Goal: Use online tool/utility: Utilize a website feature to perform a specific function

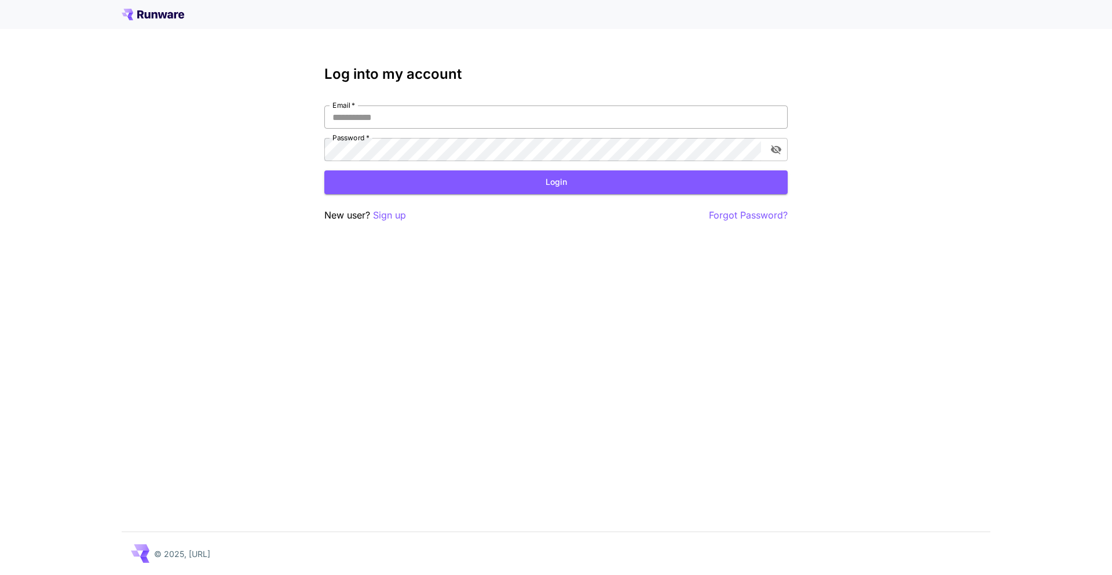
click at [532, 125] on input "Email   *" at bounding box center [556, 116] width 464 height 23
type input "**********"
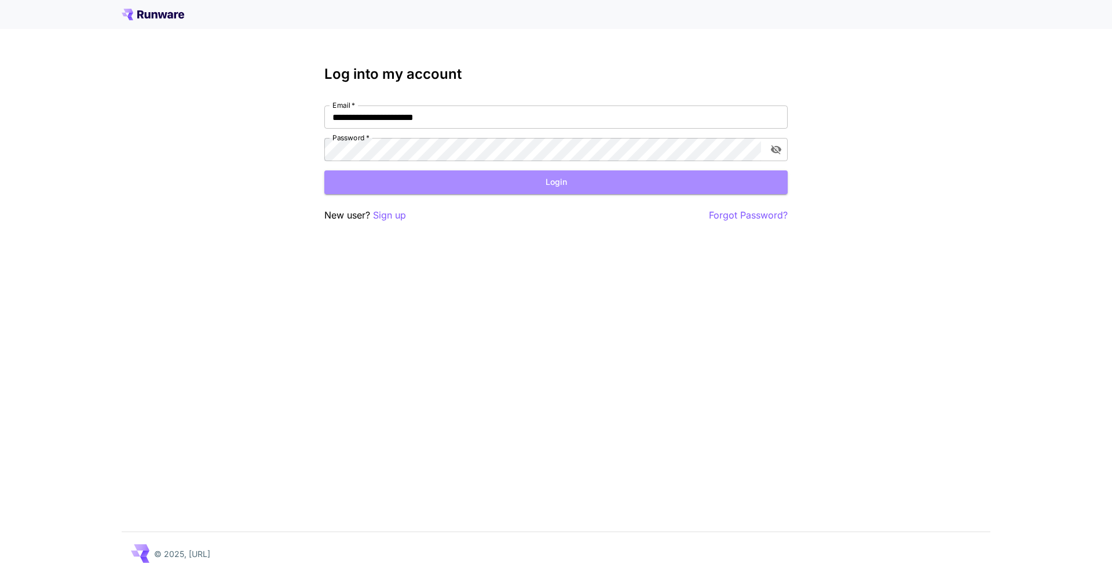
click at [564, 185] on button "Login" at bounding box center [556, 182] width 464 height 24
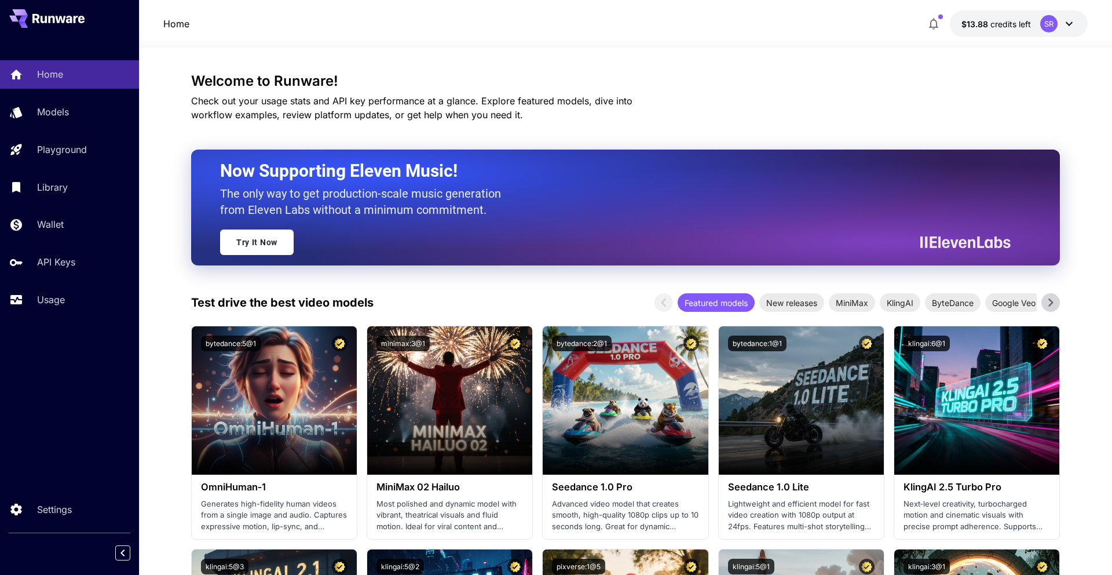
click at [1070, 23] on icon at bounding box center [1070, 24] width 14 height 14
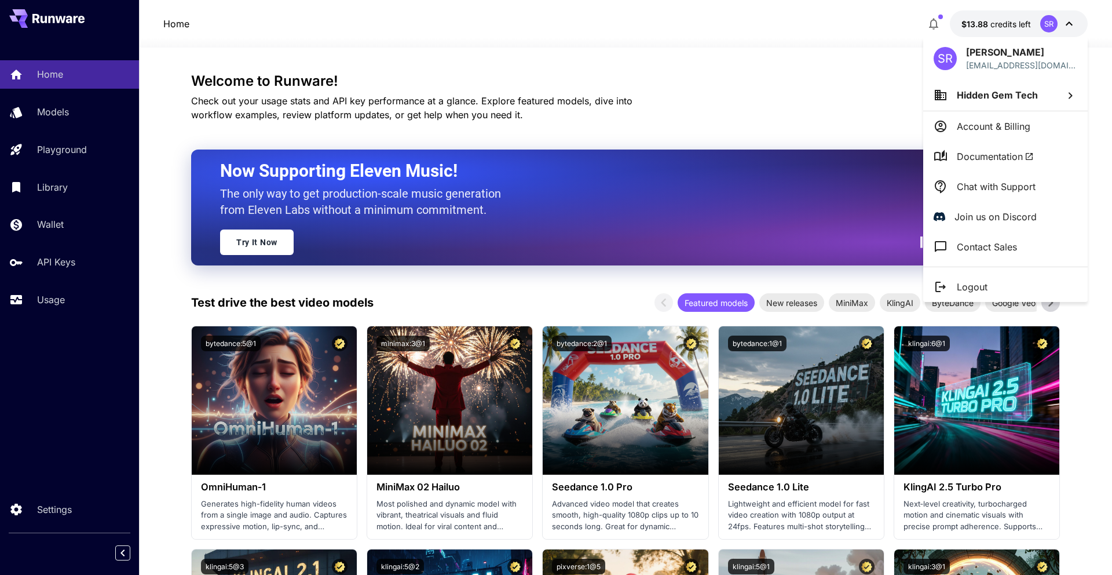
click at [1070, 23] on div at bounding box center [556, 287] width 1112 height 575
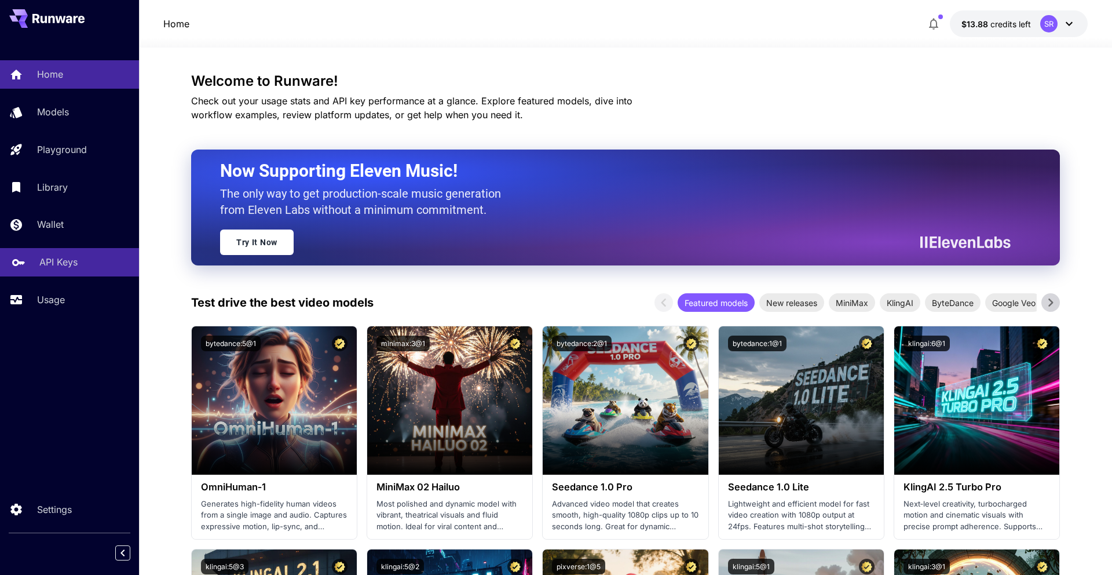
click at [27, 265] on link "API Keys" at bounding box center [69, 262] width 139 height 28
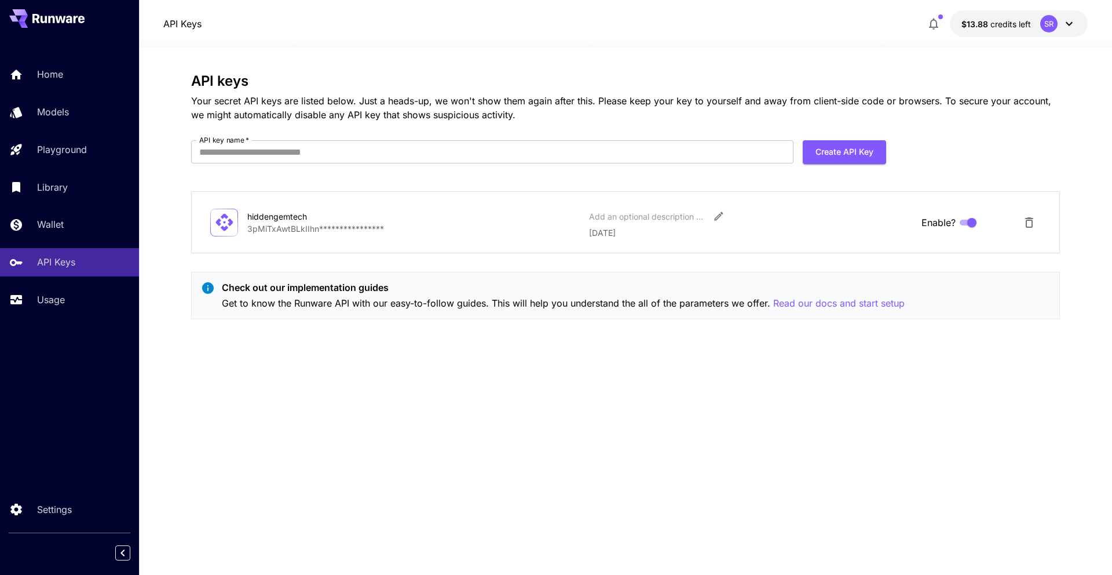
click at [368, 231] on p "**********" at bounding box center [413, 228] width 333 height 12
drag, startPoint x: 369, startPoint y: 228, endPoint x: 339, endPoint y: 227, distance: 30.2
click at [357, 228] on p "**********" at bounding box center [413, 228] width 333 height 12
drag, startPoint x: 313, startPoint y: 225, endPoint x: 373, endPoint y: 222, distance: 60.3
click at [338, 223] on p "**********" at bounding box center [413, 228] width 333 height 12
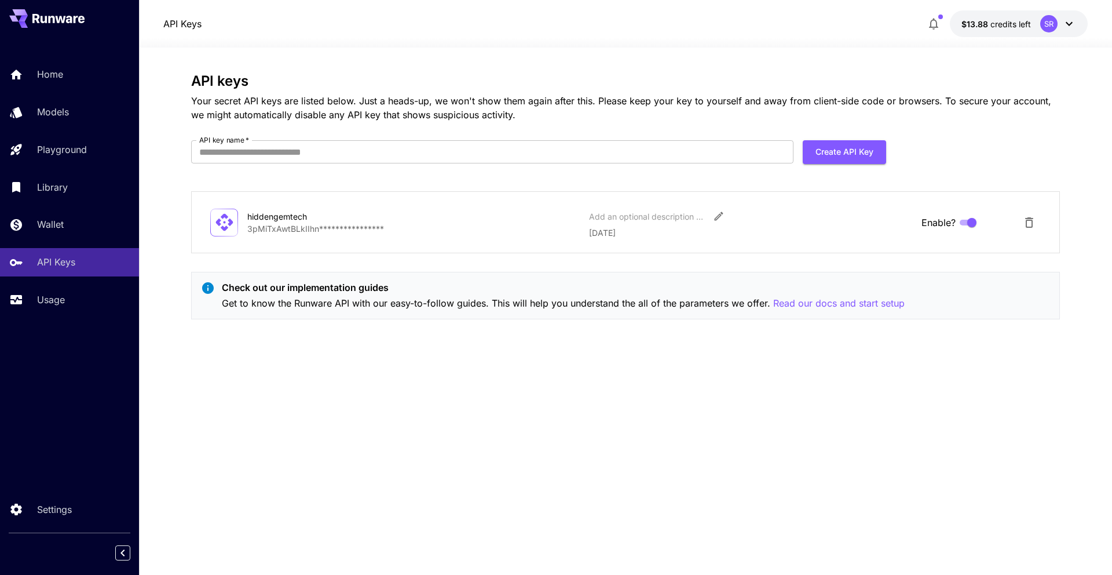
drag, startPoint x: 373, startPoint y: 222, endPoint x: 396, endPoint y: 222, distance: 22.6
click at [374, 222] on p "**********" at bounding box center [413, 228] width 333 height 12
click at [717, 221] on icon "Edit" at bounding box center [719, 216] width 12 height 12
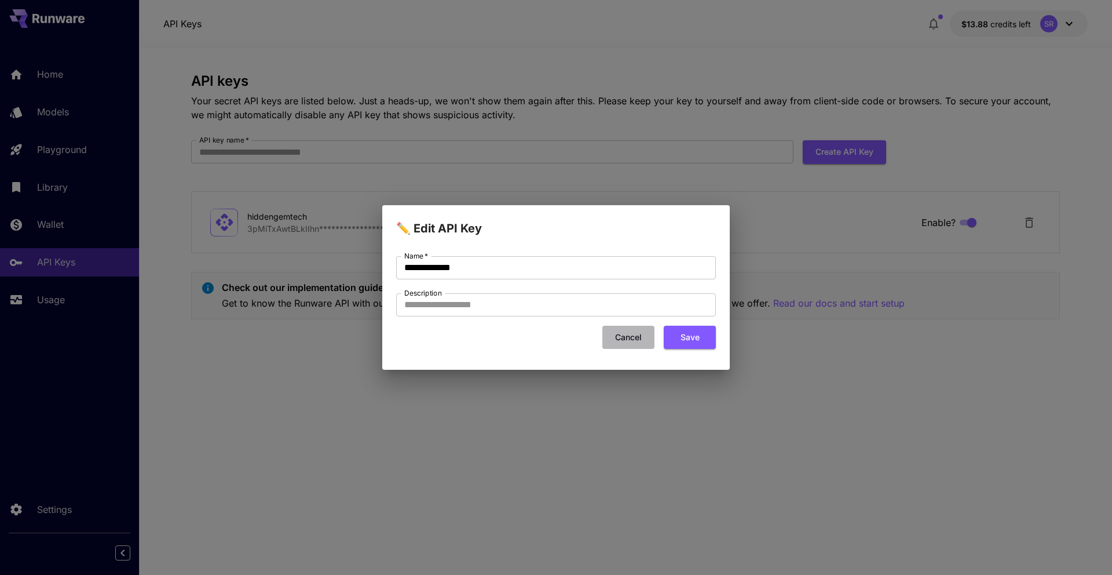
click at [623, 336] on button "Cancel" at bounding box center [629, 338] width 52 height 24
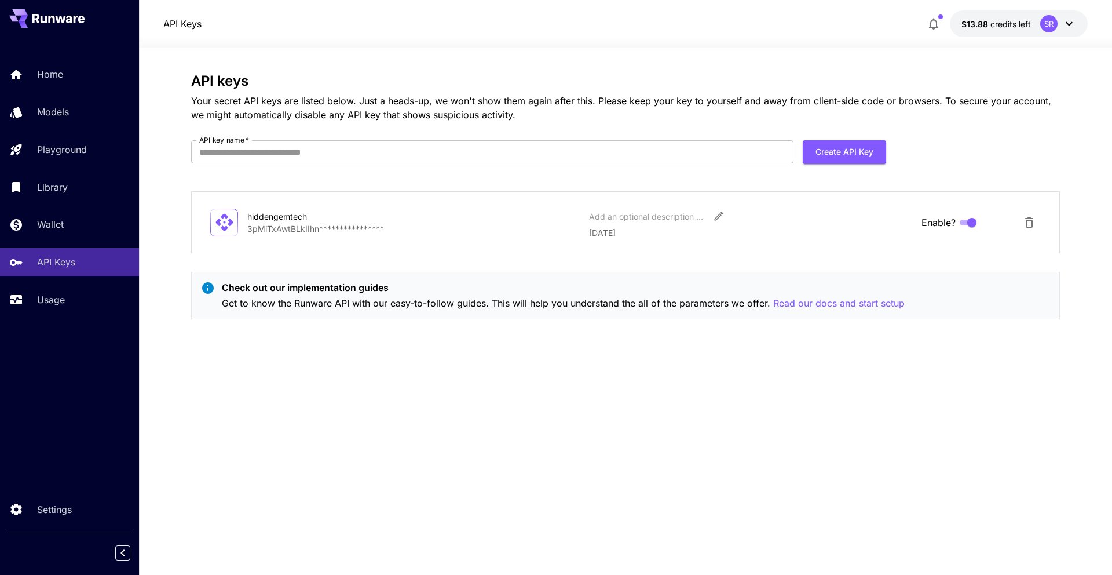
click at [530, 381] on div "**********" at bounding box center [625, 311] width 869 height 476
drag, startPoint x: 249, startPoint y: 227, endPoint x: 276, endPoint y: 224, distance: 26.8
click at [276, 224] on p "**********" at bounding box center [413, 228] width 333 height 12
copy p "3pMiTx"
click at [60, 107] on p "Models" at bounding box center [55, 112] width 32 height 14
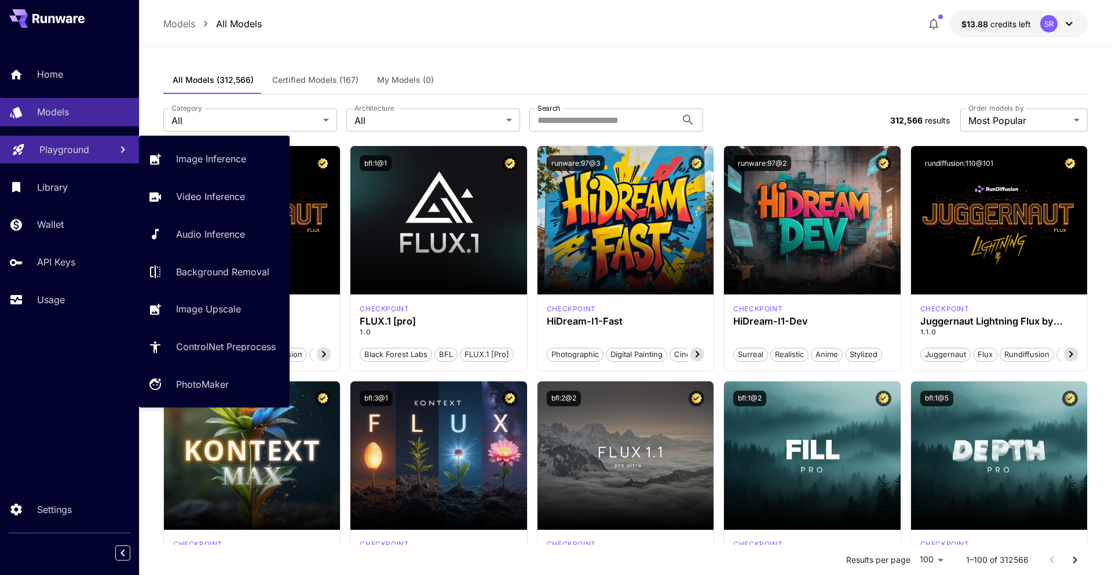
click at [60, 146] on p "Playground" at bounding box center [64, 150] width 50 height 14
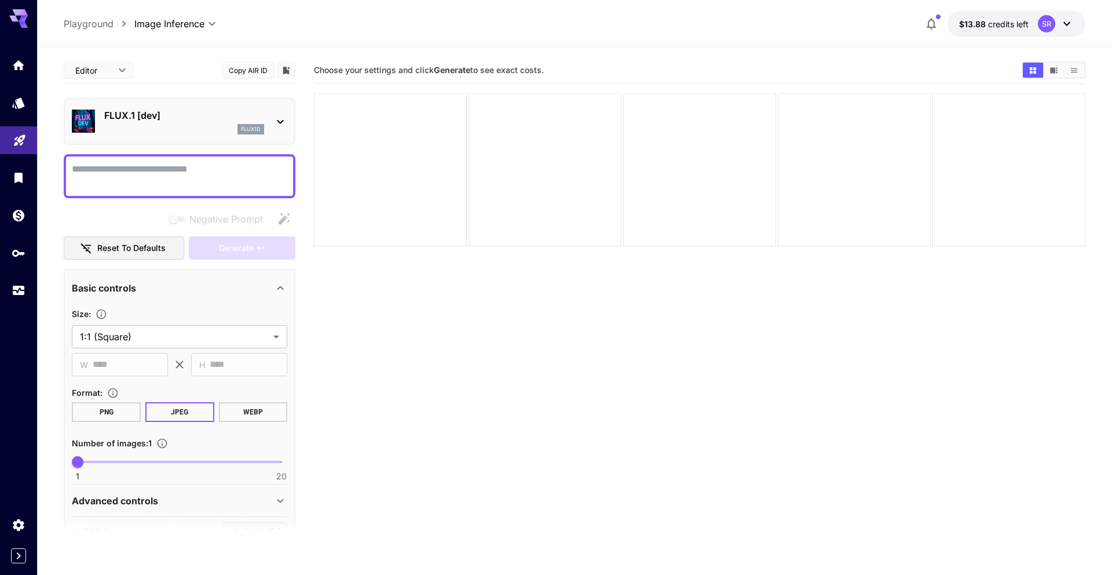
drag, startPoint x: 465, startPoint y: 355, endPoint x: 457, endPoint y: 352, distance: 8.6
click at [465, 355] on section "Choose your settings and click Generate to see exact costs." at bounding box center [699, 344] width 771 height 575
click at [14, 173] on icon "Library" at bounding box center [20, 174] width 14 height 14
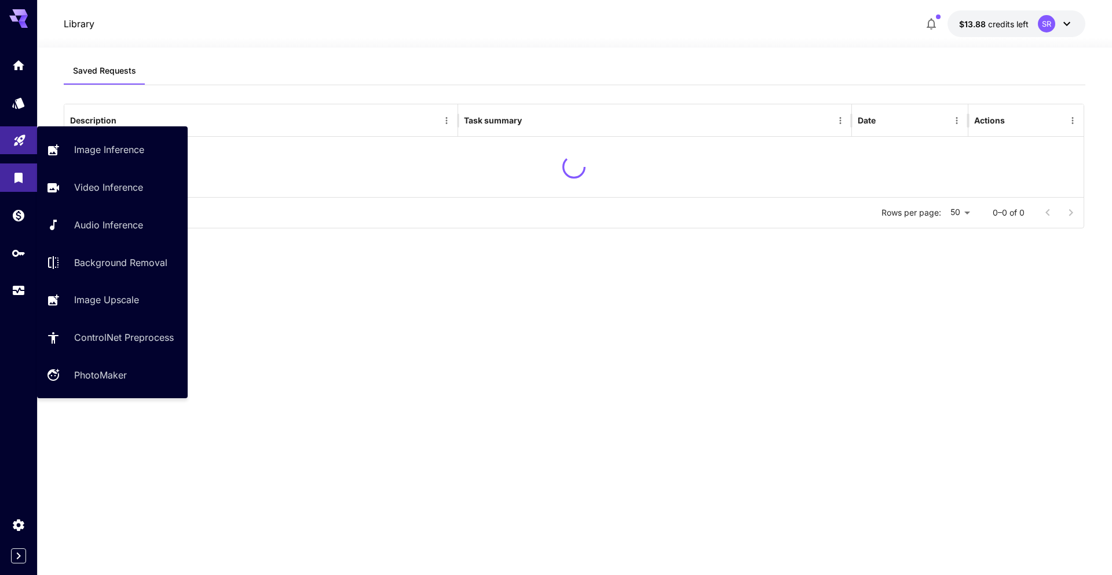
click at [19, 145] on link at bounding box center [18, 140] width 37 height 28
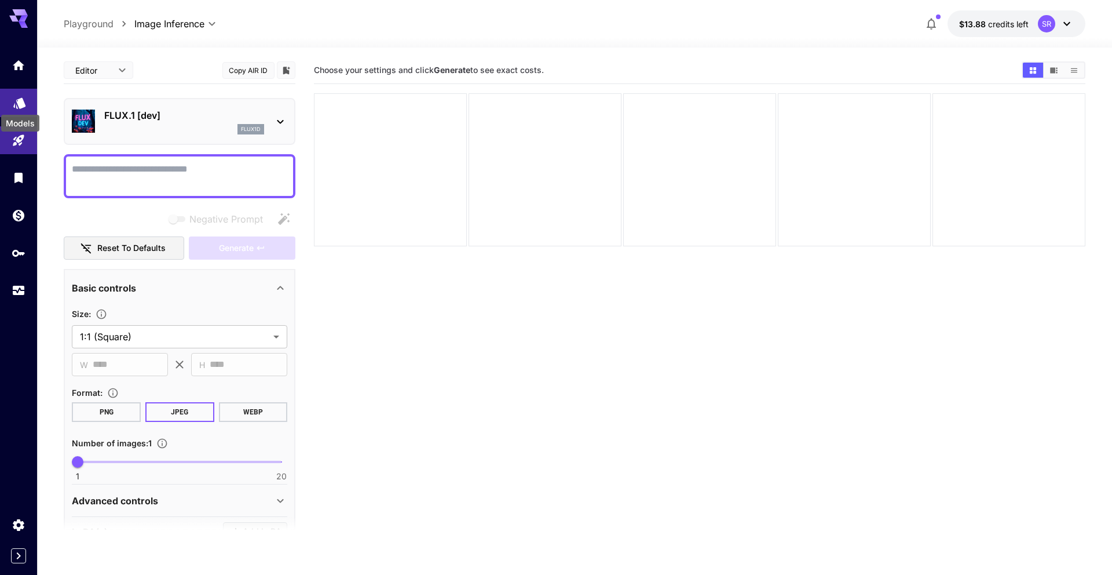
click at [17, 98] on icon "Models" at bounding box center [19, 99] width 12 height 11
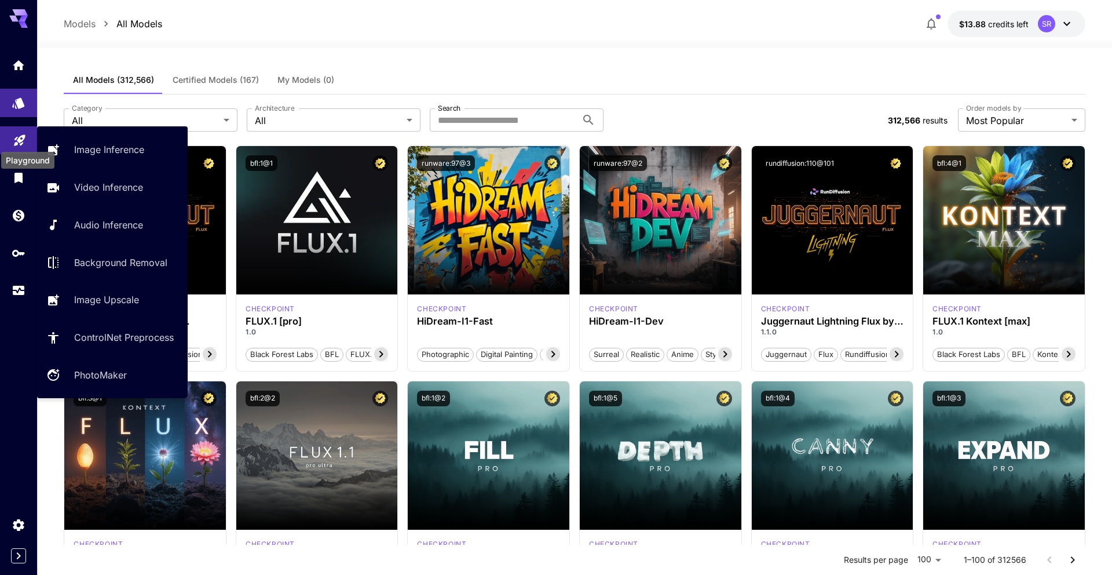
click at [16, 134] on icon "Playground" at bounding box center [19, 137] width 11 height 11
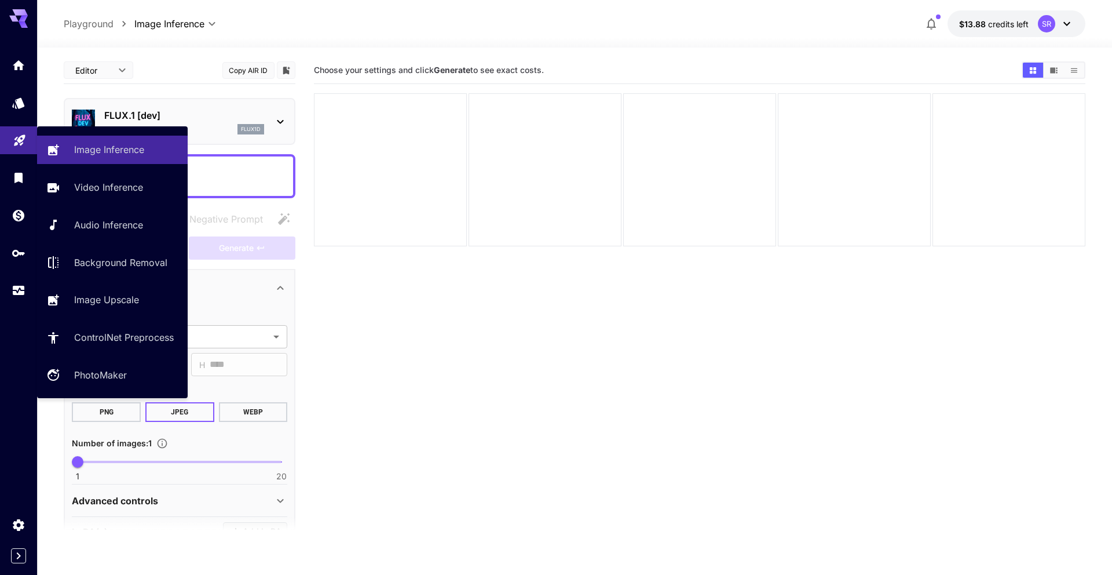
click at [10, 126] on link at bounding box center [18, 140] width 37 height 28
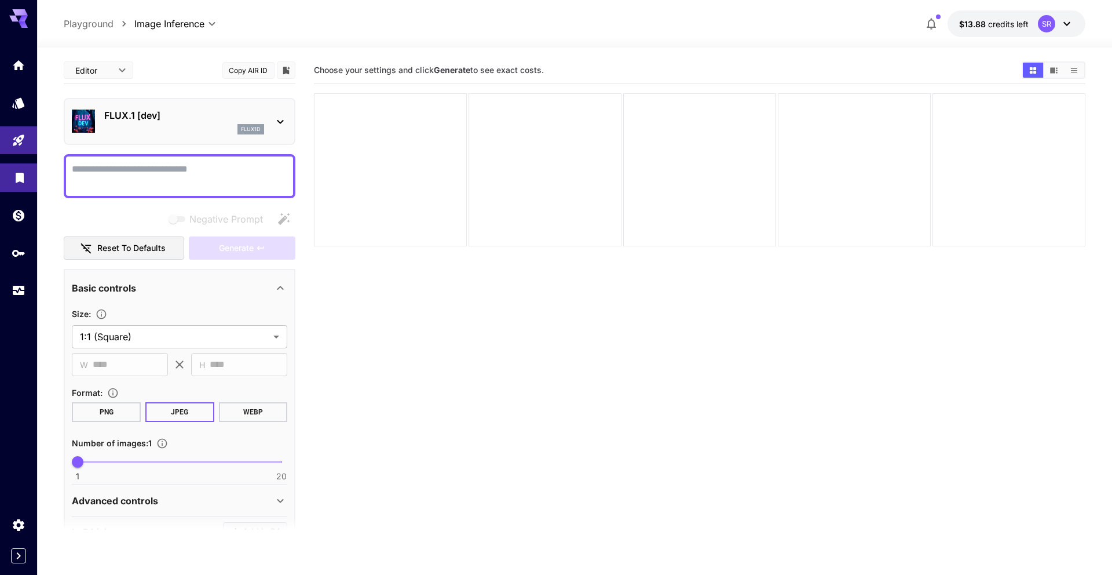
click at [13, 165] on link at bounding box center [18, 177] width 37 height 28
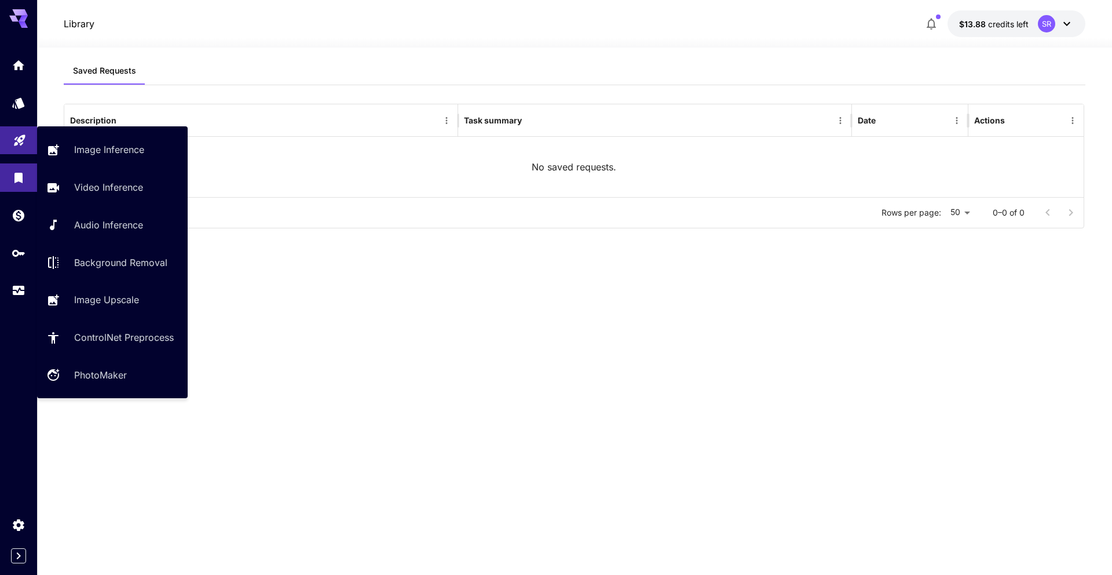
click at [20, 147] on link at bounding box center [18, 140] width 37 height 28
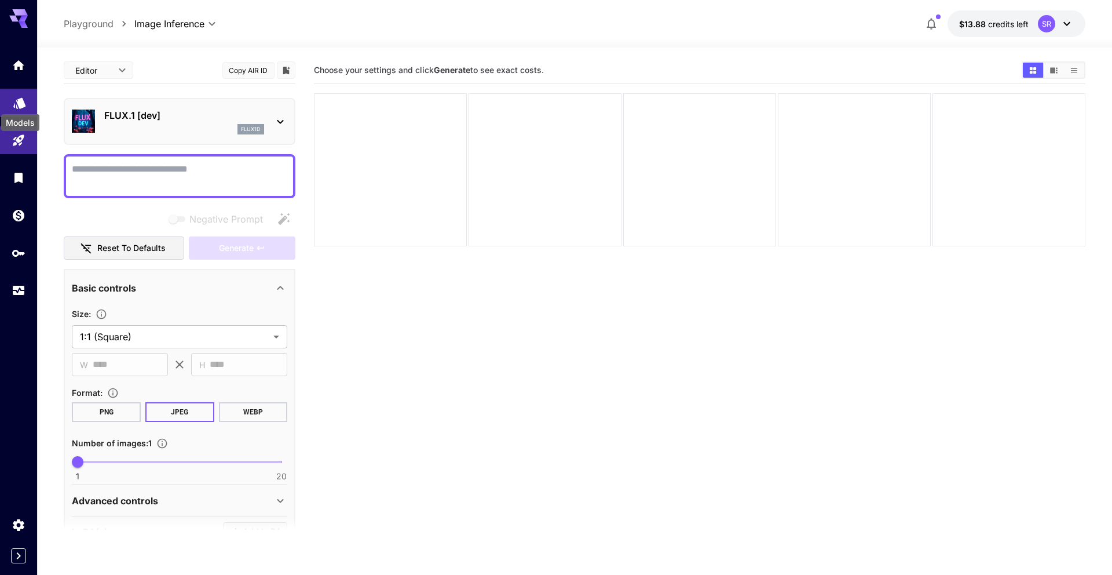
click at [13, 105] on icon "Models" at bounding box center [20, 99] width 14 height 14
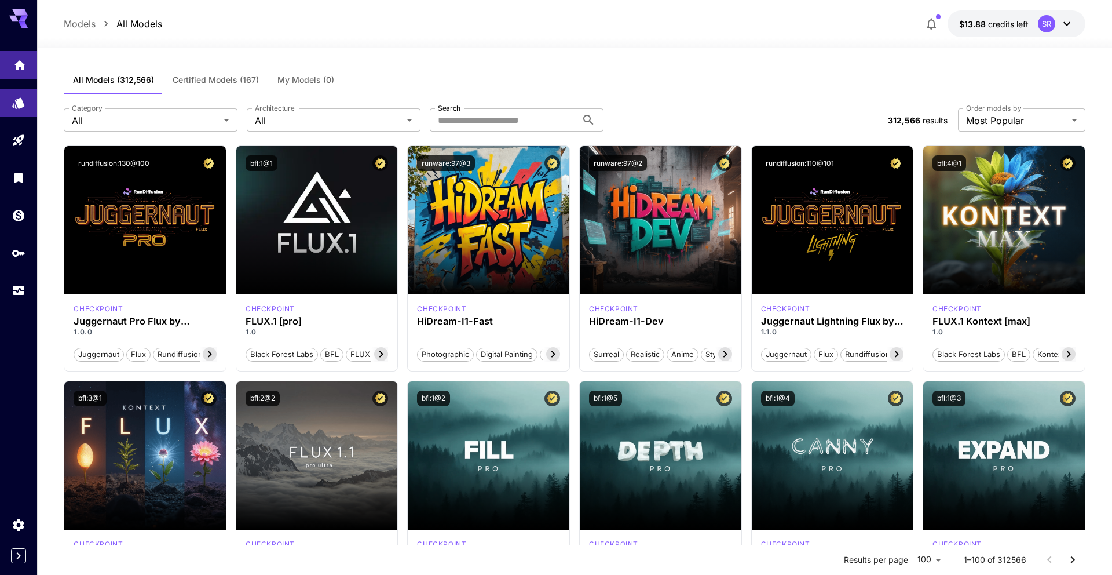
click at [14, 74] on link at bounding box center [18, 65] width 37 height 28
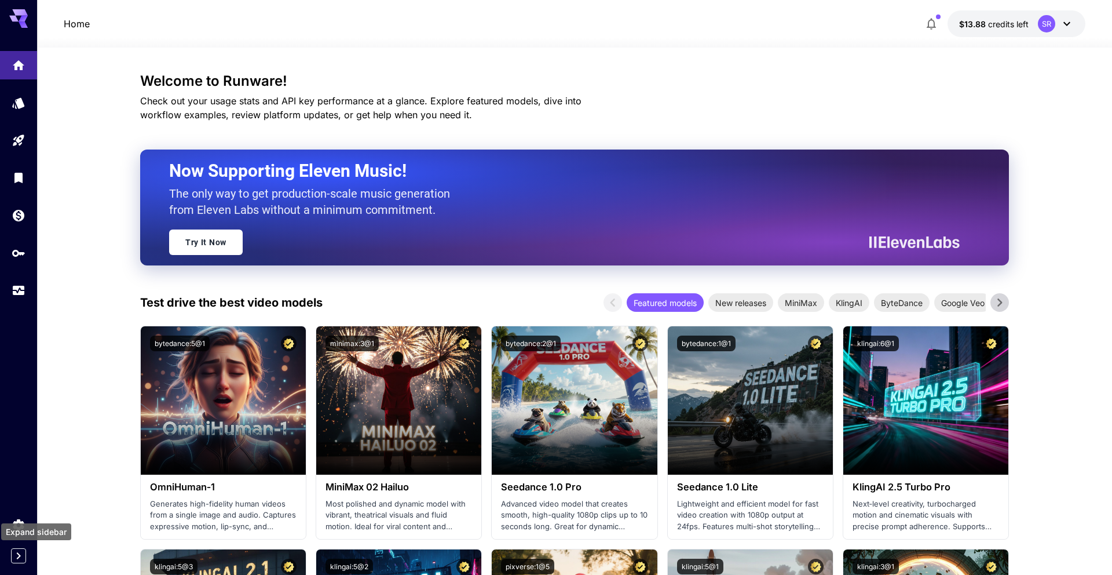
click at [20, 556] on icon "Expand sidebar" at bounding box center [19, 555] width 4 height 7
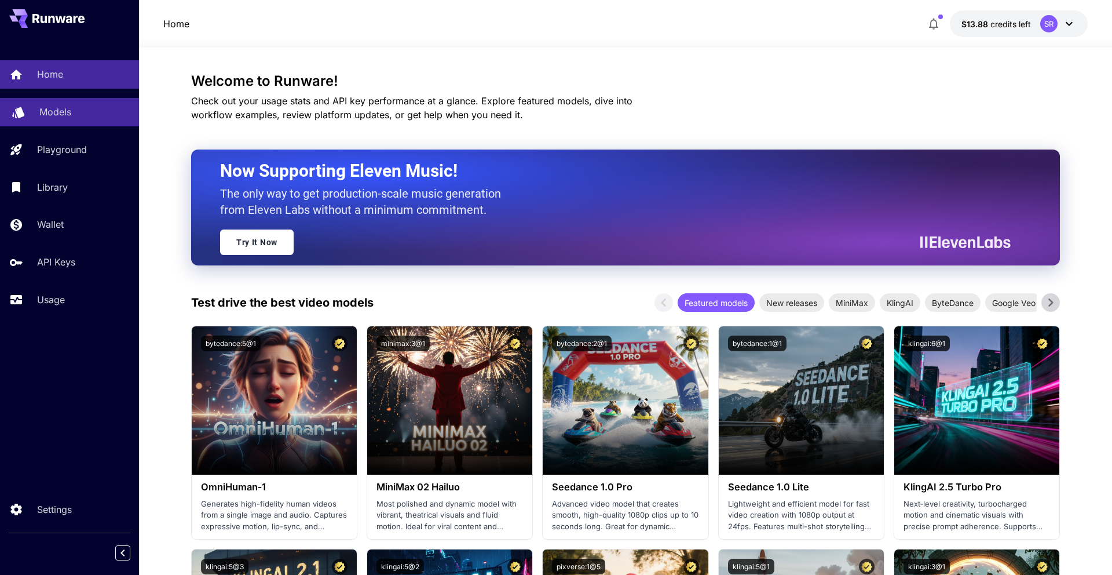
click at [61, 107] on p "Models" at bounding box center [55, 112] width 32 height 14
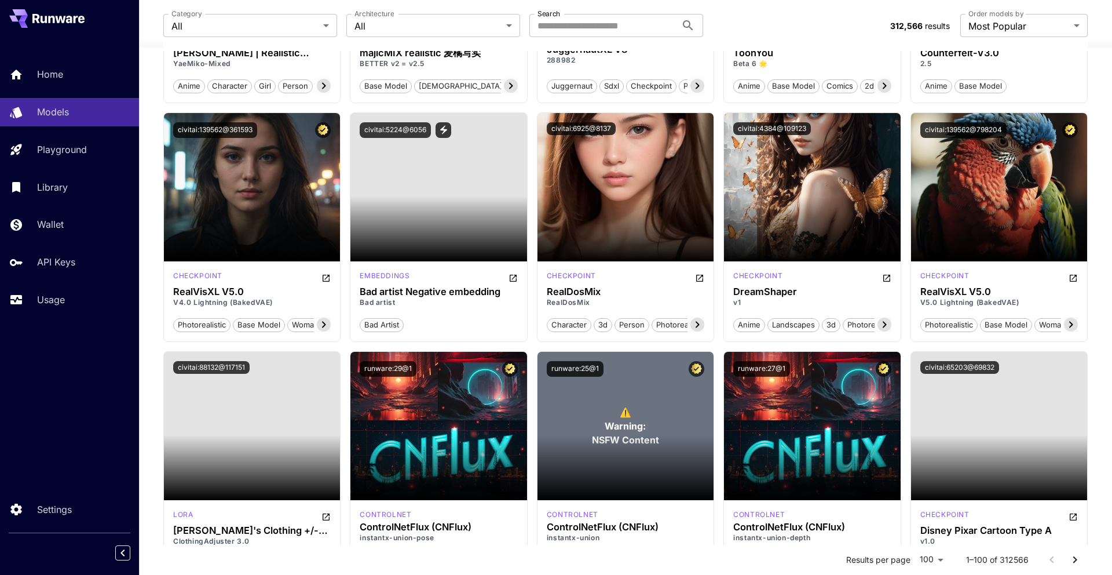
scroll to position [4171, 0]
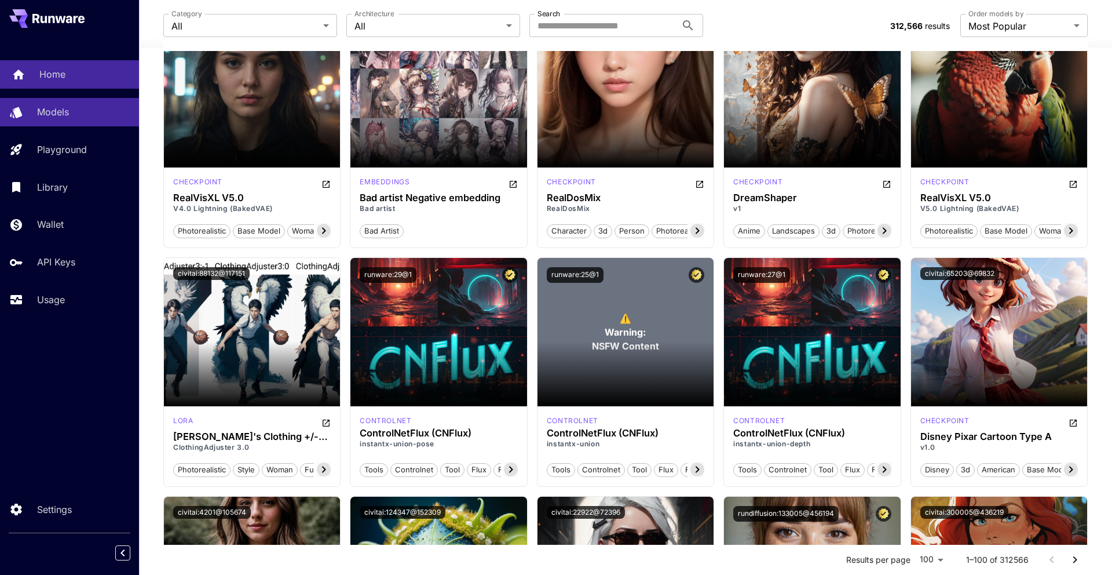
click at [60, 71] on p "Home" at bounding box center [52, 74] width 26 height 14
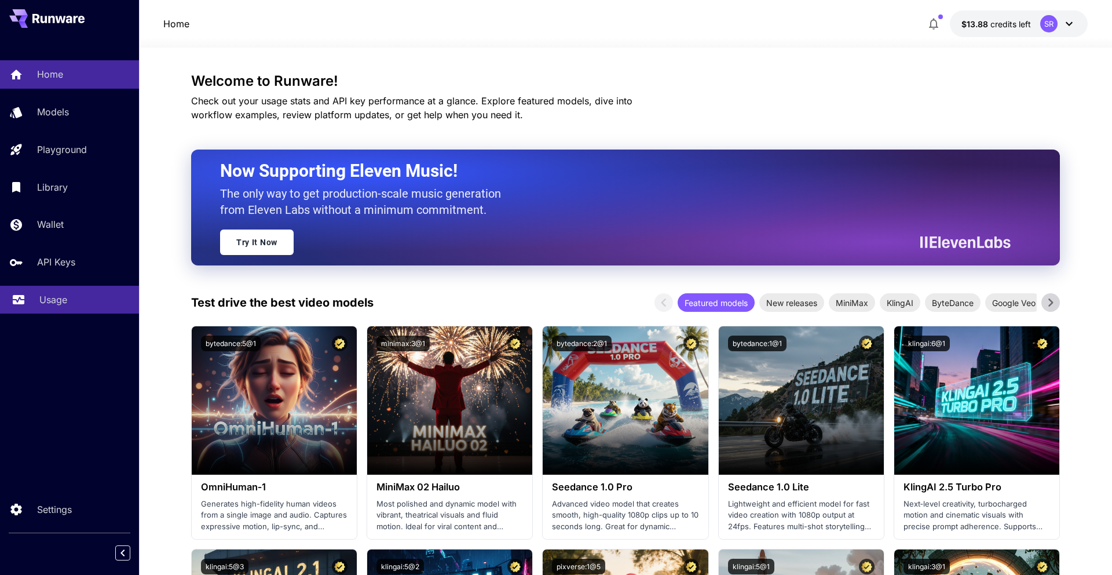
click at [80, 300] on div "Usage" at bounding box center [84, 300] width 90 height 14
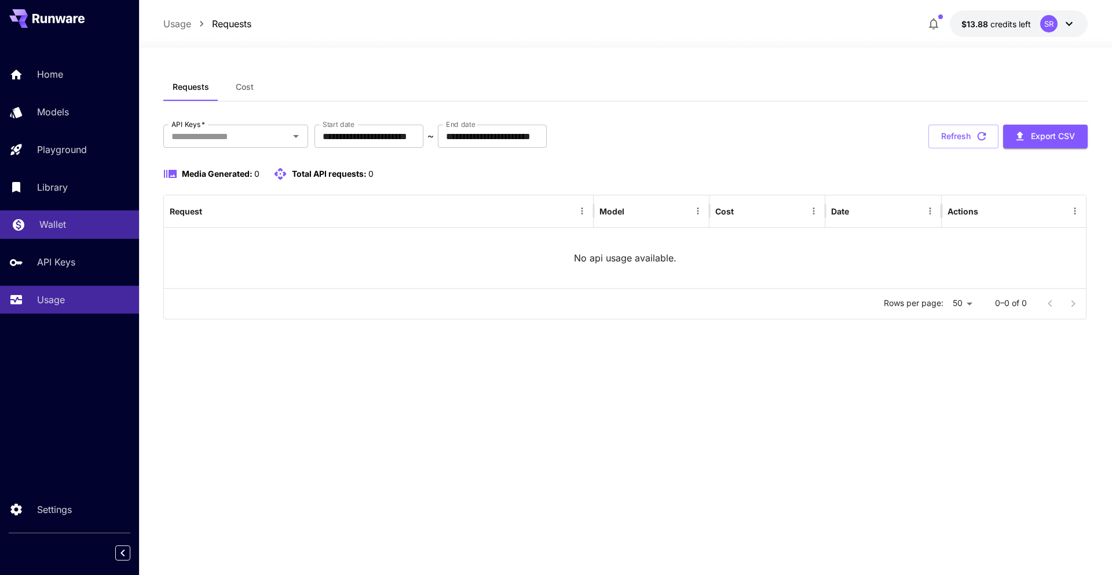
click at [108, 221] on div "Wallet" at bounding box center [84, 224] width 90 height 14
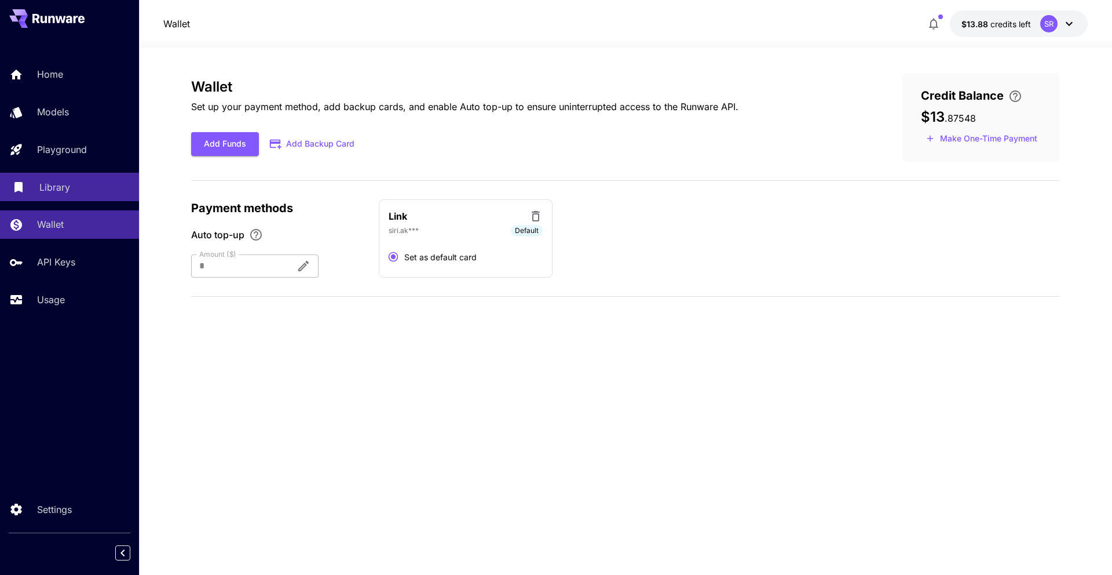
click at [100, 189] on div "Library" at bounding box center [84, 187] width 90 height 14
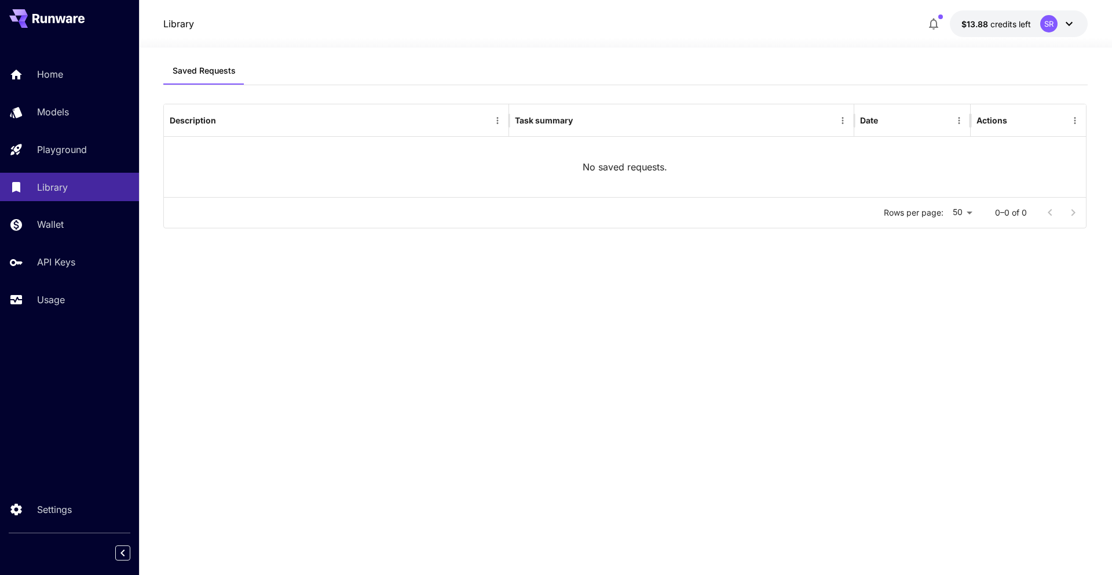
click at [86, 245] on div "Home Models Playground Library Wallet API Keys Usage" at bounding box center [69, 186] width 139 height 253
click at [84, 263] on div "API Keys" at bounding box center [84, 262] width 90 height 14
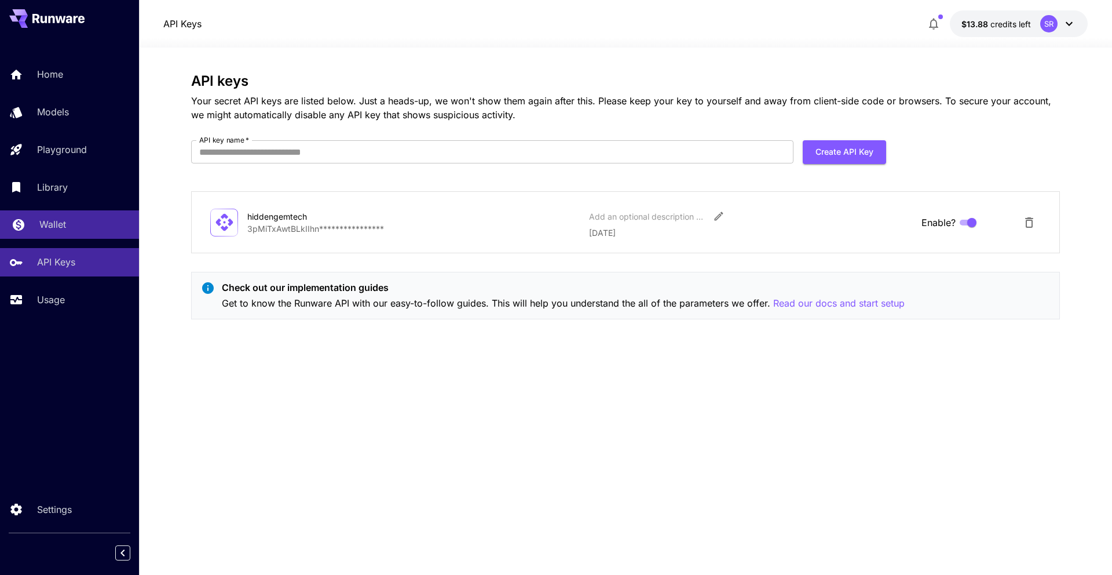
click at [87, 228] on div "Wallet" at bounding box center [84, 224] width 90 height 14
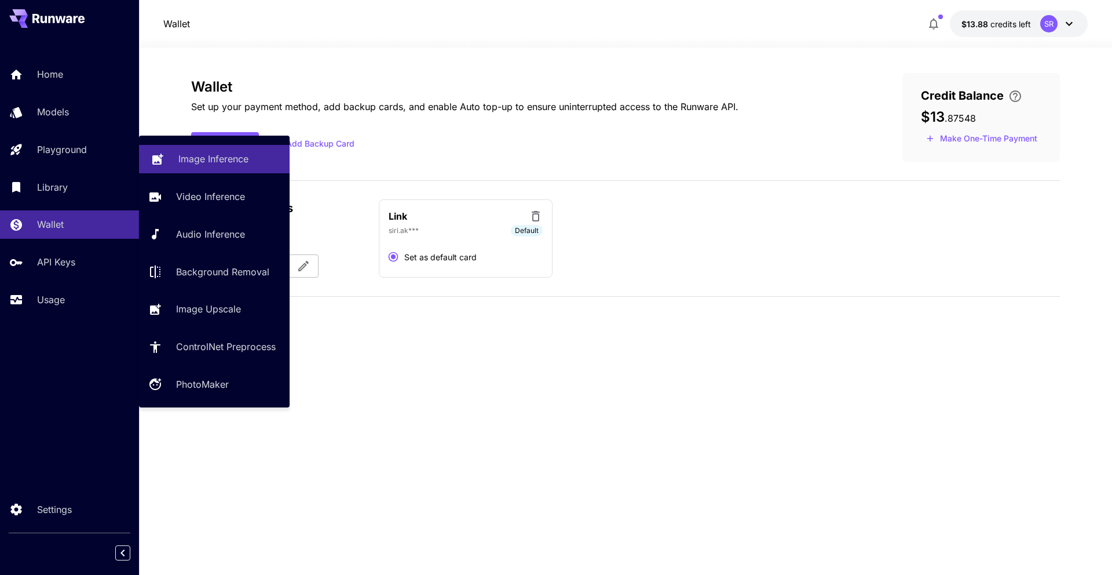
click at [76, 162] on link "Playground" at bounding box center [69, 150] width 139 height 28
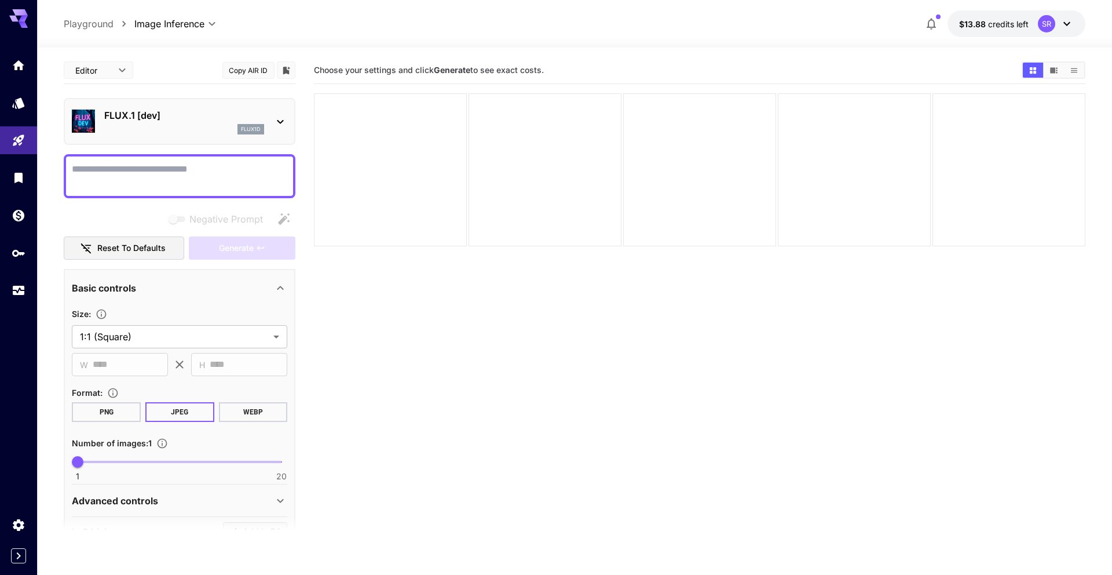
drag, startPoint x: 408, startPoint y: 330, endPoint x: 359, endPoint y: 264, distance: 82.7
click at [408, 330] on section "Choose your settings and click Generate to see exact costs." at bounding box center [699, 344] width 771 height 575
click at [274, 104] on div "FLUX.1 [dev] flux1d" at bounding box center [180, 121] width 216 height 35
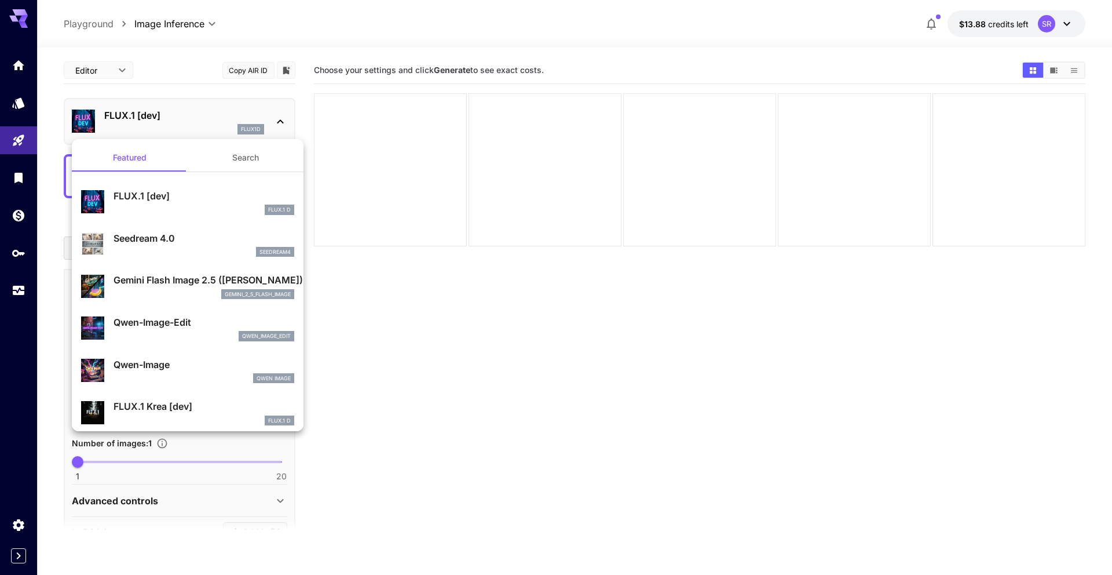
drag, startPoint x: 493, startPoint y: 324, endPoint x: 486, endPoint y: 322, distance: 7.3
click at [493, 324] on div at bounding box center [556, 287] width 1112 height 575
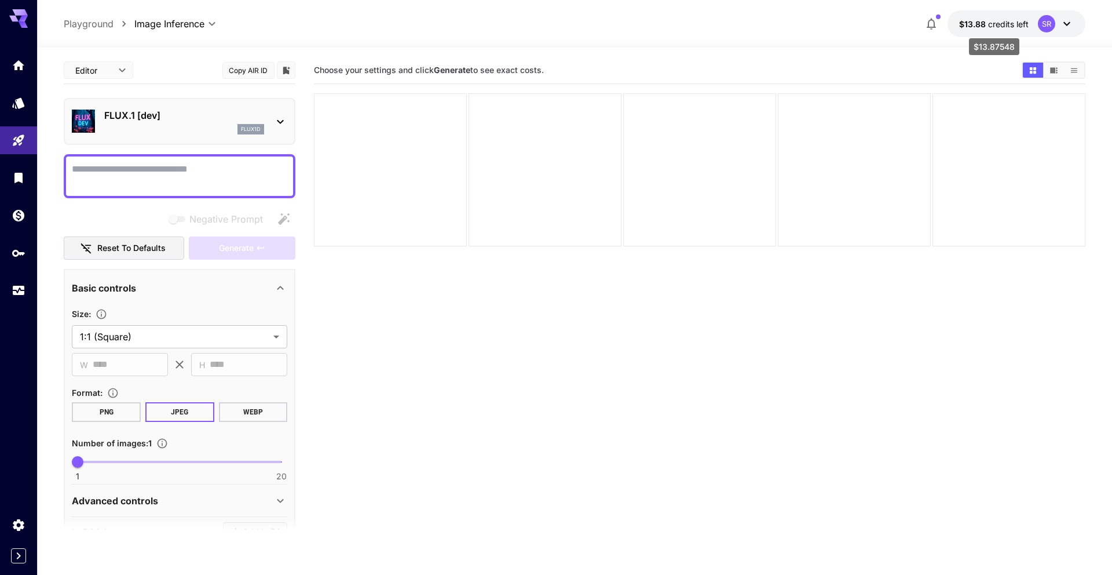
click at [999, 27] on span "credits left" at bounding box center [1008, 24] width 41 height 10
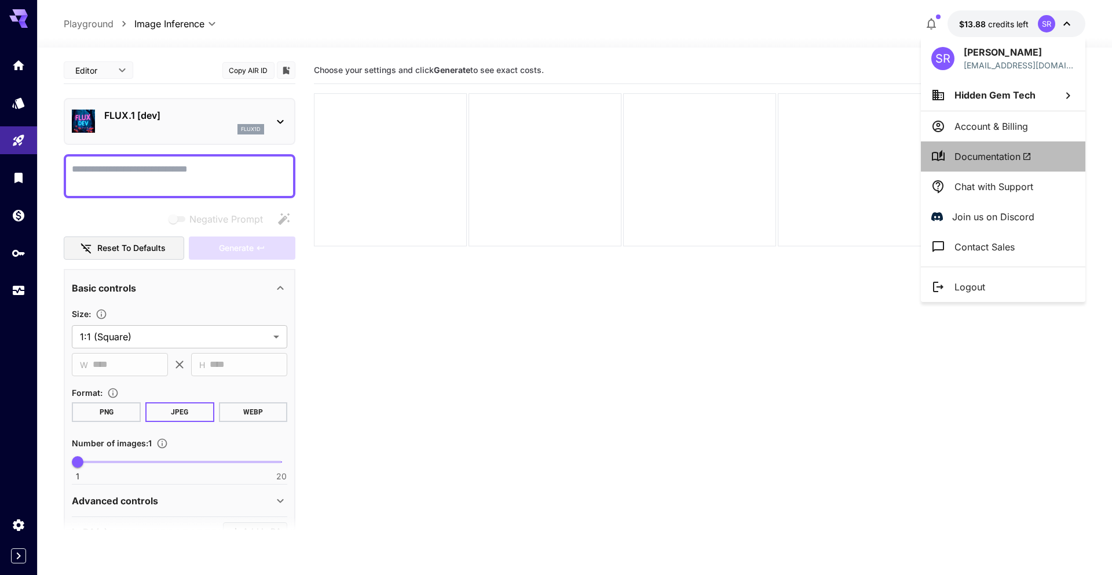
click at [1002, 152] on span "Documentation" at bounding box center [993, 156] width 77 height 14
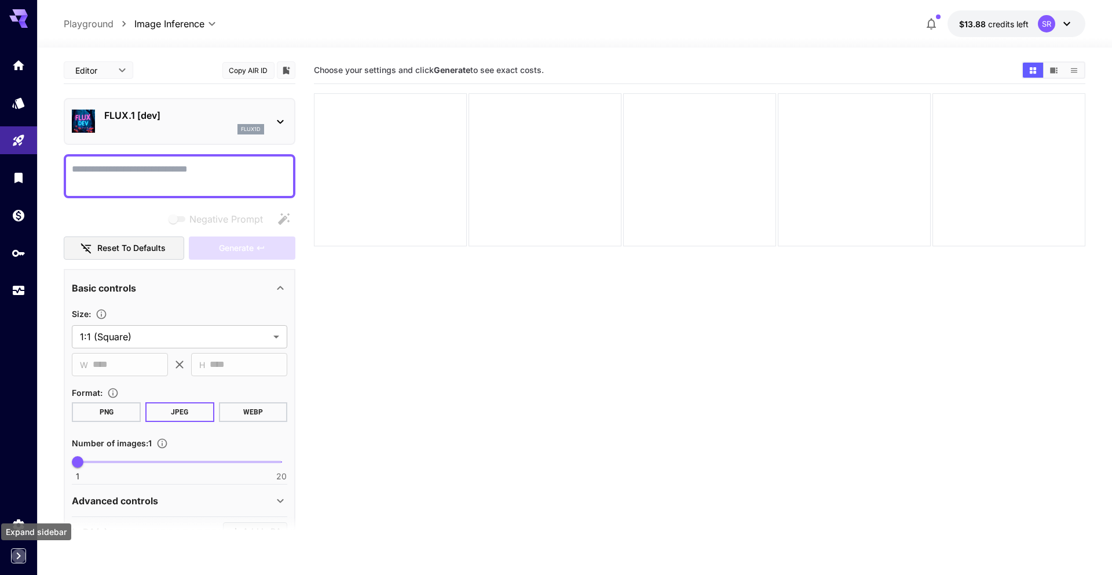
click at [19, 561] on icon "Expand sidebar" at bounding box center [19, 556] width 14 height 14
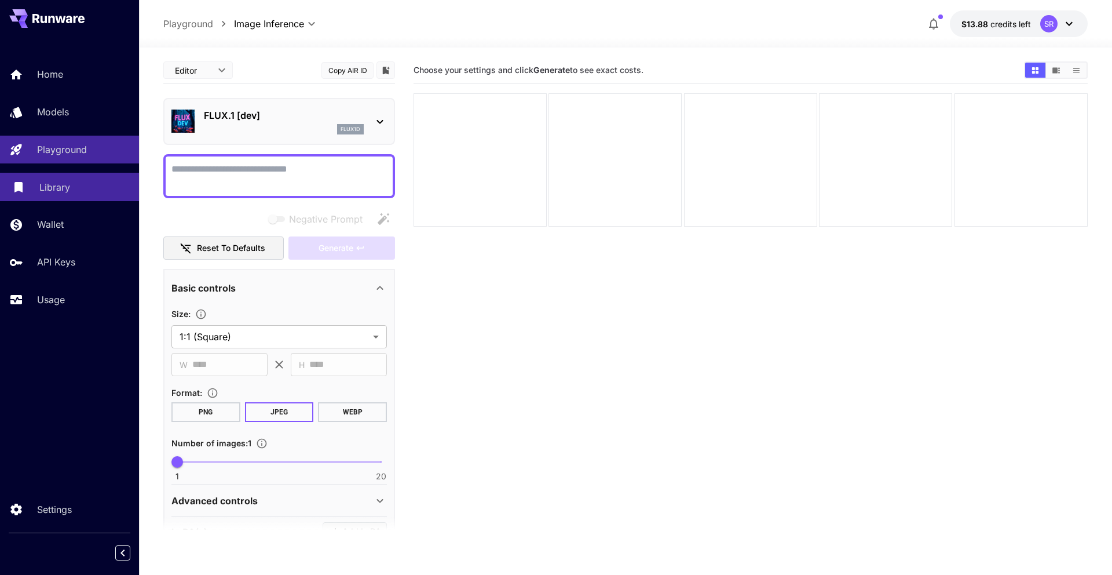
click at [60, 179] on link "Library" at bounding box center [69, 187] width 139 height 28
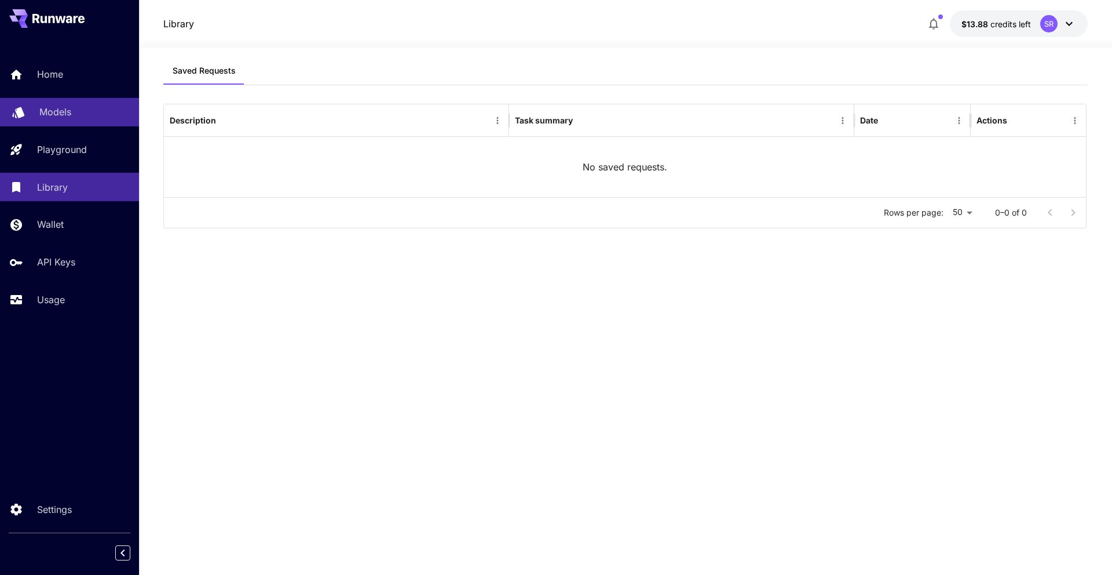
click at [64, 114] on p "Models" at bounding box center [55, 112] width 32 height 14
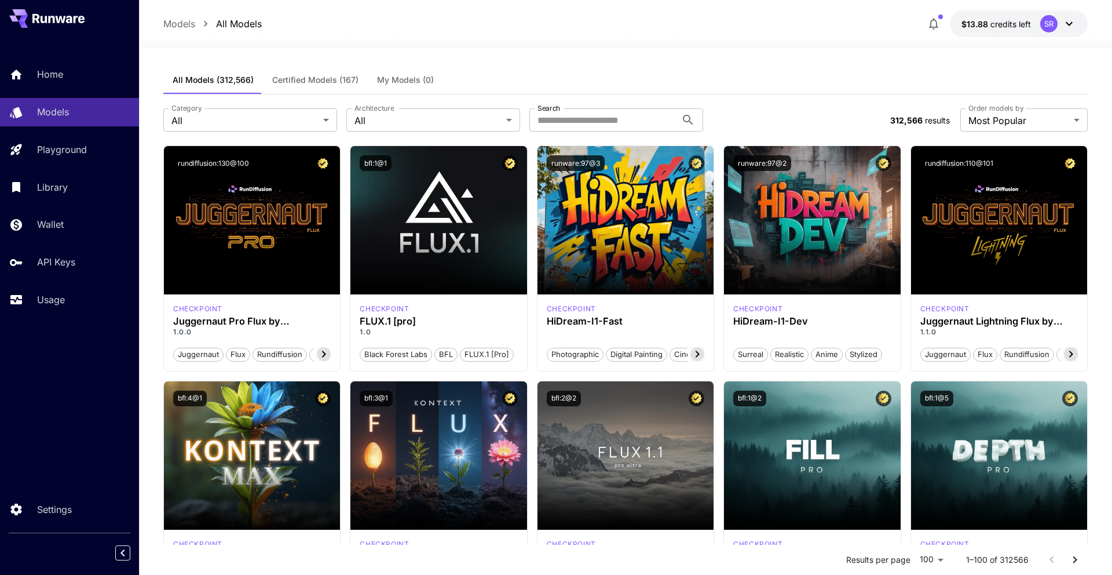
click at [301, 73] on button "Certified Models (167)" at bounding box center [315, 80] width 105 height 28
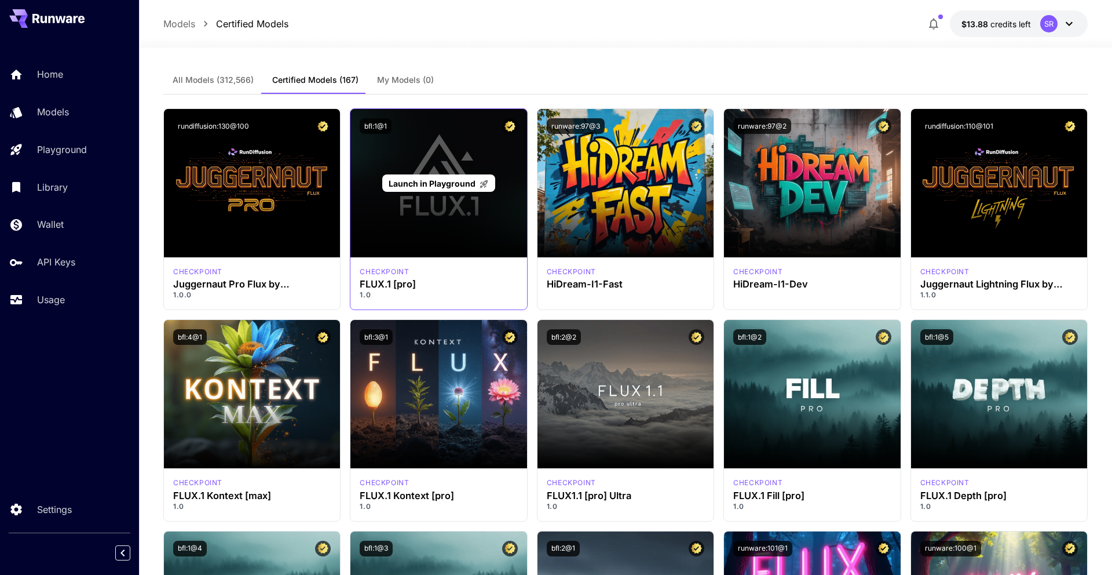
click at [450, 213] on div "Launch in Playground" at bounding box center [439, 183] width 176 height 148
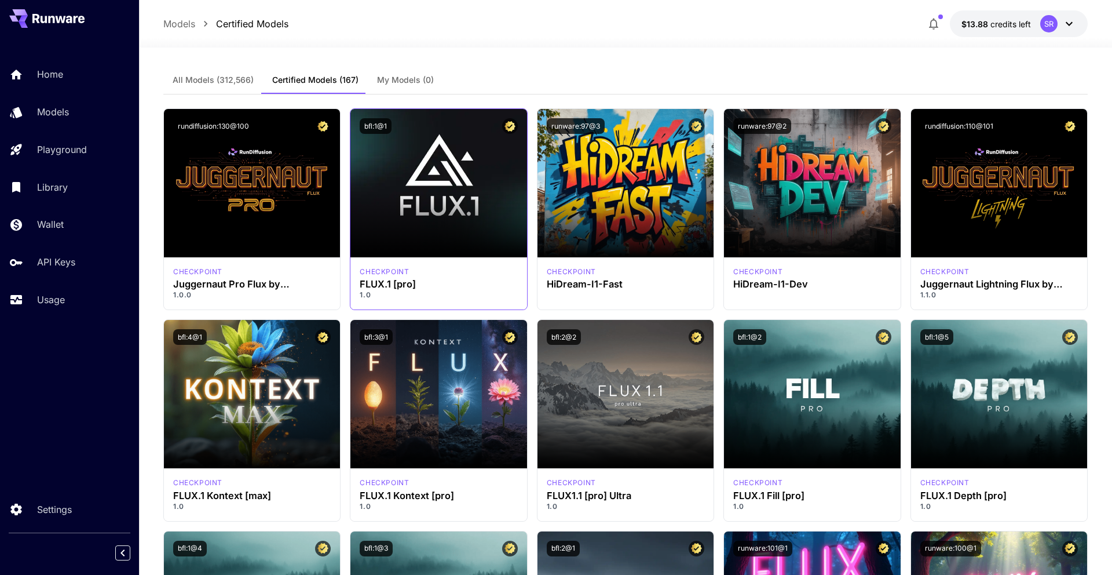
click at [451, 271] on div "checkpoint" at bounding box center [439, 272] width 158 height 10
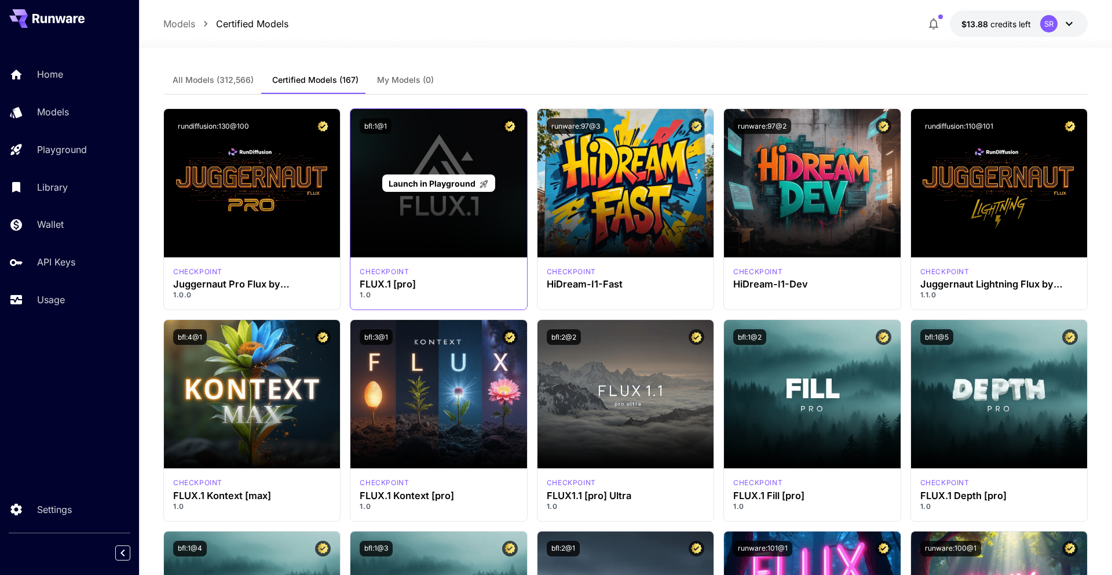
click at [447, 221] on div "Launch in Playground" at bounding box center [439, 183] width 176 height 148
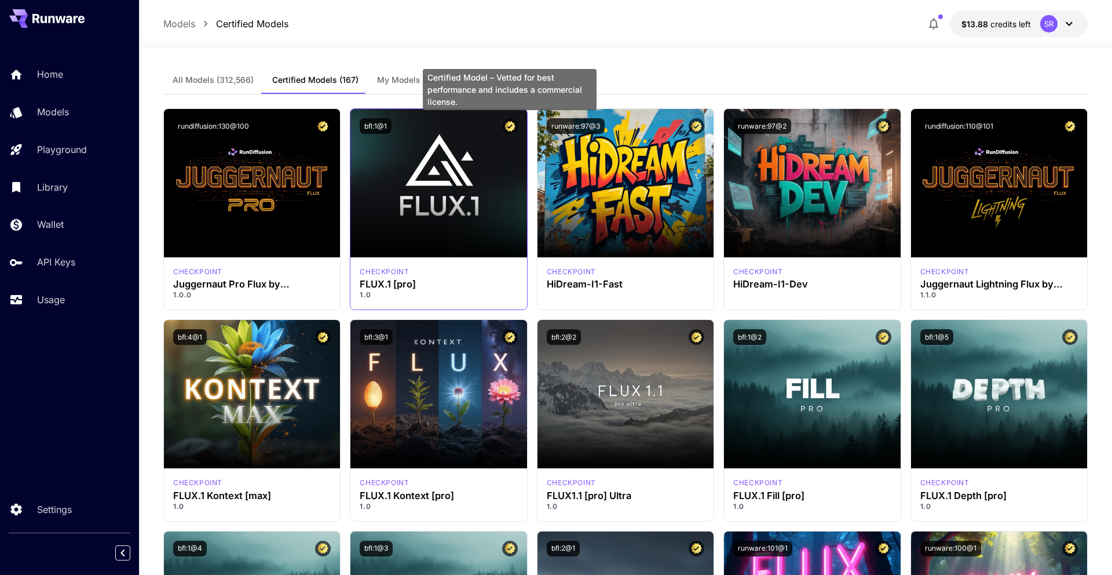
click at [512, 127] on icon "Certified Model – Vetted for best performance and includes a commercial license." at bounding box center [510, 126] width 11 height 10
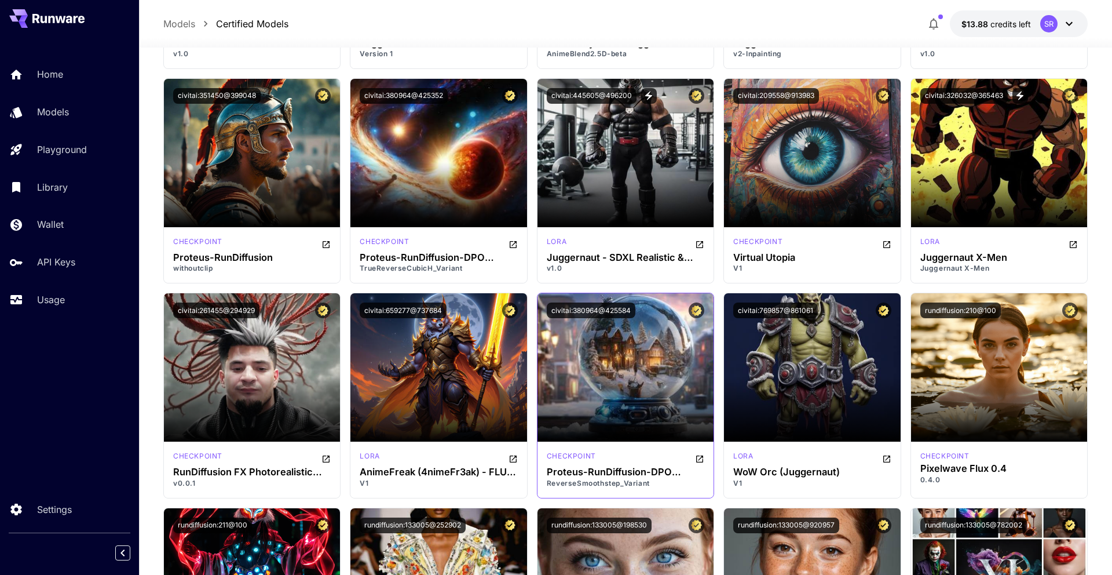
scroll to position [5416, 0]
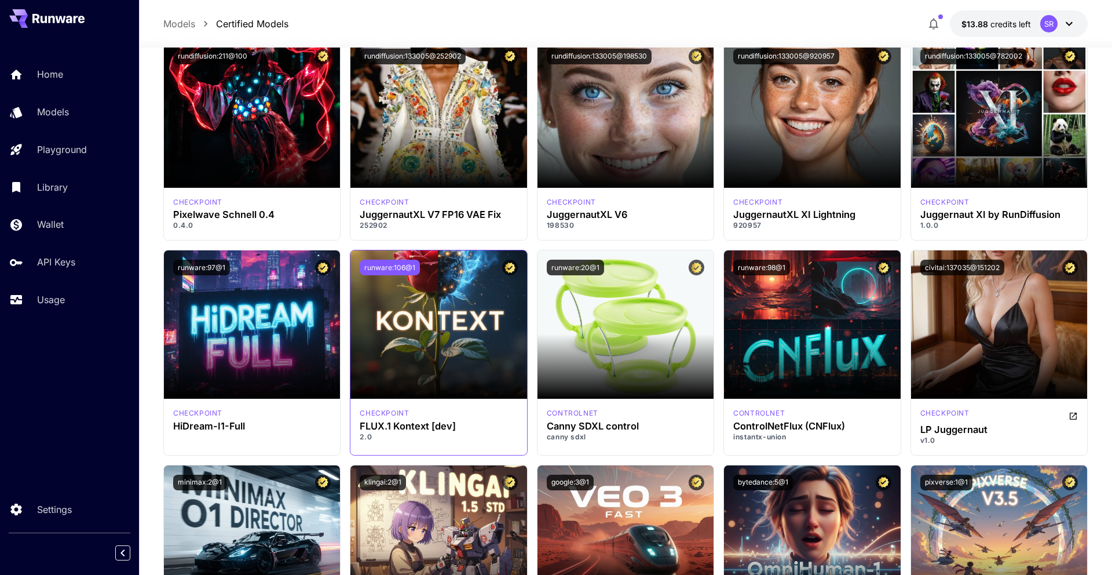
click at [394, 267] on button "runware:106@1" at bounding box center [390, 268] width 60 height 16
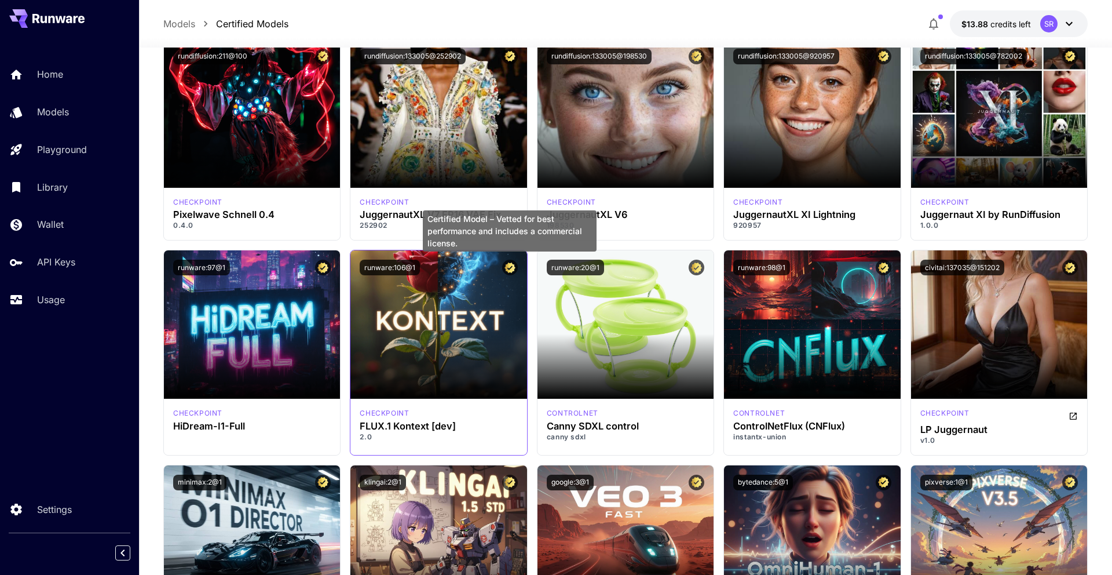
click at [511, 269] on icon "Certified Model – Vetted for best performance and includes a commercial license." at bounding box center [510, 267] width 11 height 10
drag, startPoint x: 393, startPoint y: 436, endPoint x: 436, endPoint y: 425, distance: 43.6
click at [397, 433] on p "2.0" at bounding box center [439, 437] width 158 height 10
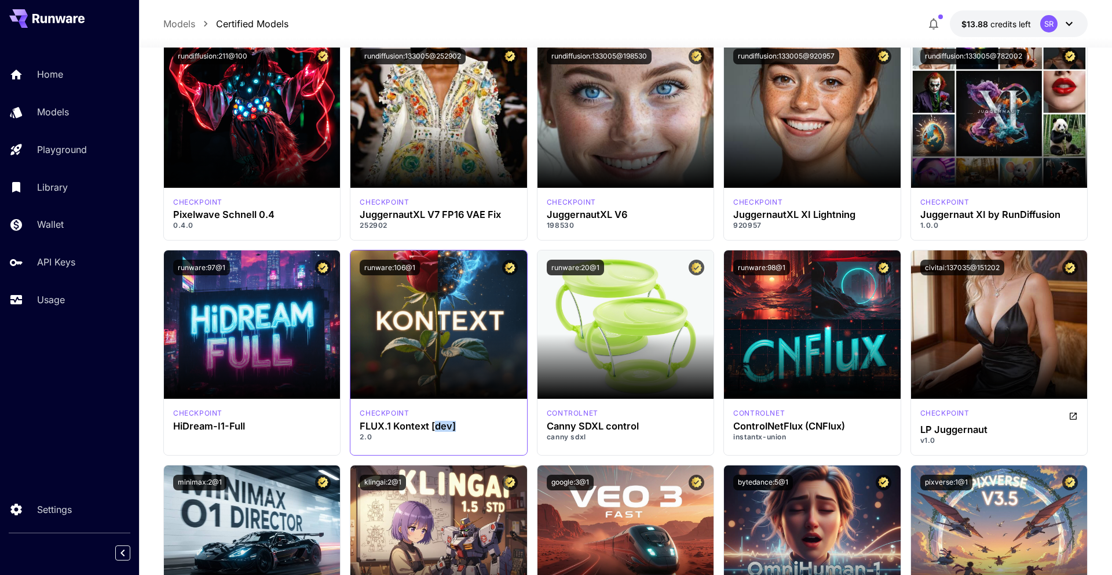
drag, startPoint x: 437, startPoint y: 426, endPoint x: 512, endPoint y: 425, distance: 75.3
click at [513, 425] on h3 "FLUX.1 Kontext [dev]" at bounding box center [439, 426] width 158 height 11
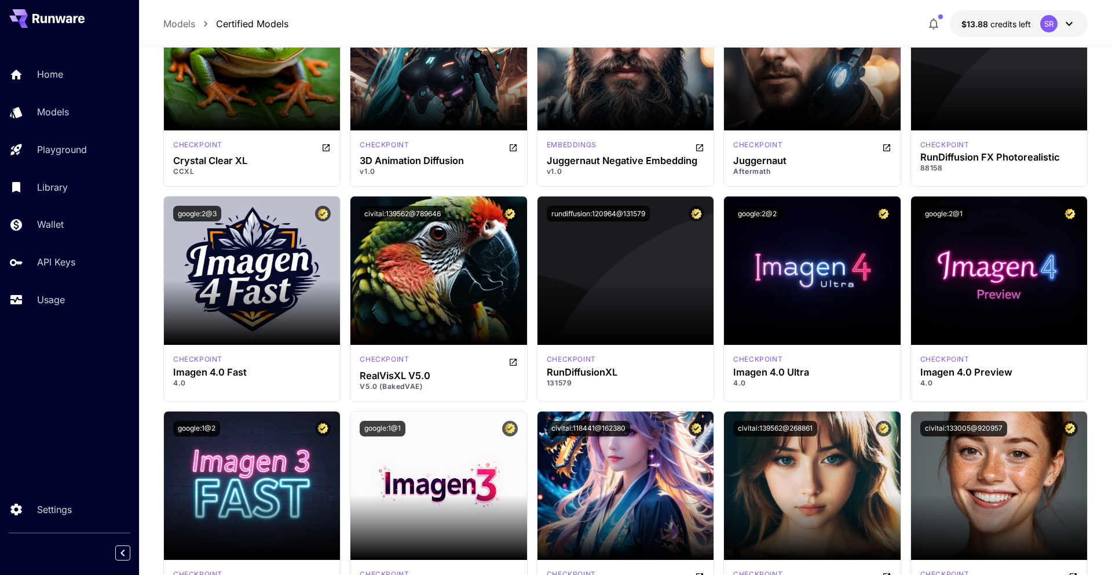
scroll to position [2352, 0]
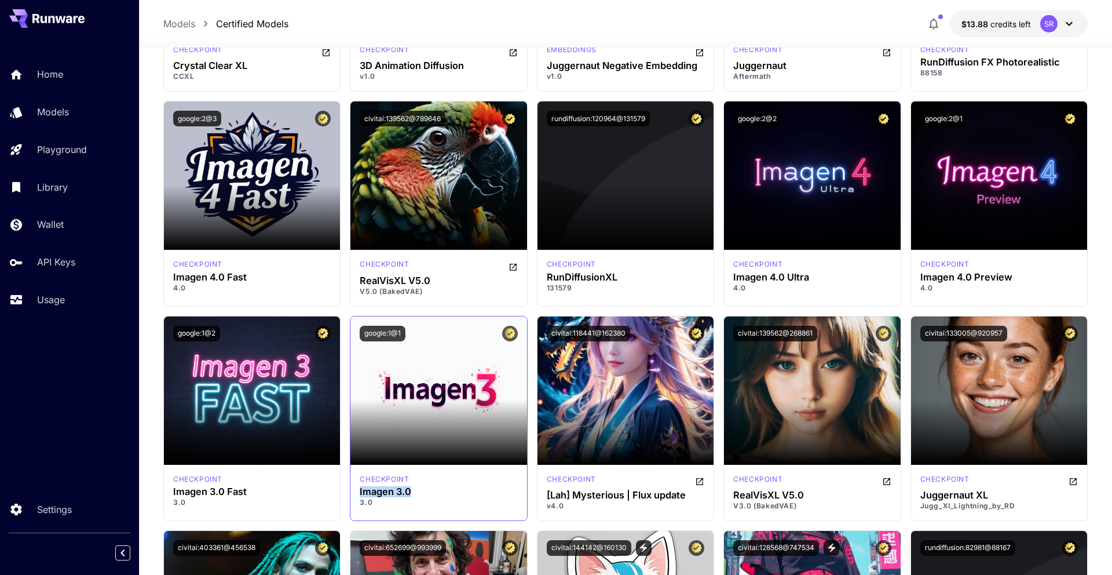
drag, startPoint x: 413, startPoint y: 492, endPoint x: 351, endPoint y: 488, distance: 62.1
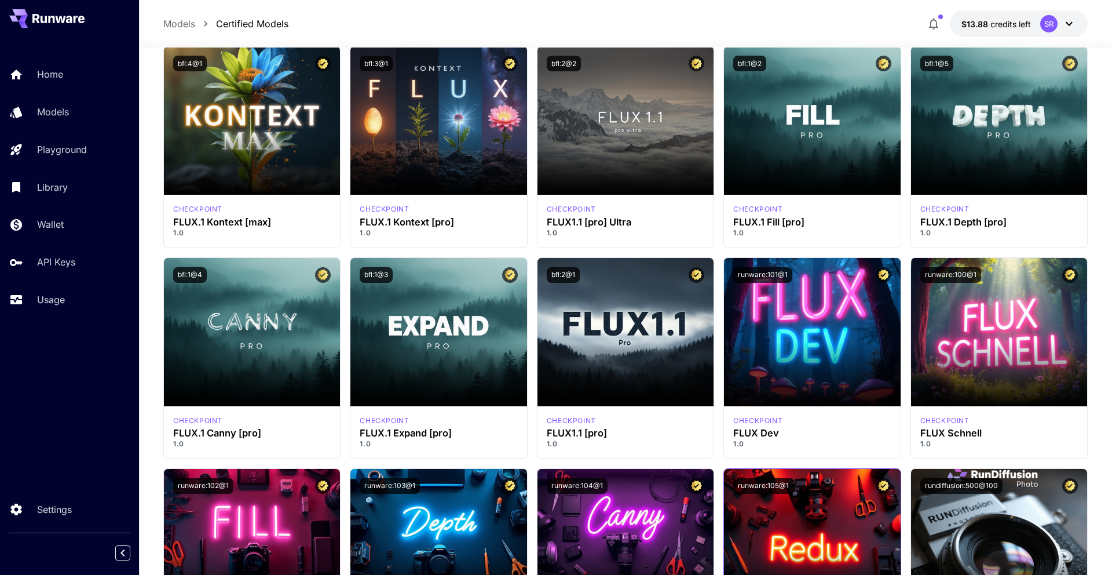
scroll to position [0, 0]
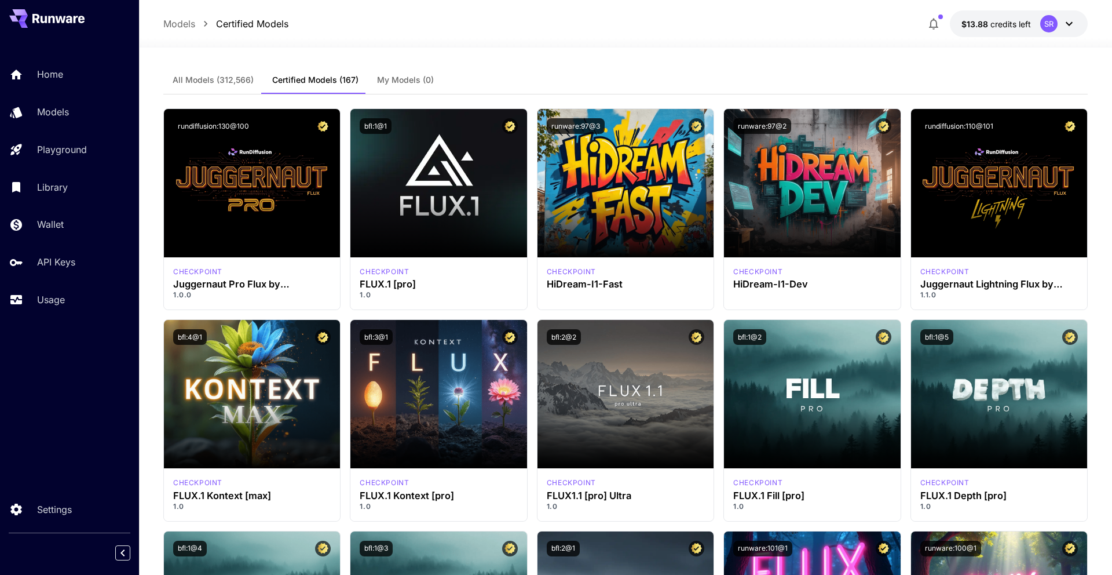
click at [192, 81] on span "All Models (312,566)" at bounding box center [213, 80] width 81 height 10
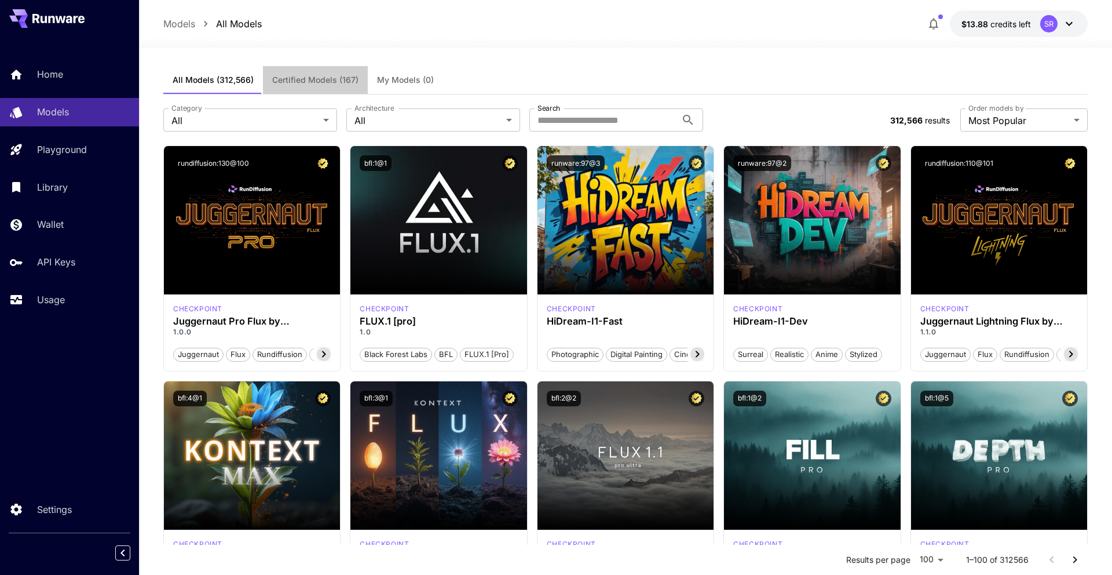
click at [315, 87] on button "Certified Models (167)" at bounding box center [315, 80] width 105 height 28
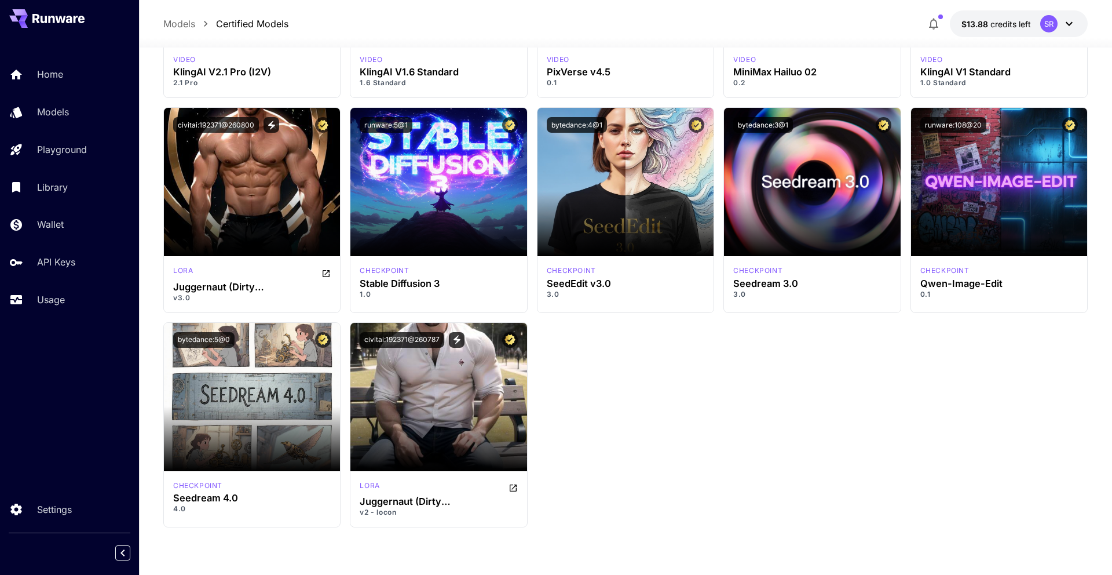
scroll to position [6828, 0]
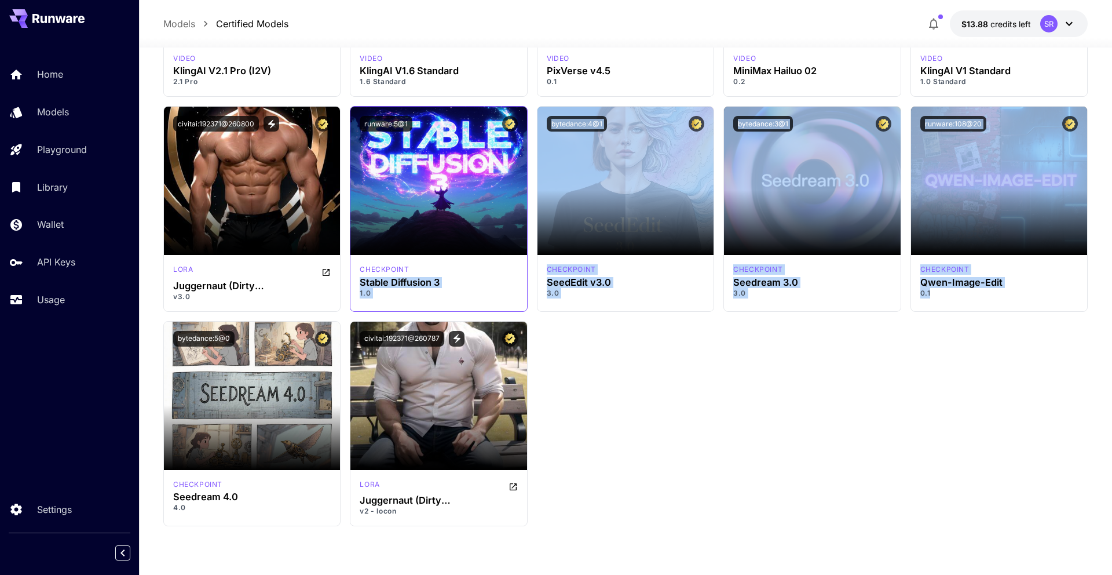
drag, startPoint x: 1048, startPoint y: 544, endPoint x: 514, endPoint y: 286, distance: 592.4
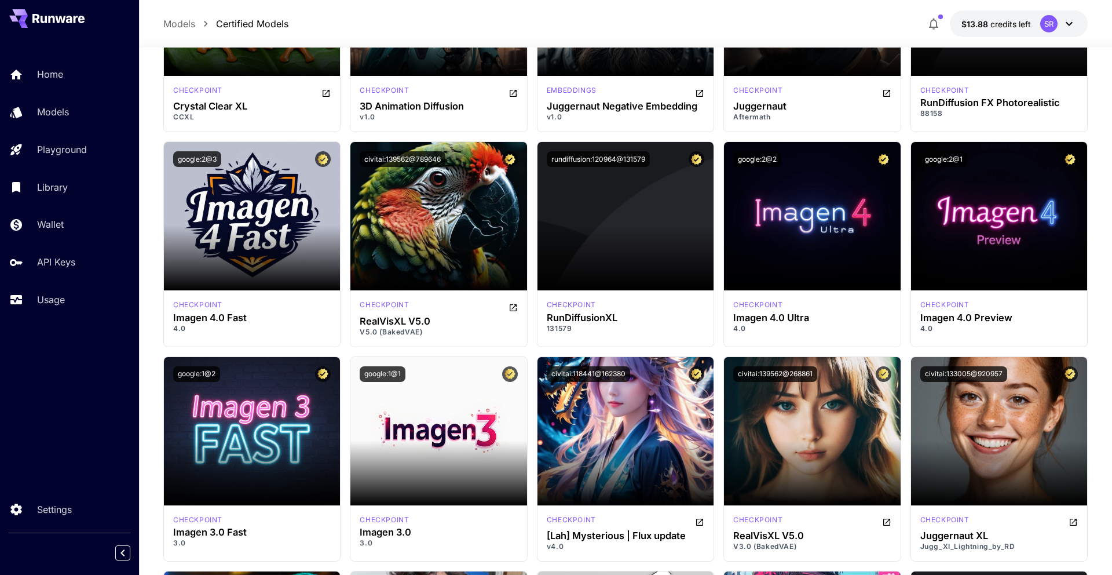
scroll to position [2311, 0]
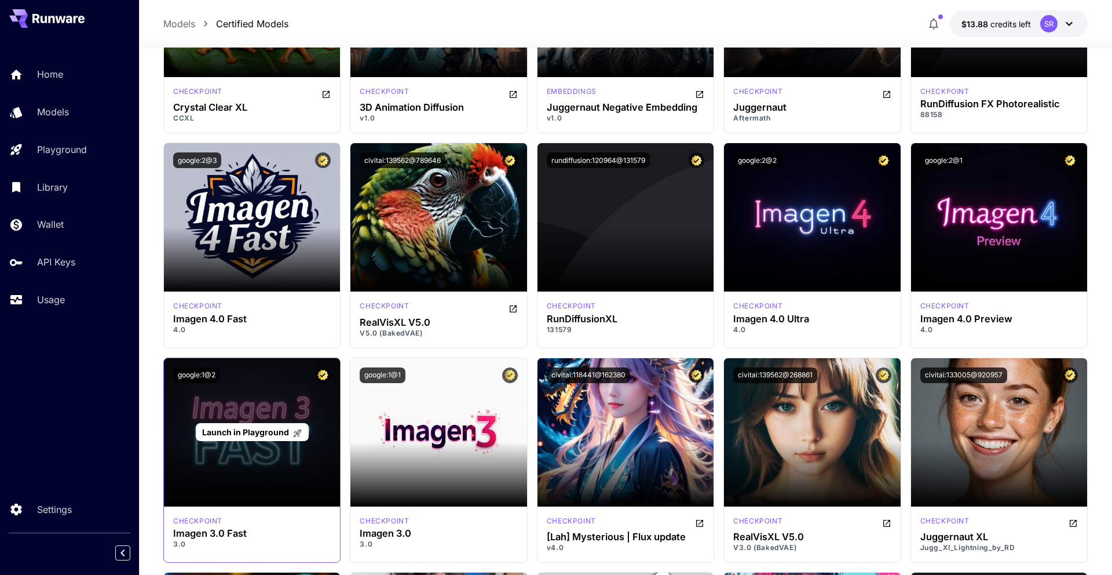
click at [290, 431] on span "Launch in Playground" at bounding box center [252, 432] width 100 height 10
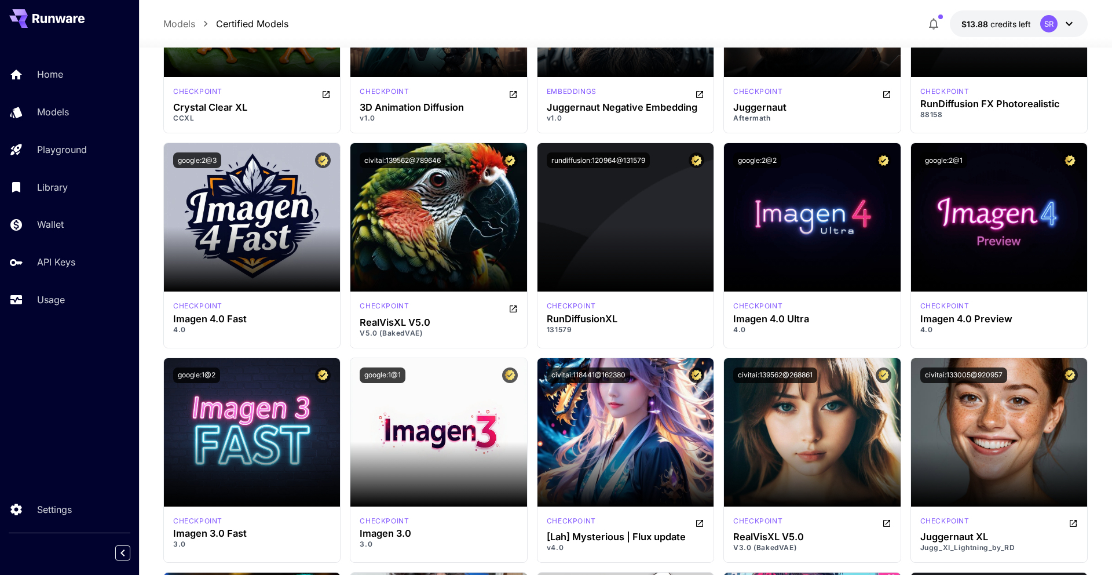
scroll to position [2311, 0]
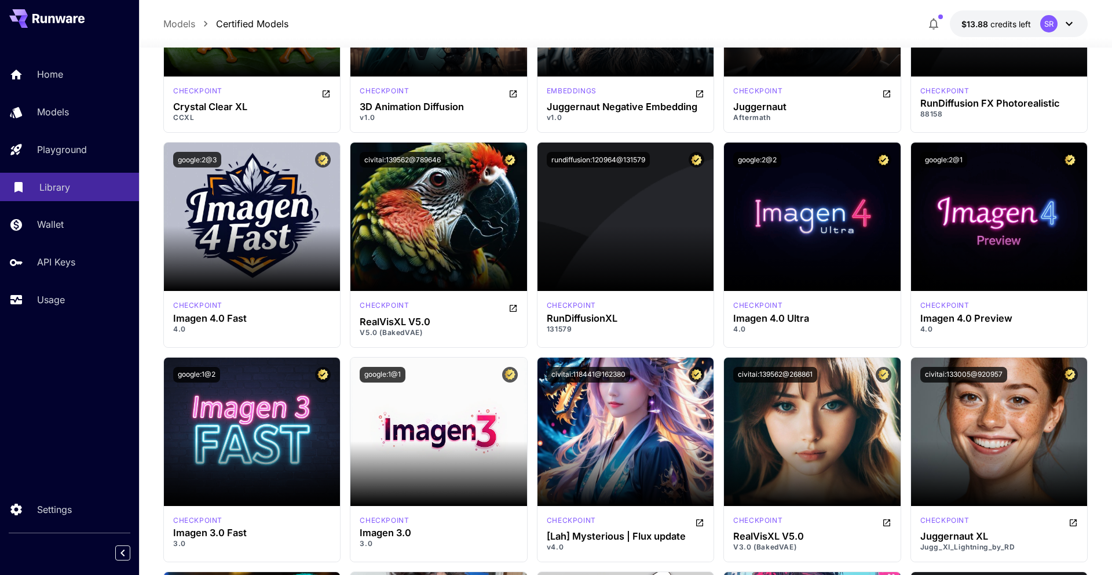
click at [63, 190] on p "Library" at bounding box center [54, 187] width 31 height 14
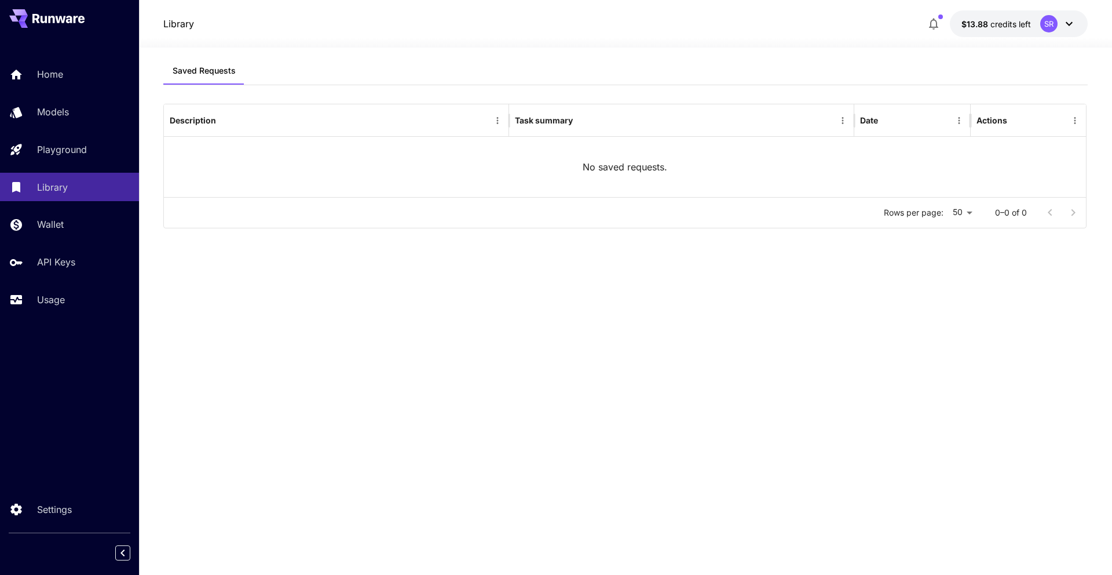
click at [1076, 23] on icon at bounding box center [1070, 24] width 14 height 14
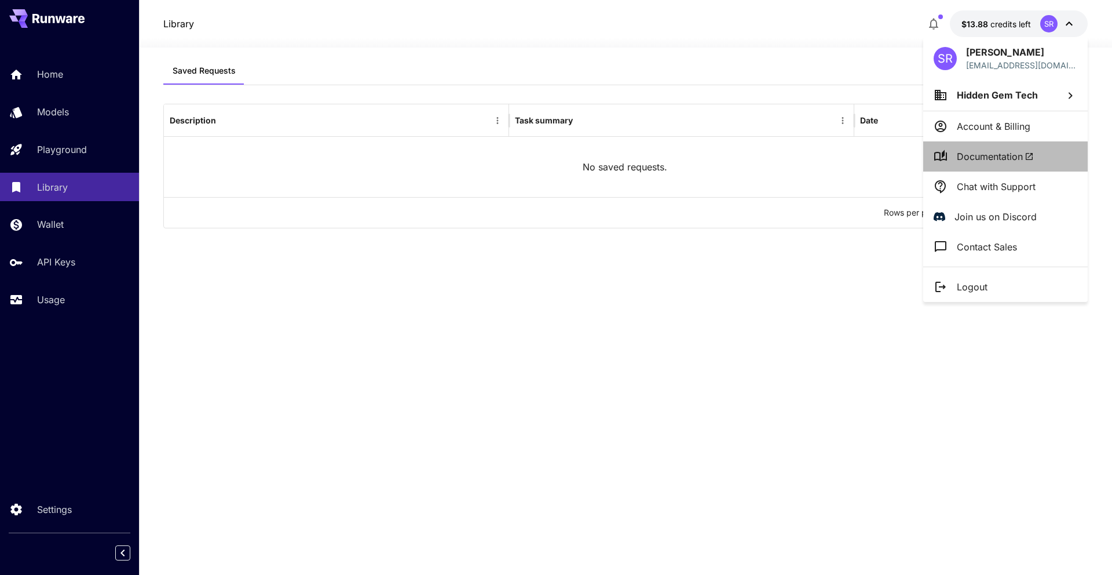
click at [1007, 156] on span "Documentation" at bounding box center [995, 156] width 77 height 14
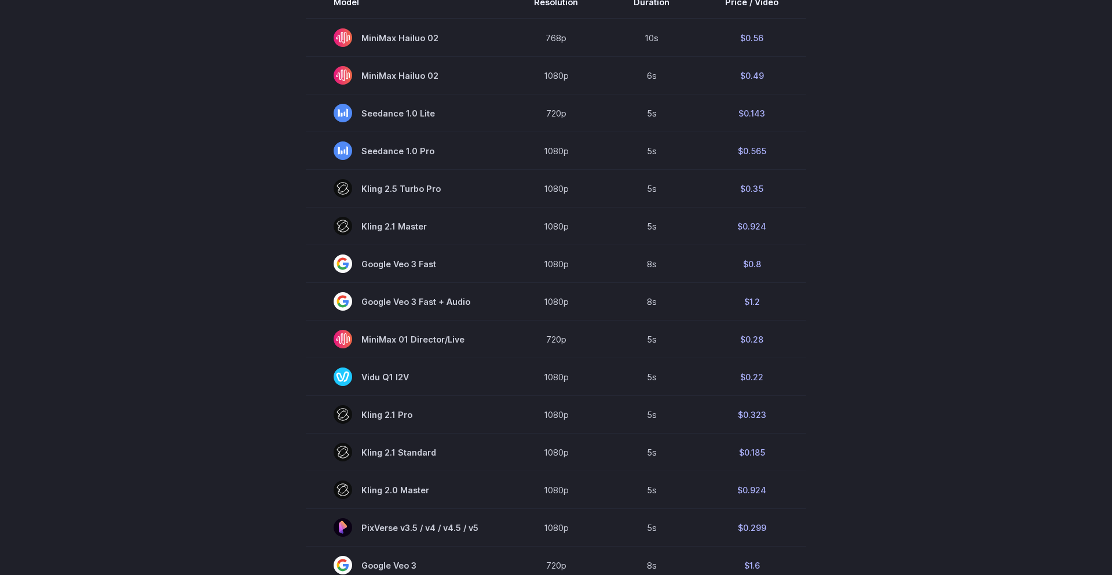
scroll to position [257, 0]
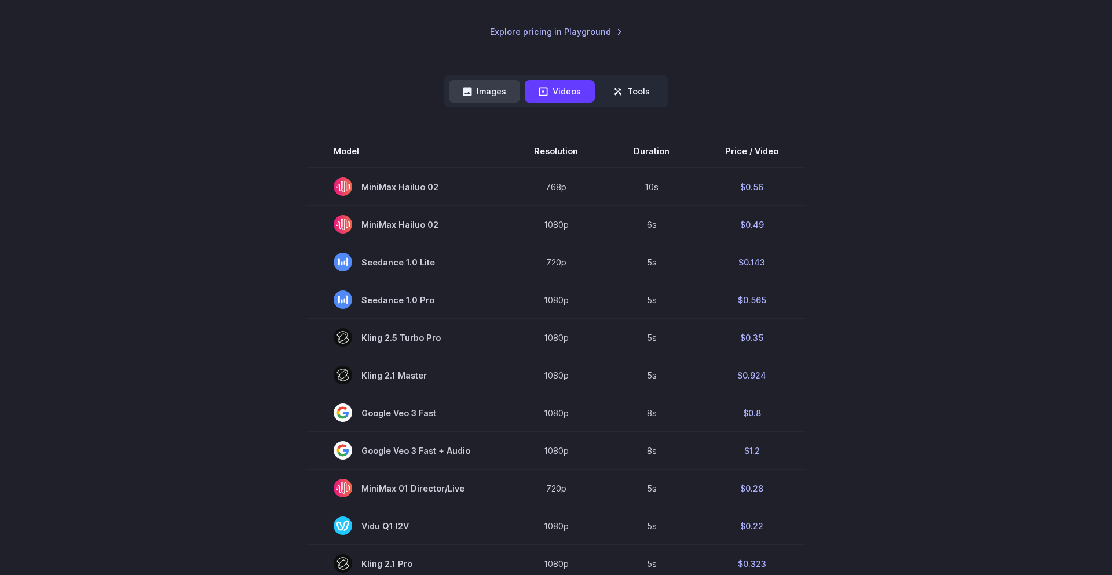
click at [465, 92] on icon at bounding box center [467, 91] width 9 height 9
click at [493, 89] on button "Images" at bounding box center [484, 91] width 71 height 23
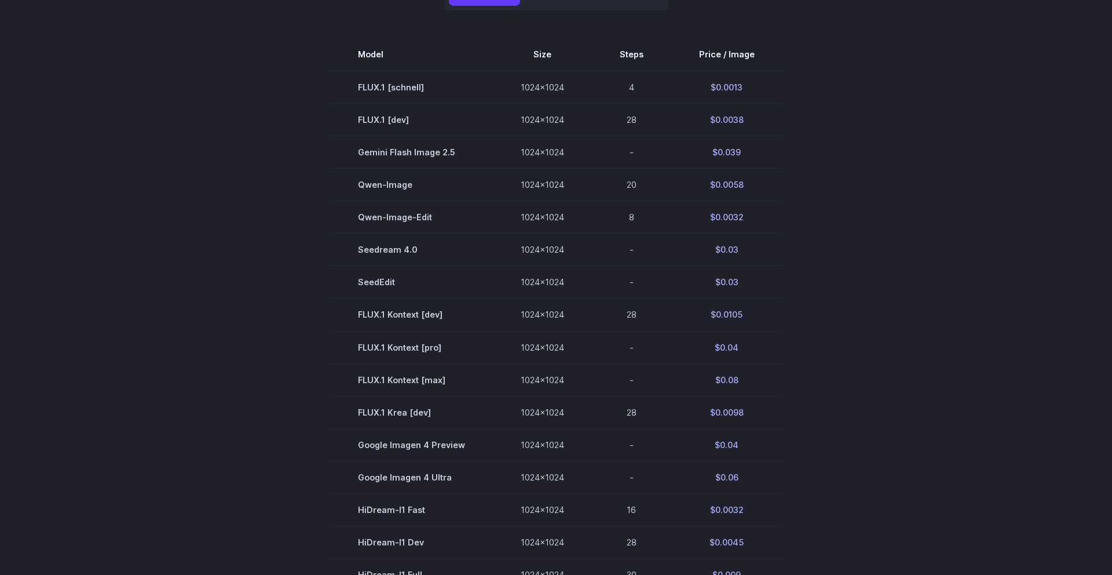
scroll to position [335, 0]
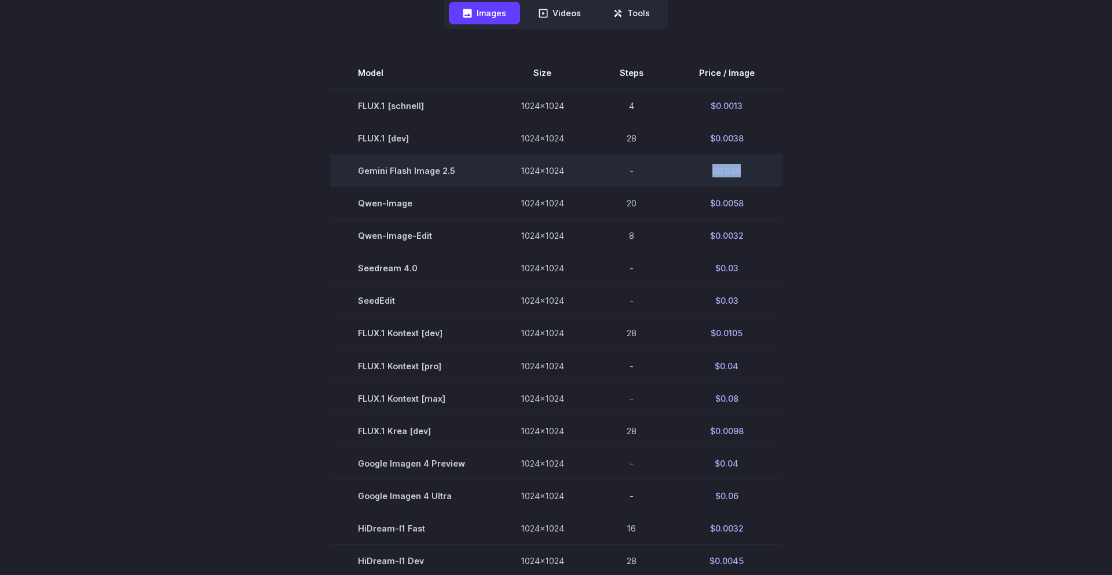
drag, startPoint x: 743, startPoint y: 176, endPoint x: 702, endPoint y: 177, distance: 40.6
click at [702, 177] on td "$0.039" at bounding box center [727, 171] width 111 height 32
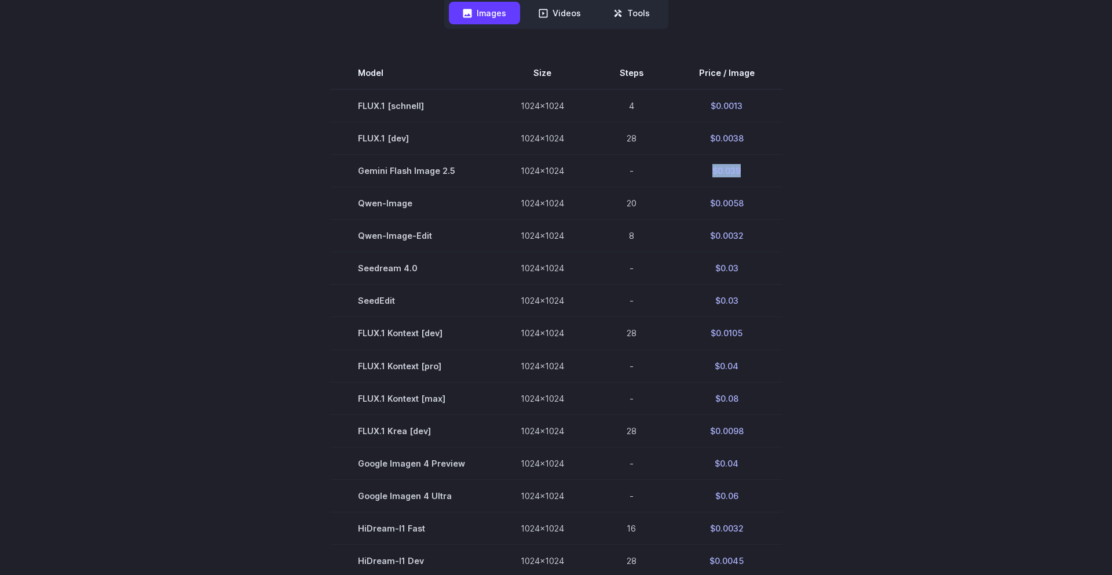
copy td "$0.039"
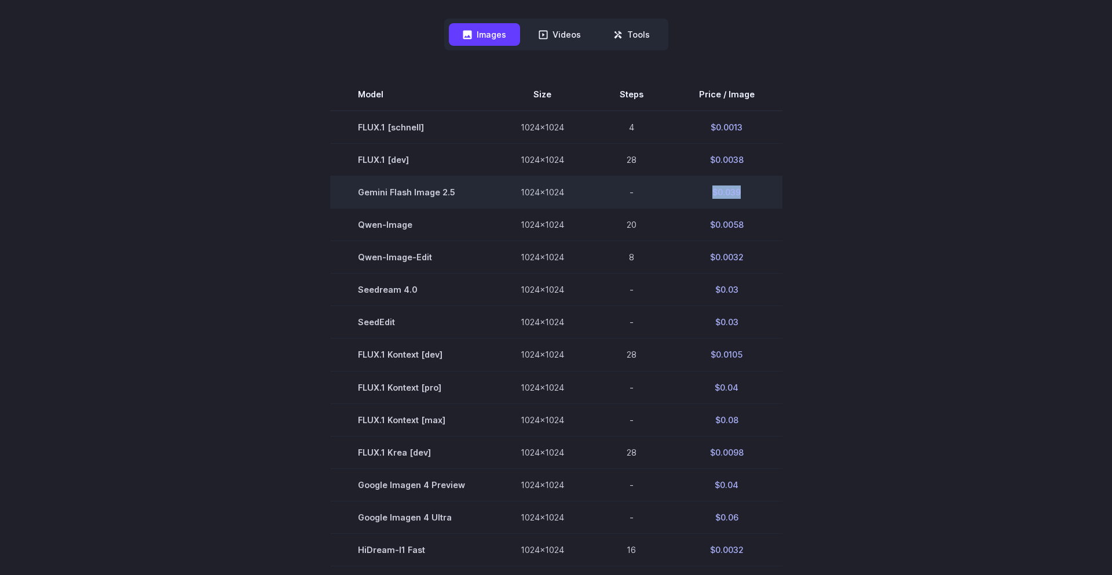
scroll to position [315, 0]
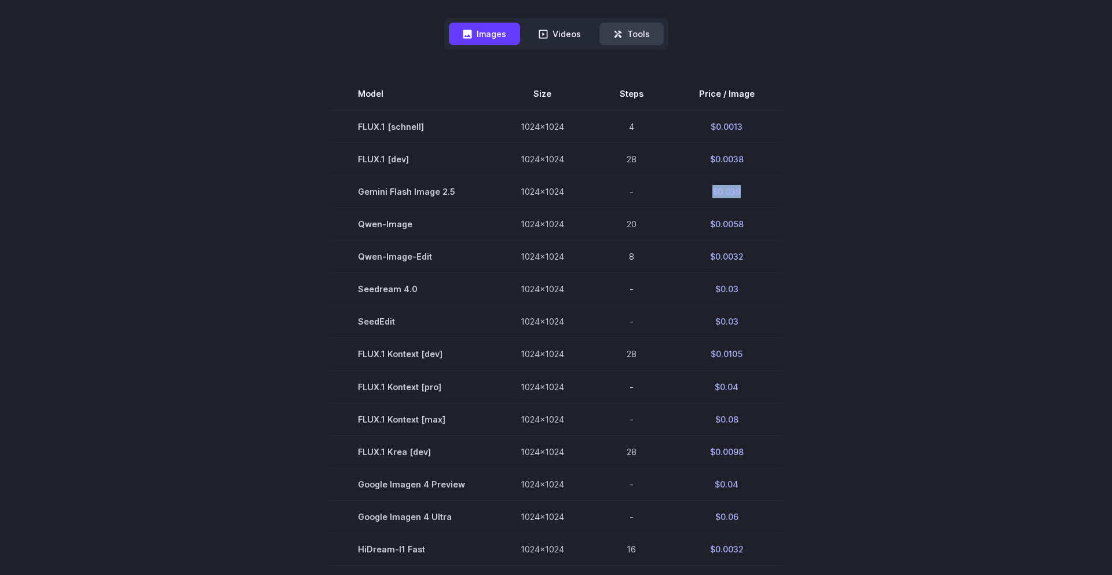
click at [643, 35] on button "Tools" at bounding box center [632, 34] width 64 height 23
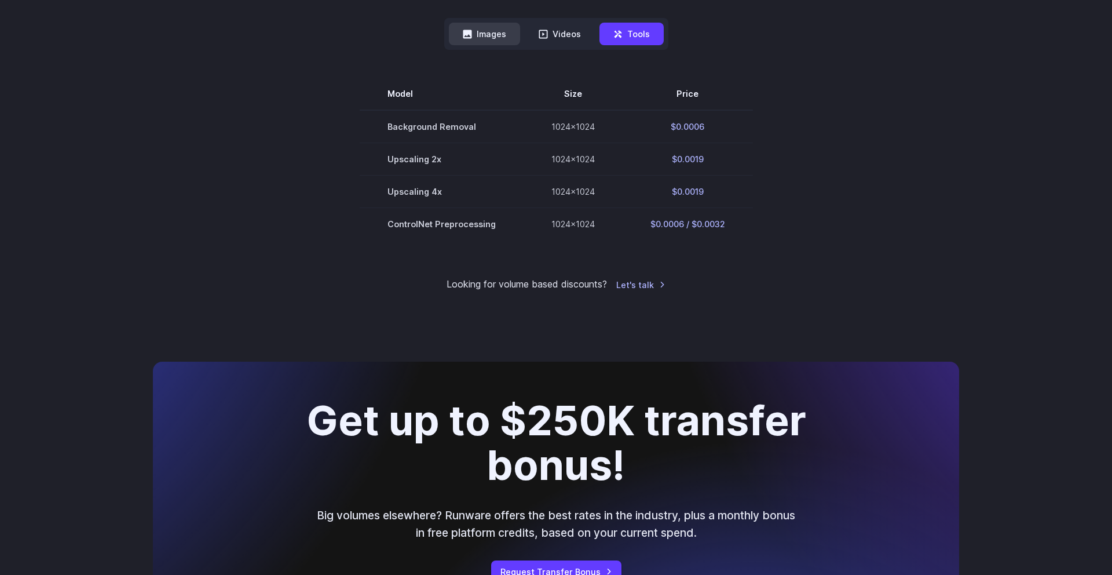
click at [502, 32] on button "Images" at bounding box center [484, 34] width 71 height 23
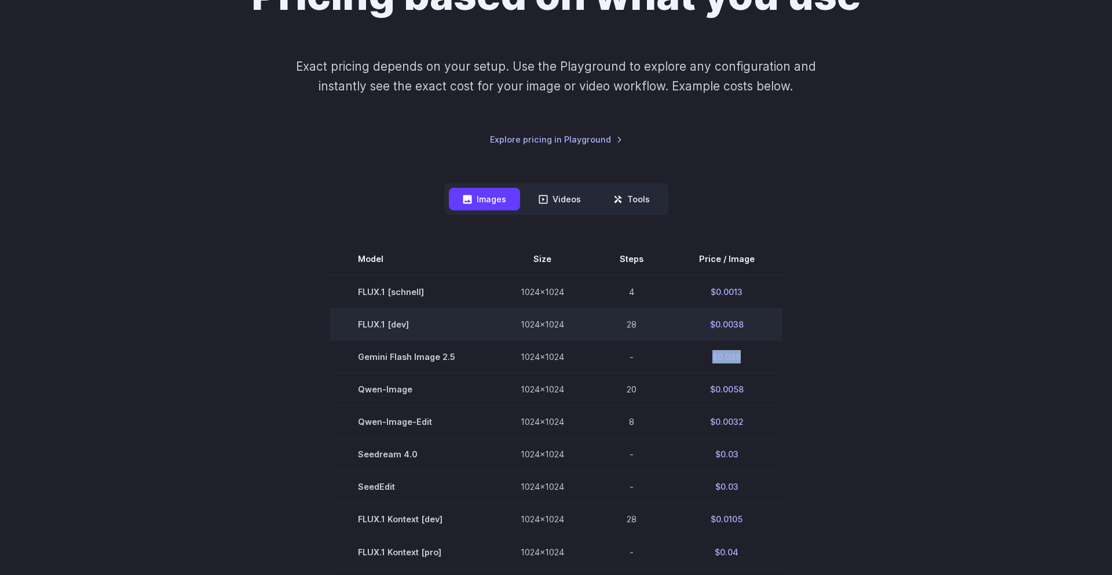
scroll to position [0, 0]
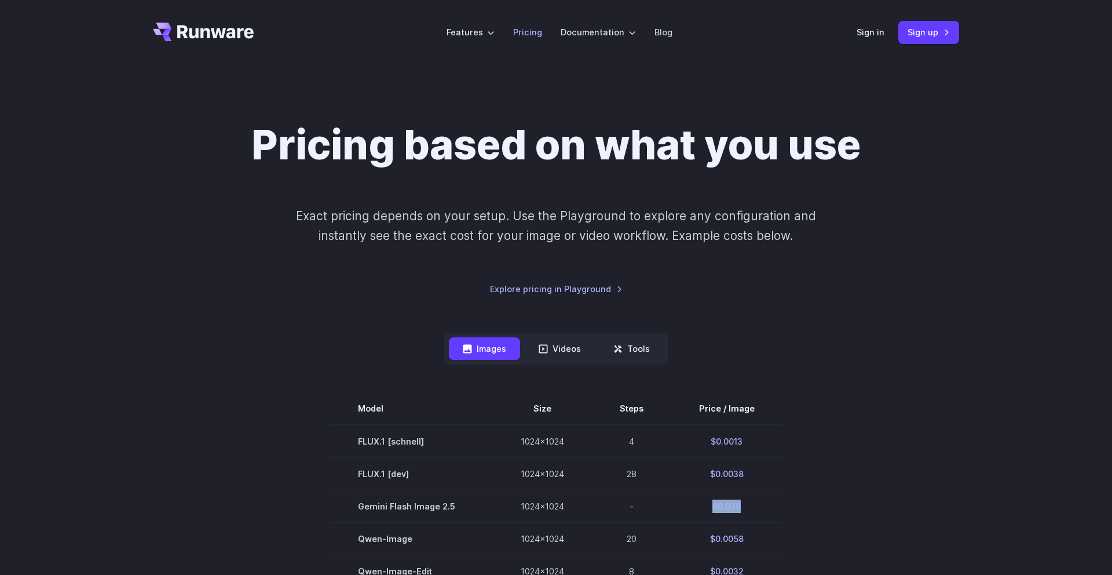
click at [533, 30] on link "Pricing" at bounding box center [527, 31] width 29 height 13
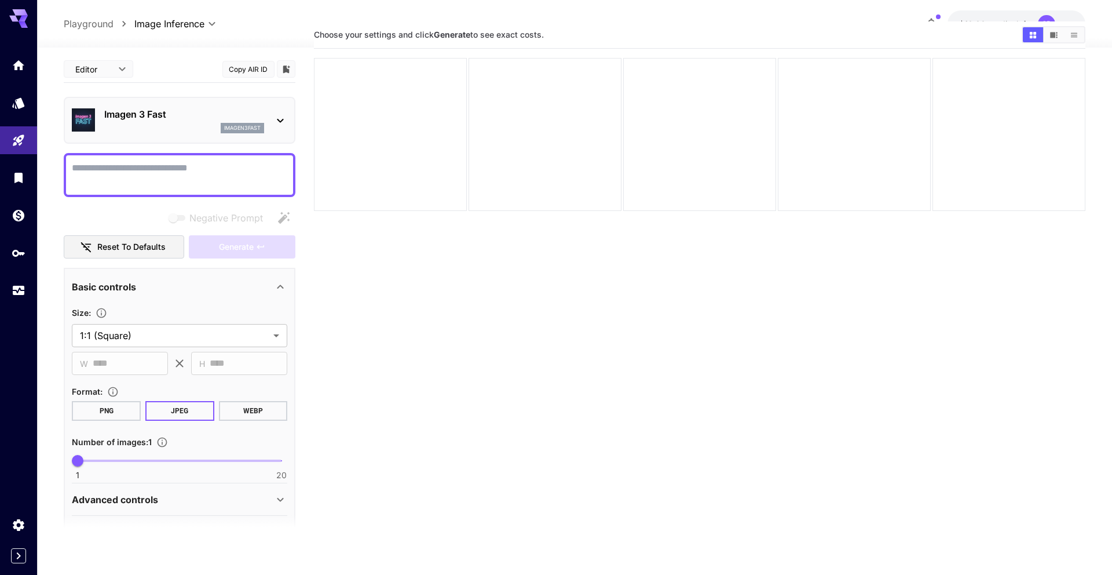
scroll to position [92, 0]
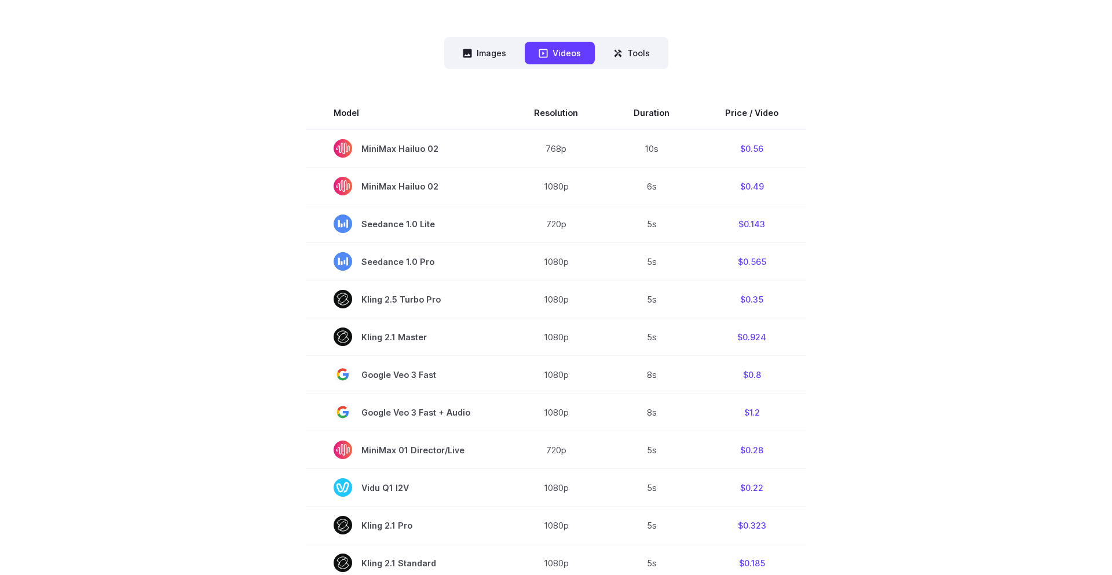
scroll to position [290, 0]
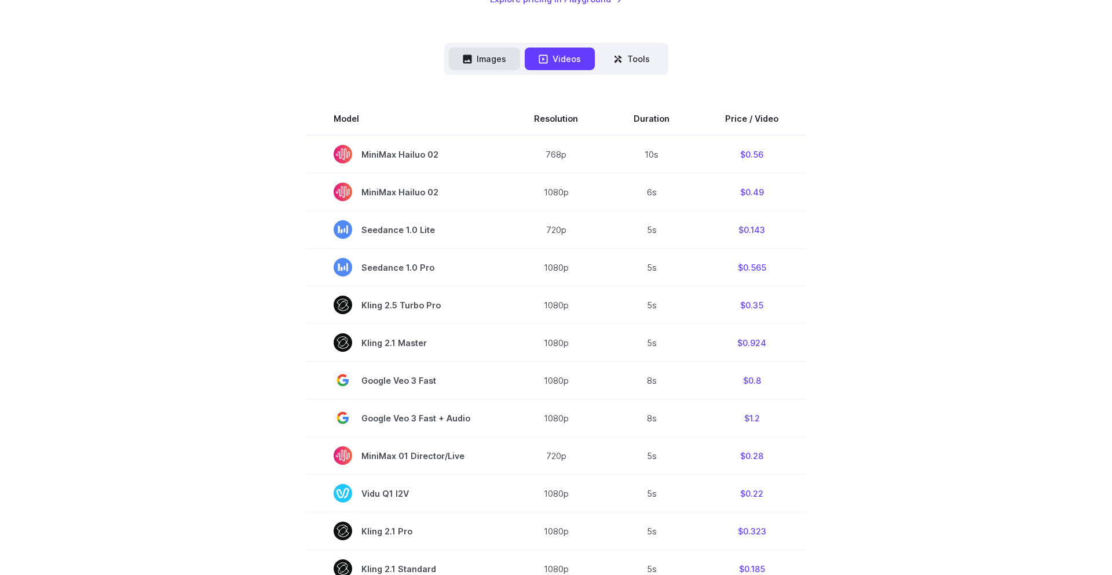
drag, startPoint x: 470, startPoint y: 59, endPoint x: 481, endPoint y: 62, distance: 11.4
click at [470, 59] on icon at bounding box center [467, 58] width 9 height 9
click at [479, 61] on button "Images" at bounding box center [484, 59] width 71 height 23
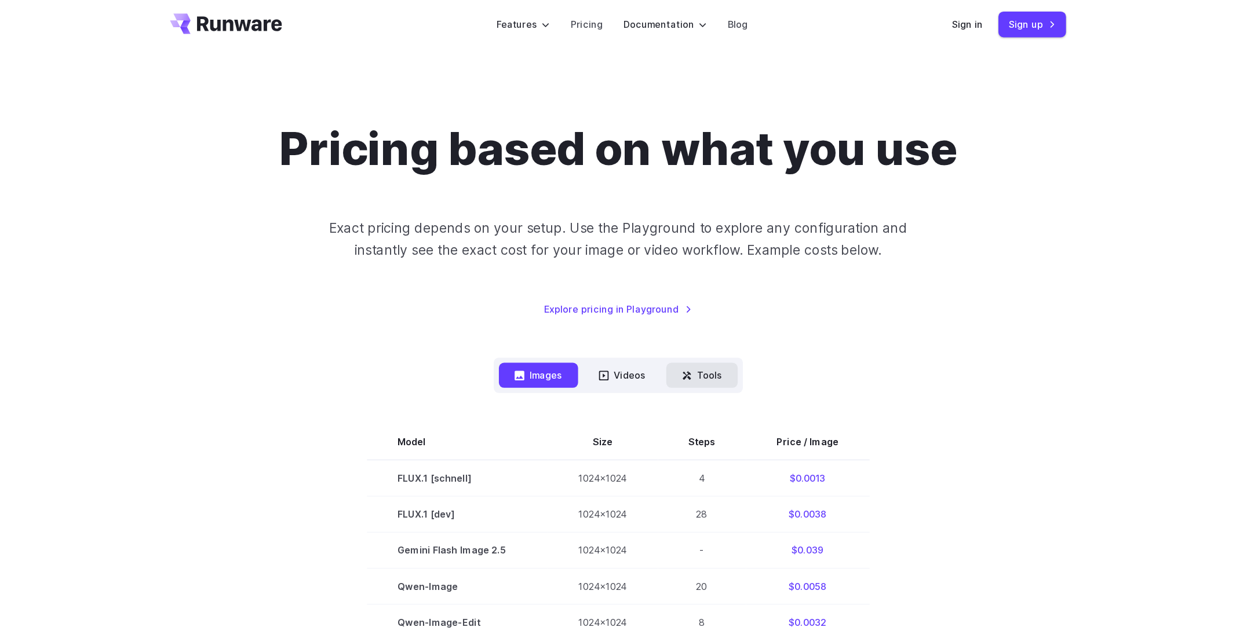
scroll to position [0, 0]
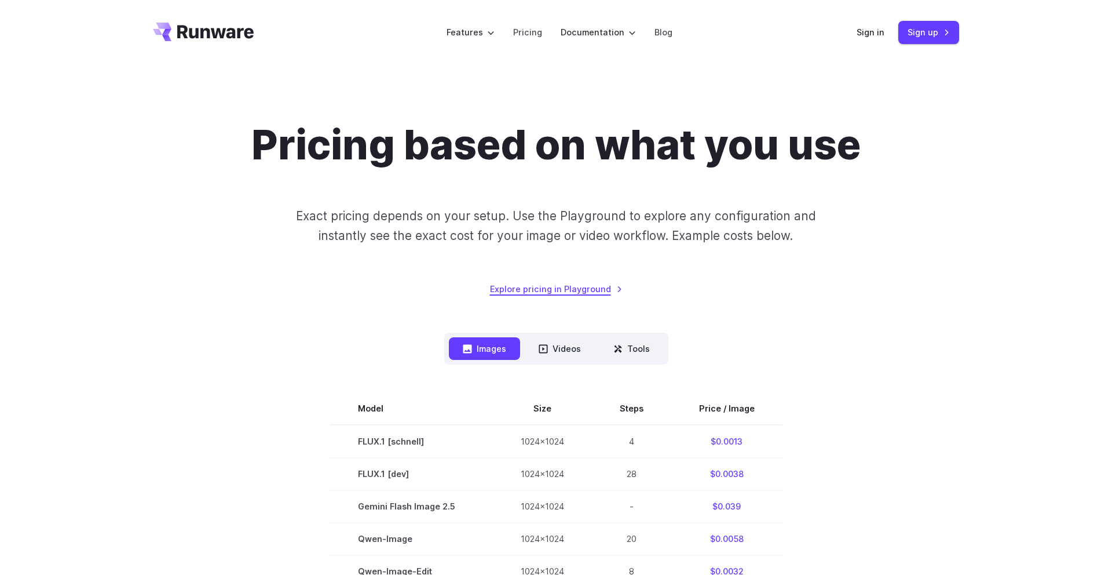
click at [550, 290] on link "Explore pricing in Playground" at bounding box center [556, 288] width 133 height 13
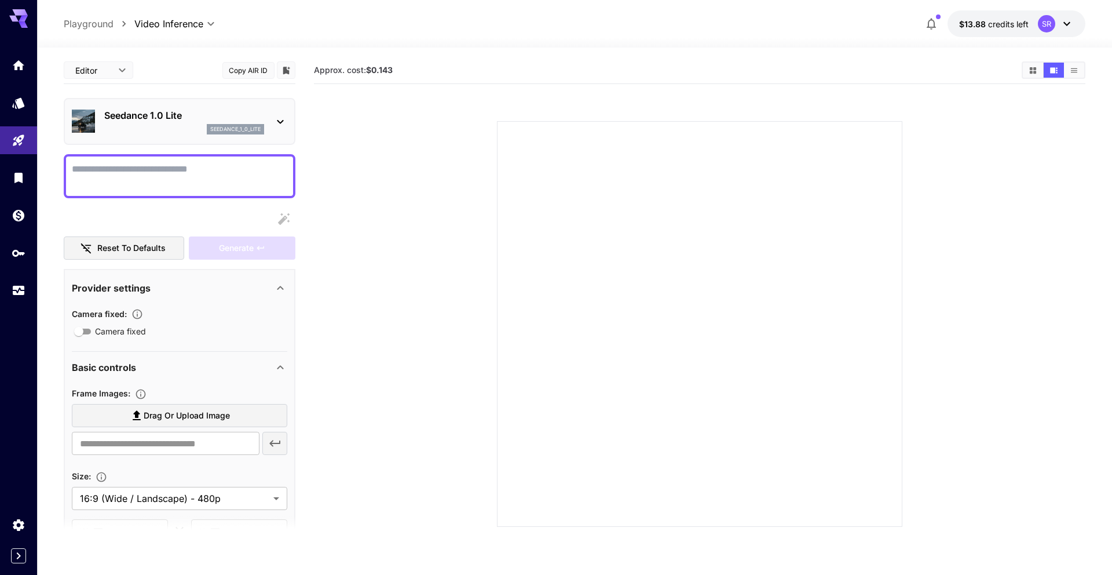
click at [283, 121] on icon at bounding box center [280, 122] width 14 height 14
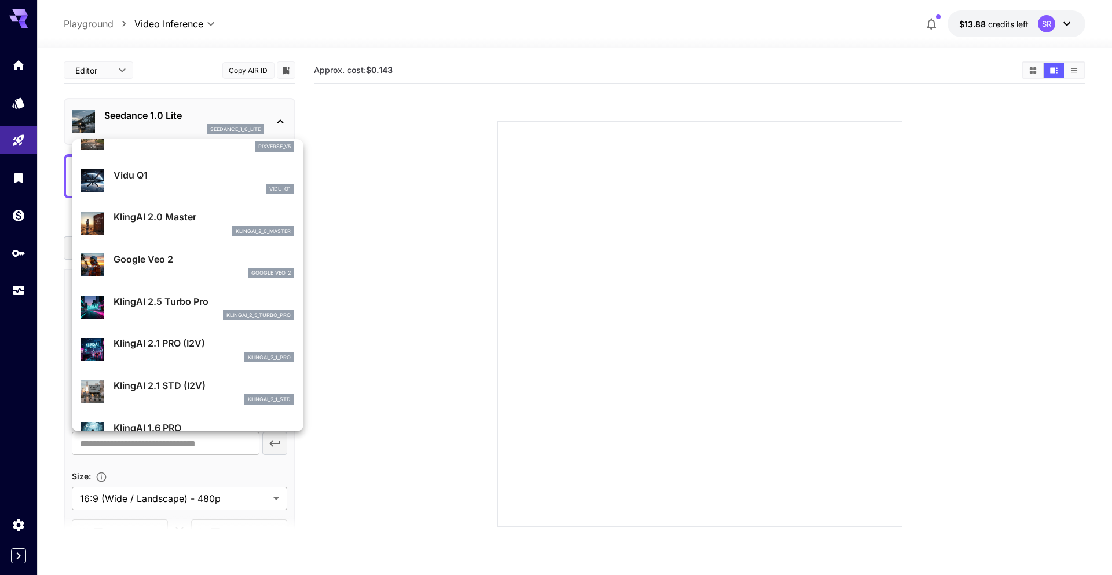
scroll to position [400, 0]
drag, startPoint x: 361, startPoint y: 116, endPoint x: 228, endPoint y: 104, distance: 133.9
click at [360, 116] on div at bounding box center [556, 287] width 1112 height 575
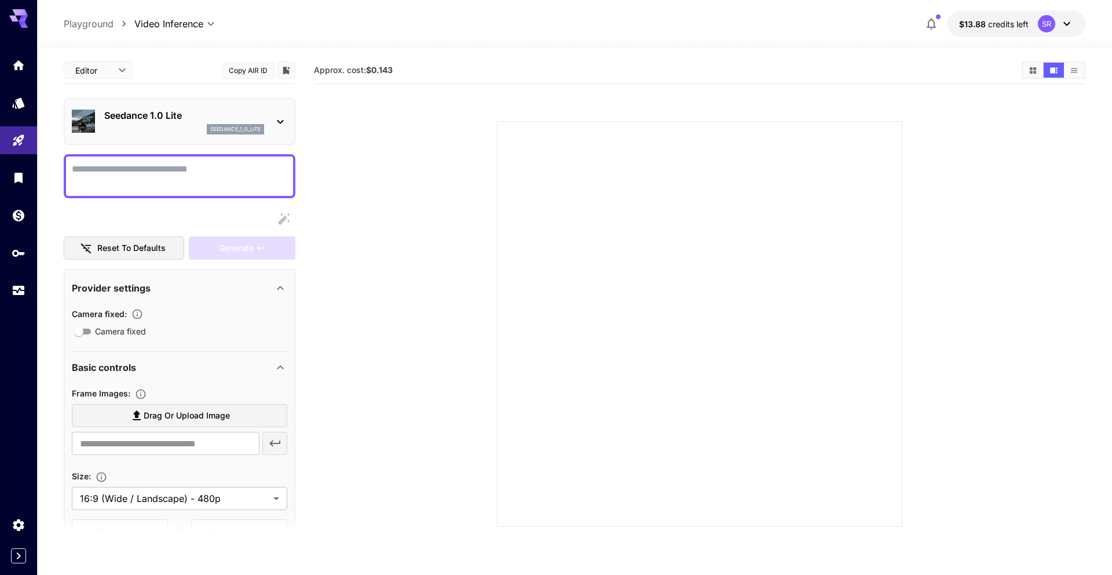
scroll to position [37, 0]
click at [277, 120] on icon at bounding box center [280, 121] width 14 height 14
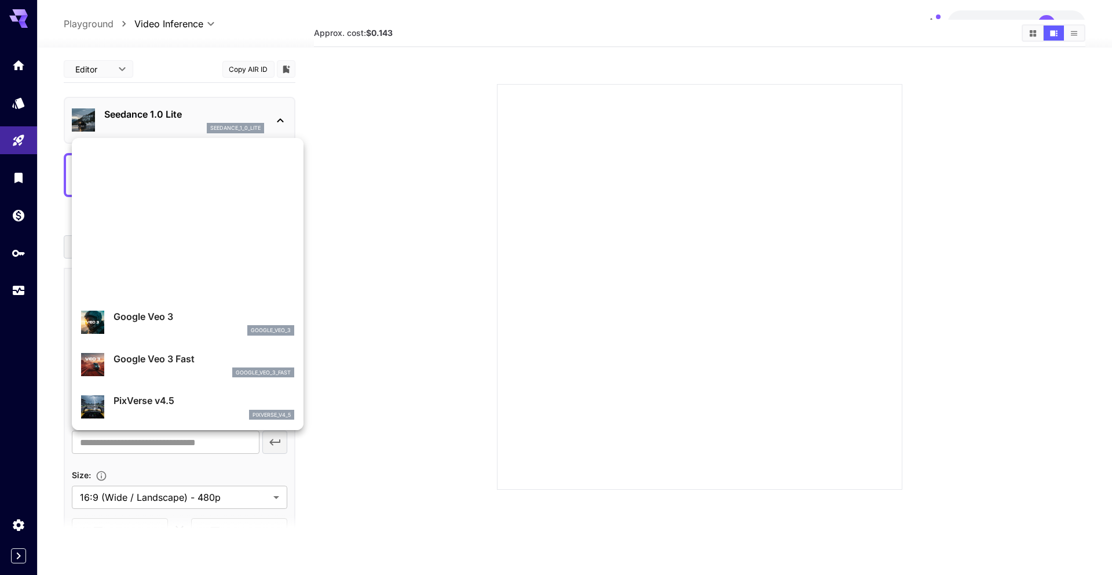
scroll to position [382, 0]
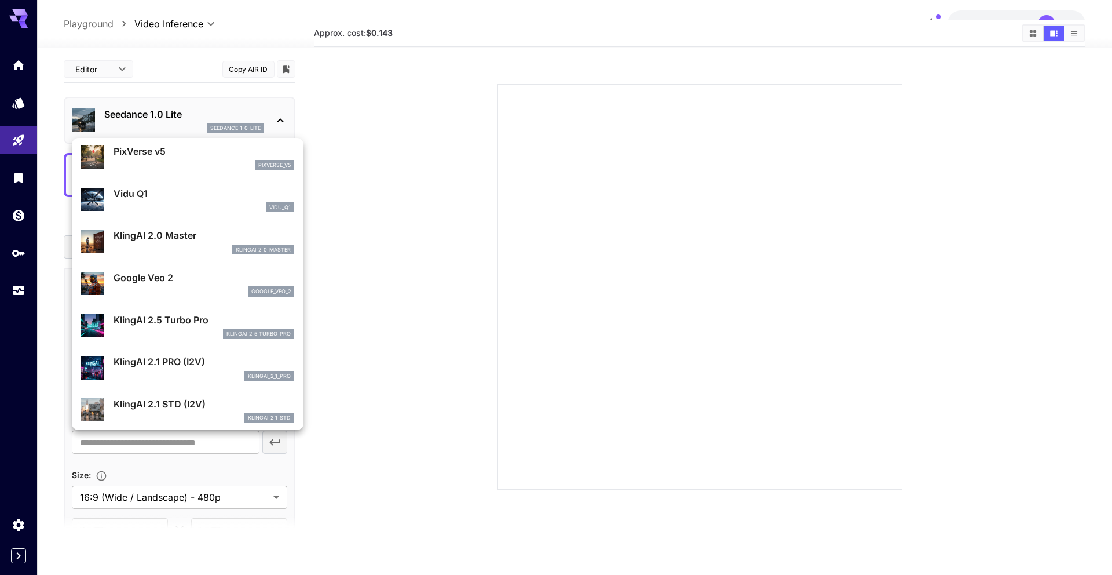
click at [392, 253] on div at bounding box center [556, 287] width 1112 height 575
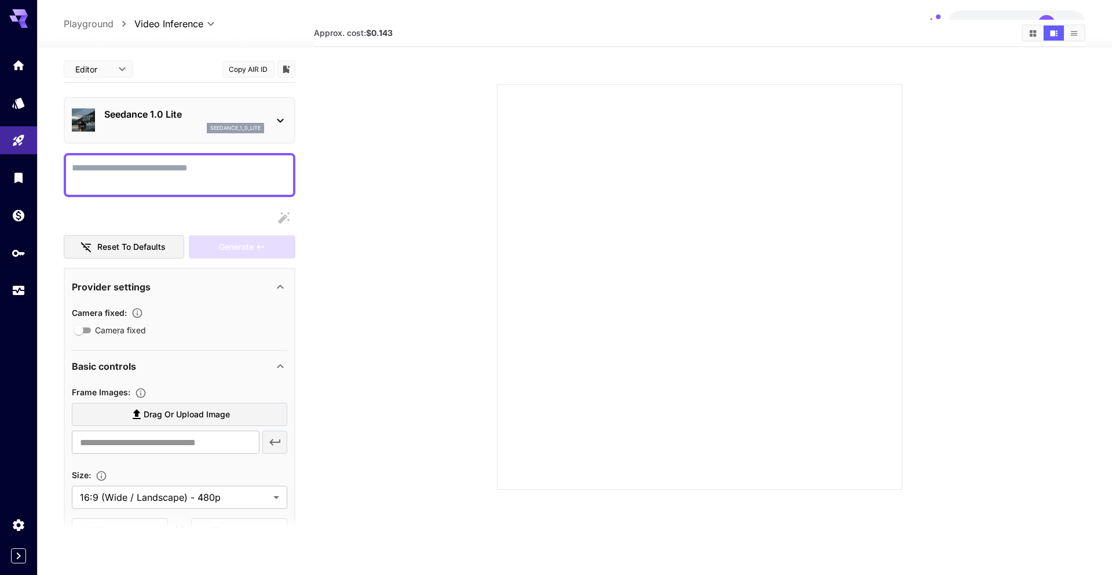
click at [180, 126] on div "seedance_1_0_lite" at bounding box center [184, 128] width 160 height 10
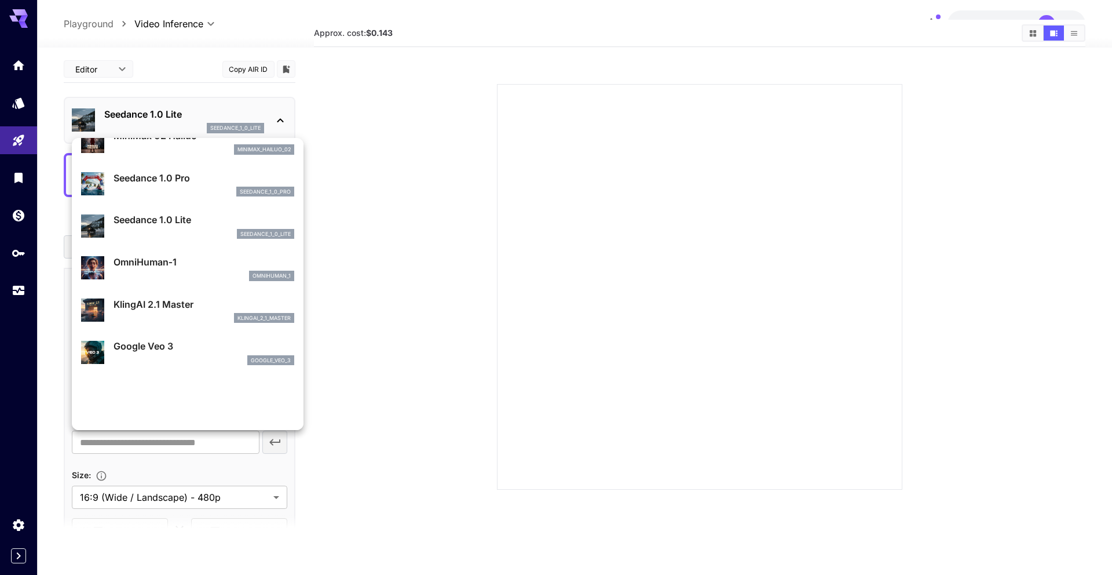
scroll to position [0, 0]
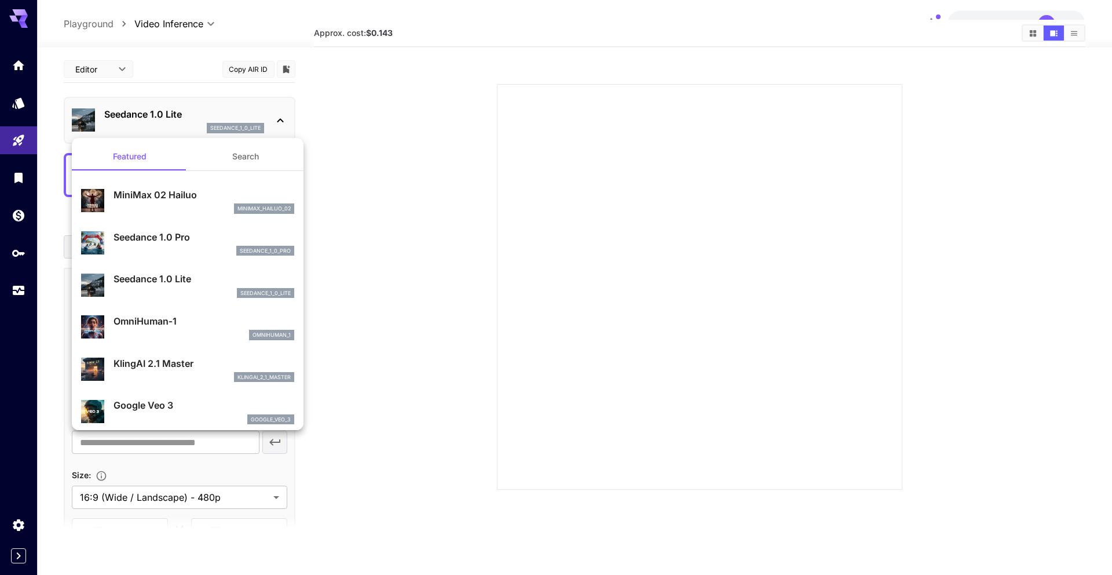
click at [329, 180] on div at bounding box center [556, 287] width 1112 height 575
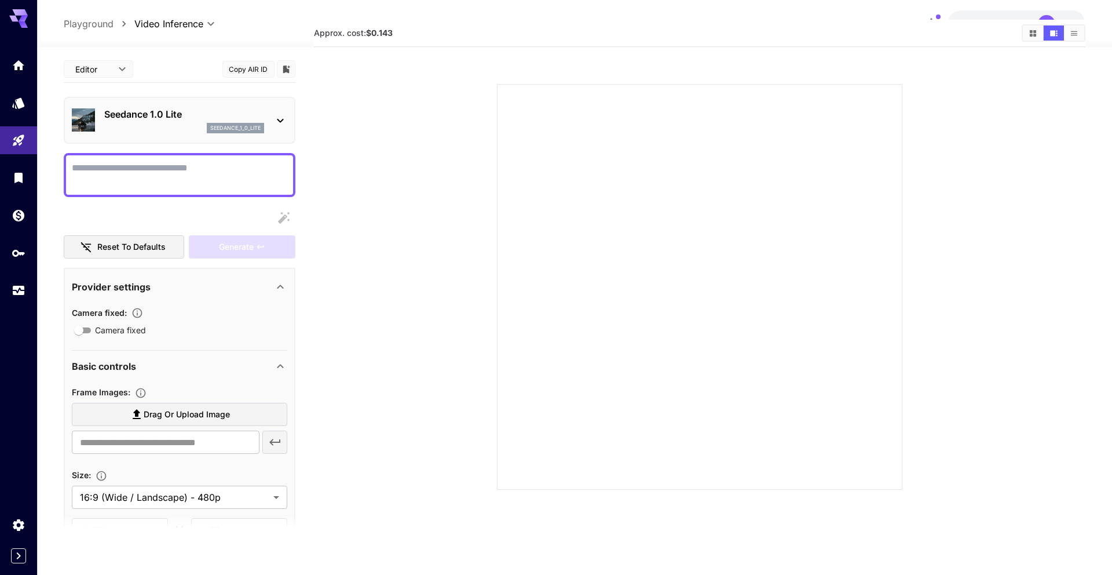
click at [108, 74] on body "**********" at bounding box center [556, 296] width 1112 height 666
click at [108, 74] on div at bounding box center [556, 287] width 1112 height 575
click at [277, 119] on icon at bounding box center [280, 121] width 14 height 14
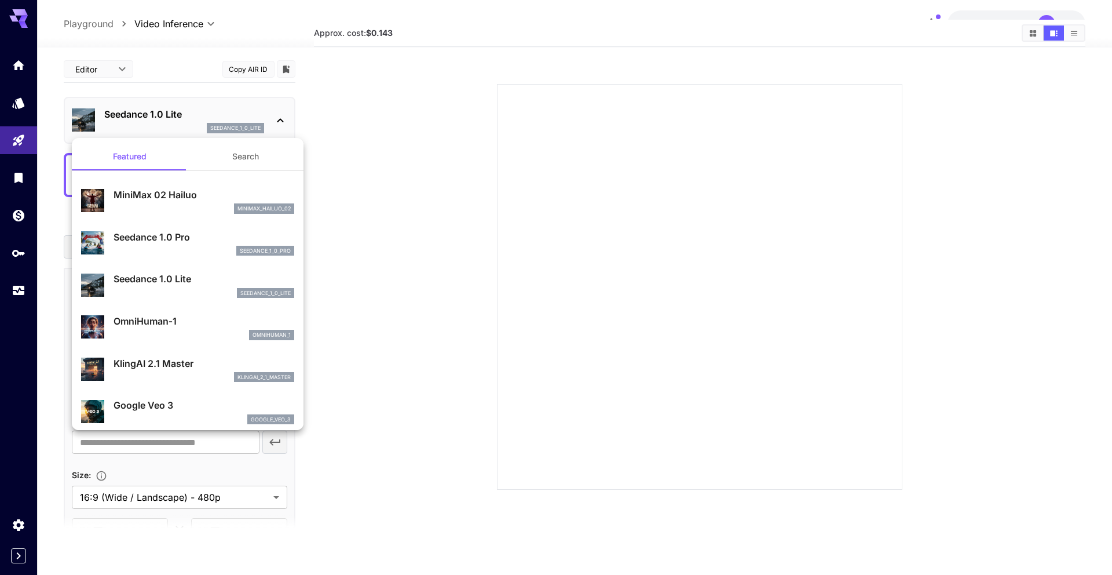
click at [358, 191] on div at bounding box center [556, 287] width 1112 height 575
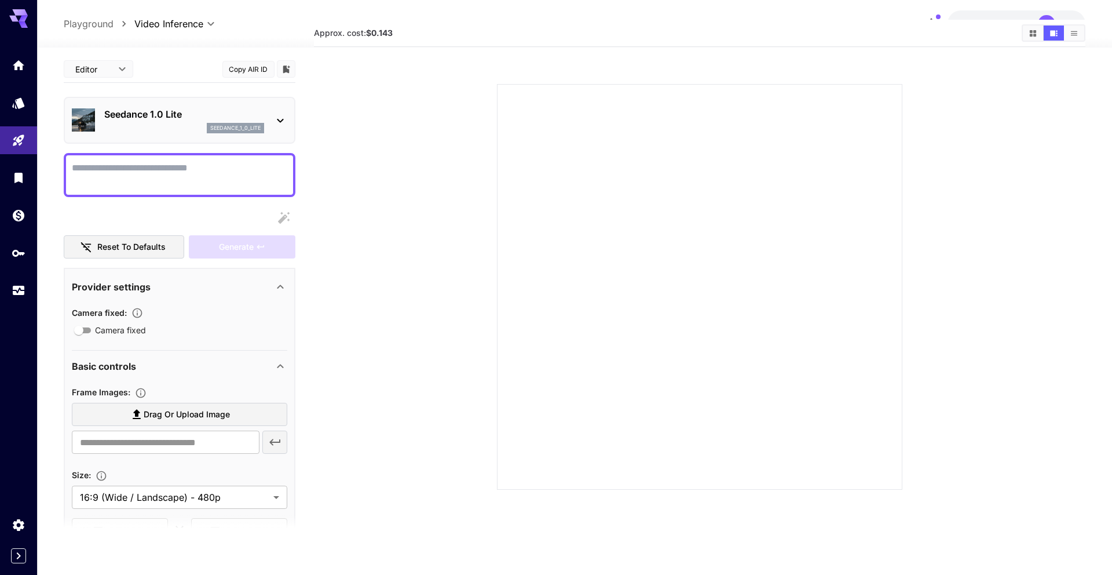
click at [258, 118] on p "Seedance 1.0 Lite" at bounding box center [184, 114] width 160 height 14
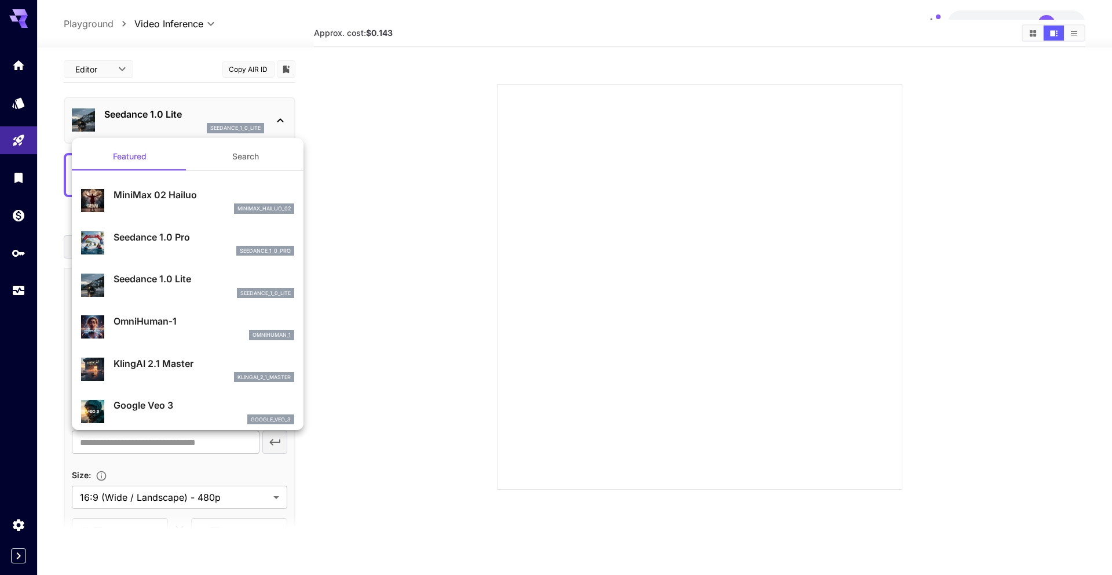
click at [156, 95] on div at bounding box center [556, 287] width 1112 height 575
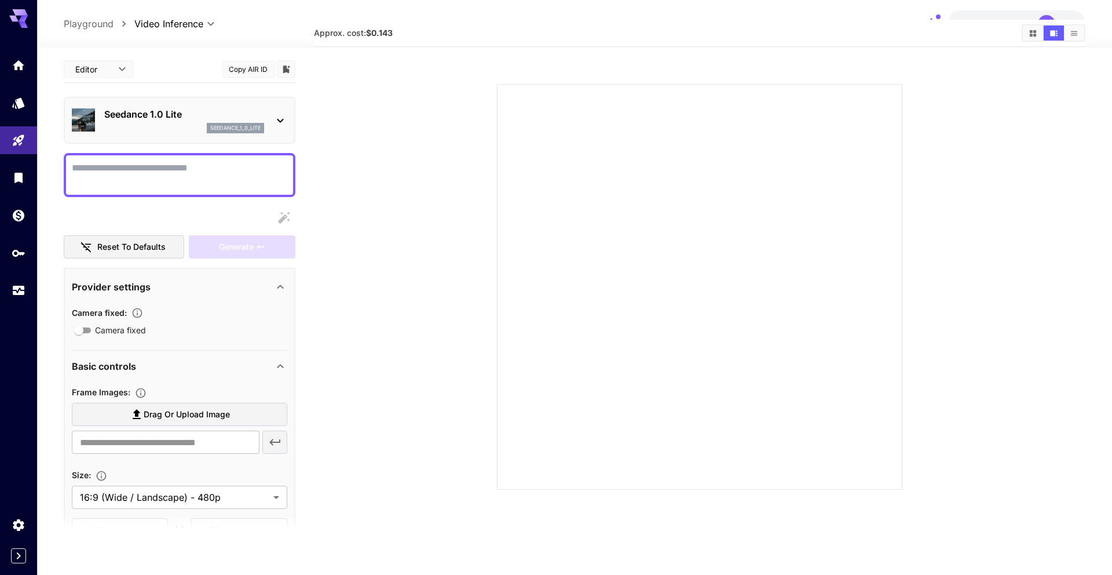
scroll to position [41, 0]
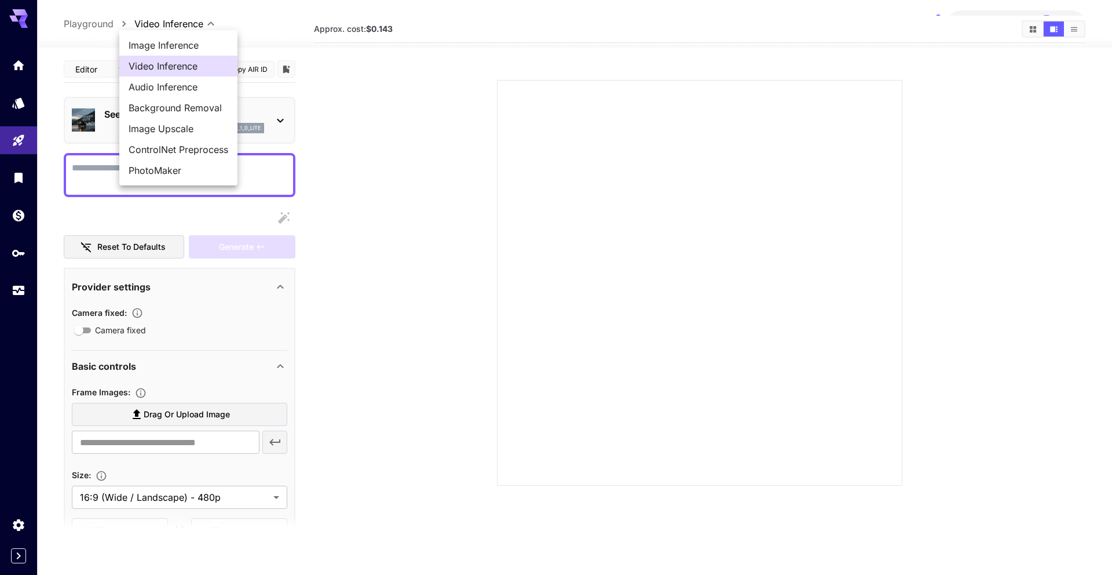
click at [165, 21] on body "**********" at bounding box center [556, 292] width 1112 height 666
click at [164, 42] on span "Image Inference" at bounding box center [179, 45] width 100 height 14
type input "**********"
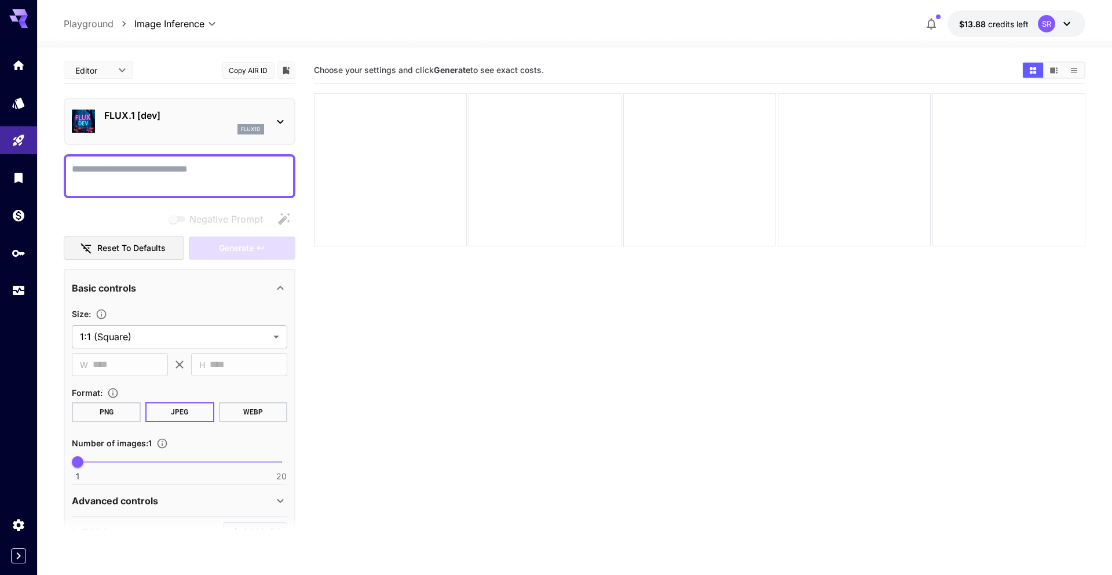
click at [196, 118] on p "FLUX.1 [dev]" at bounding box center [184, 115] width 160 height 14
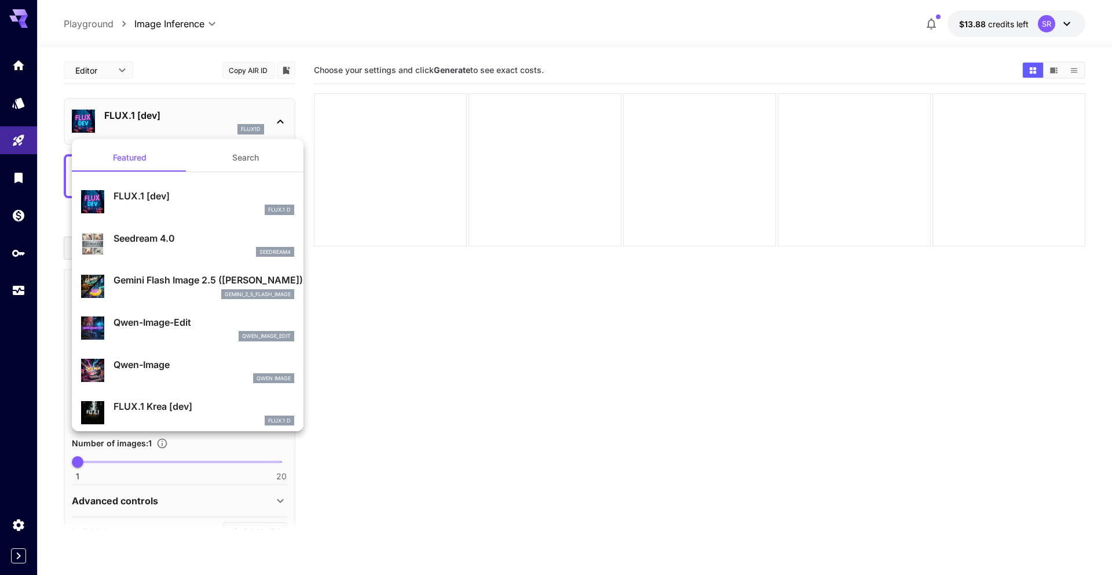
click at [174, 117] on div at bounding box center [556, 287] width 1112 height 575
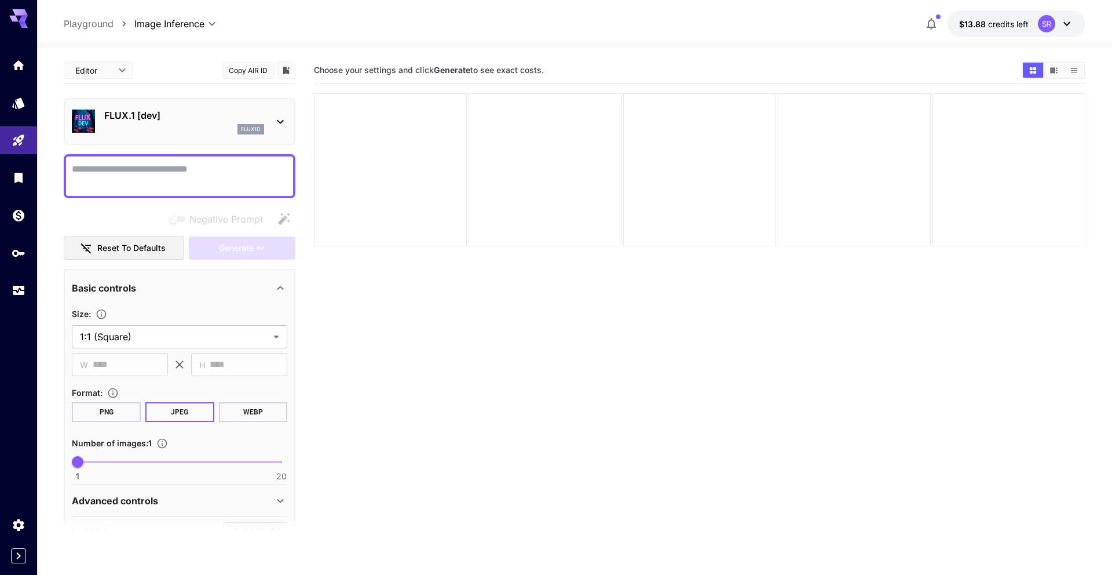
click at [163, 119] on p "FLUX.1 [dev]" at bounding box center [184, 115] width 160 height 14
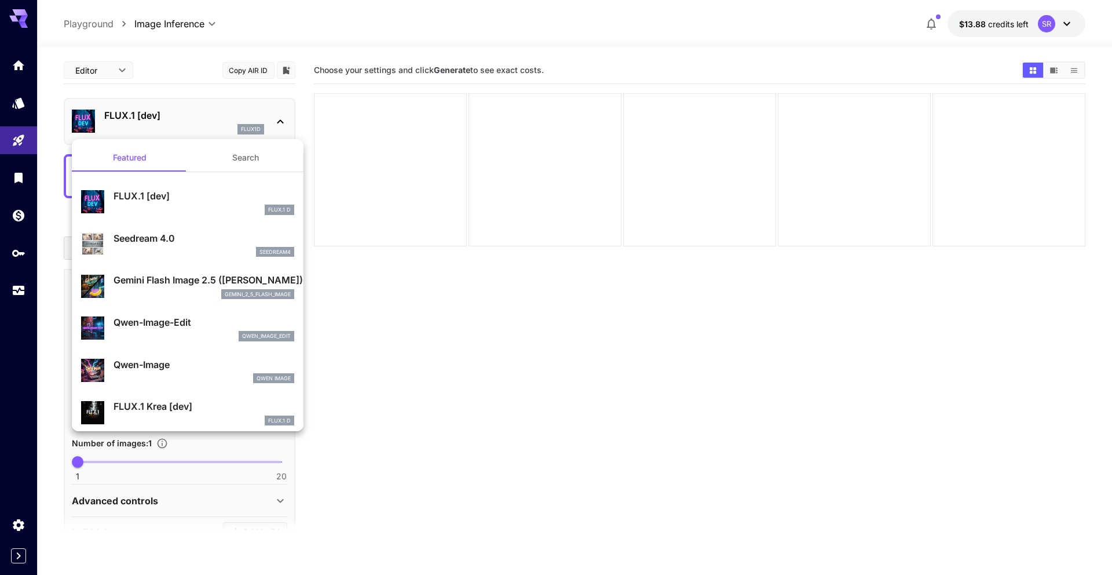
click at [159, 234] on p "Seedream 4.0" at bounding box center [204, 238] width 181 height 14
type input "**********"
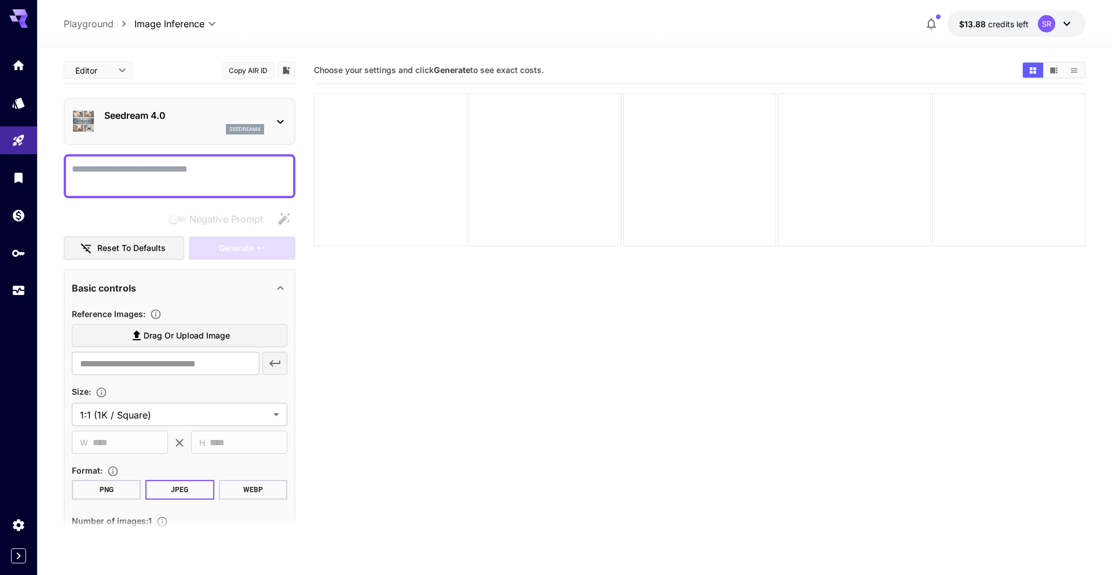
click at [379, 108] on div at bounding box center [390, 169] width 153 height 153
click at [283, 124] on icon at bounding box center [280, 122] width 14 height 14
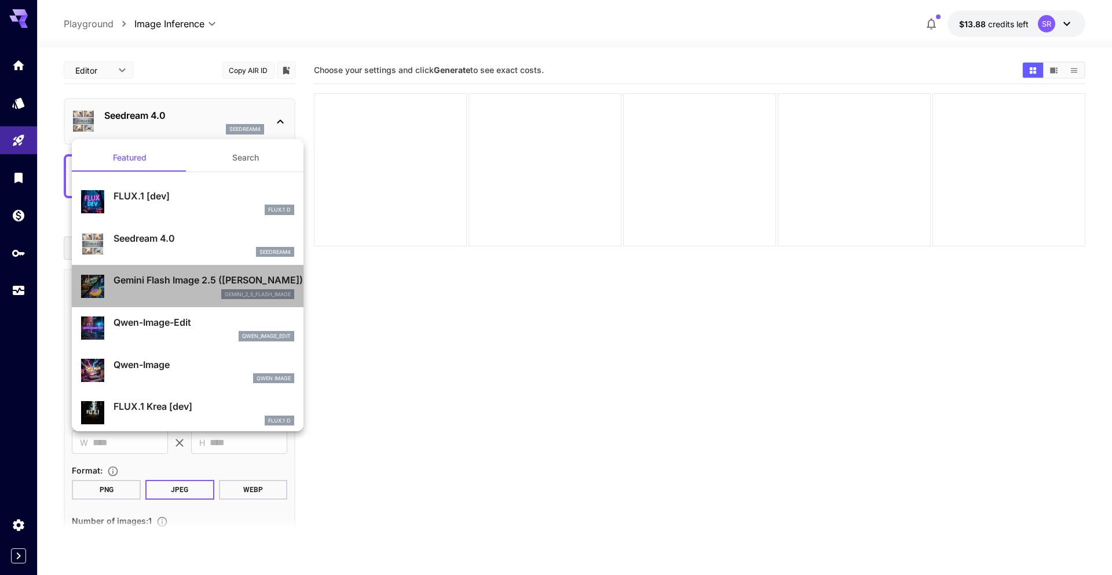
click at [183, 289] on div "gemini_2_5_flash_image" at bounding box center [204, 294] width 181 height 10
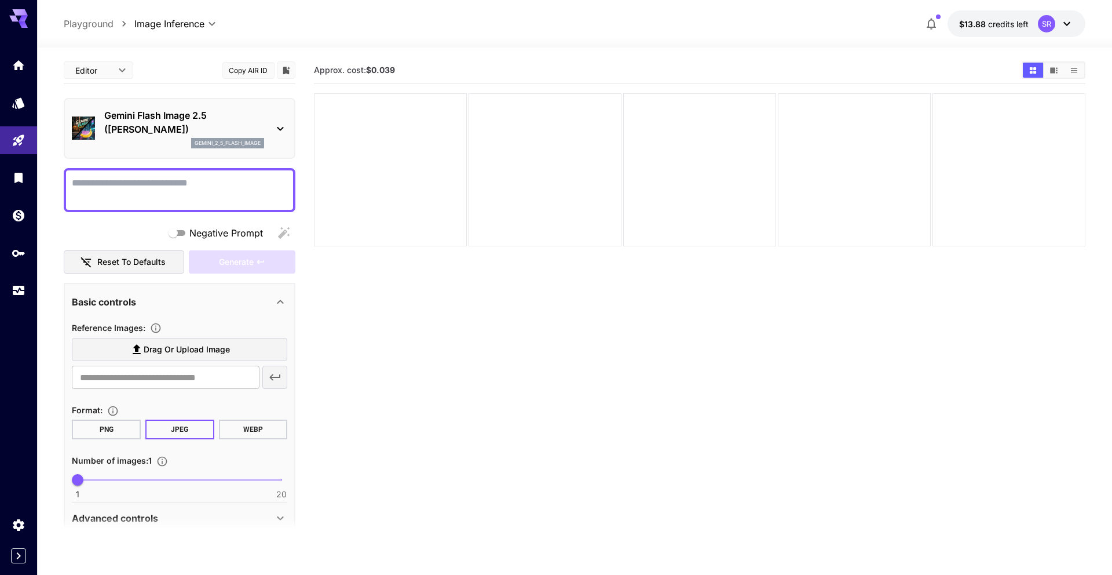
click at [178, 194] on textarea "Negative Prompt" at bounding box center [180, 190] width 216 height 28
click at [206, 355] on span "Drag or upload image" at bounding box center [187, 349] width 86 height 14
click at [0, 0] on input "Drag or upload image" at bounding box center [0, 0] width 0 height 0
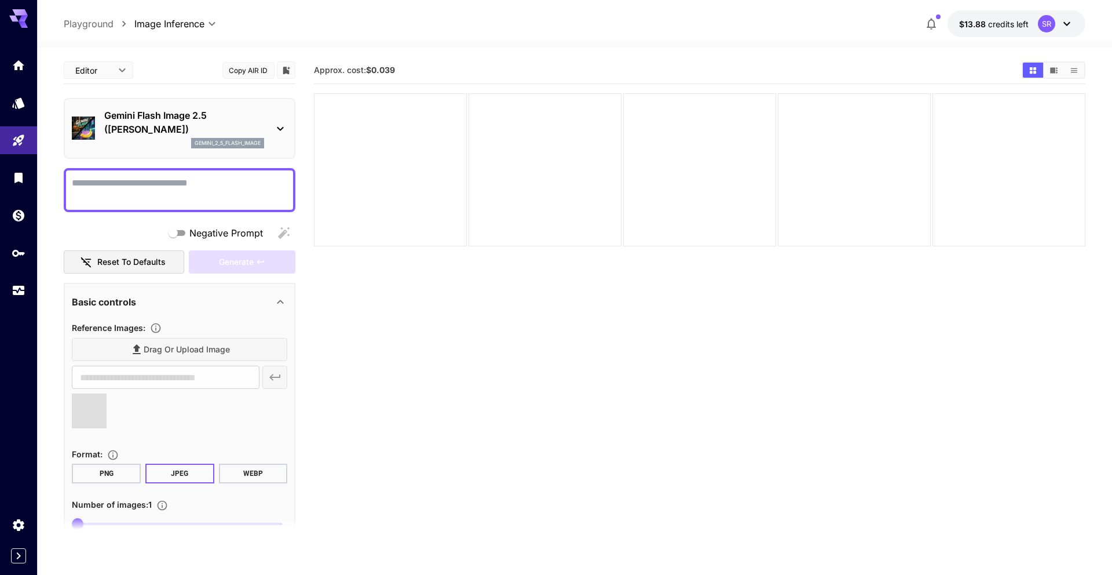
click at [216, 352] on div "Drag or upload image" at bounding box center [180, 350] width 216 height 24
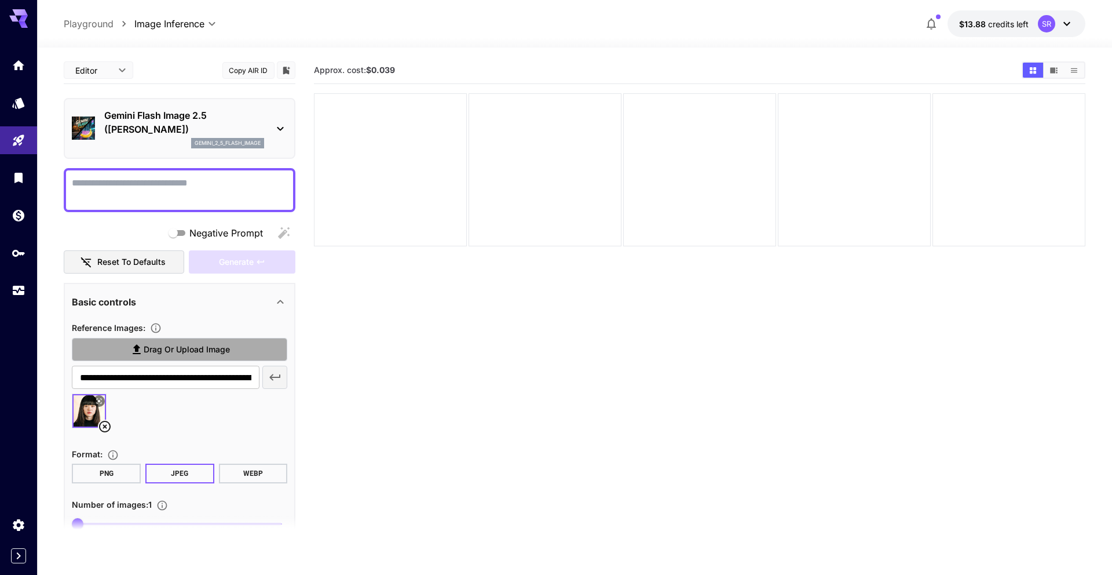
click at [216, 352] on span "Drag or upload image" at bounding box center [187, 349] width 86 height 14
click at [0, 0] on input "Drag or upload image" at bounding box center [0, 0] width 0 height 0
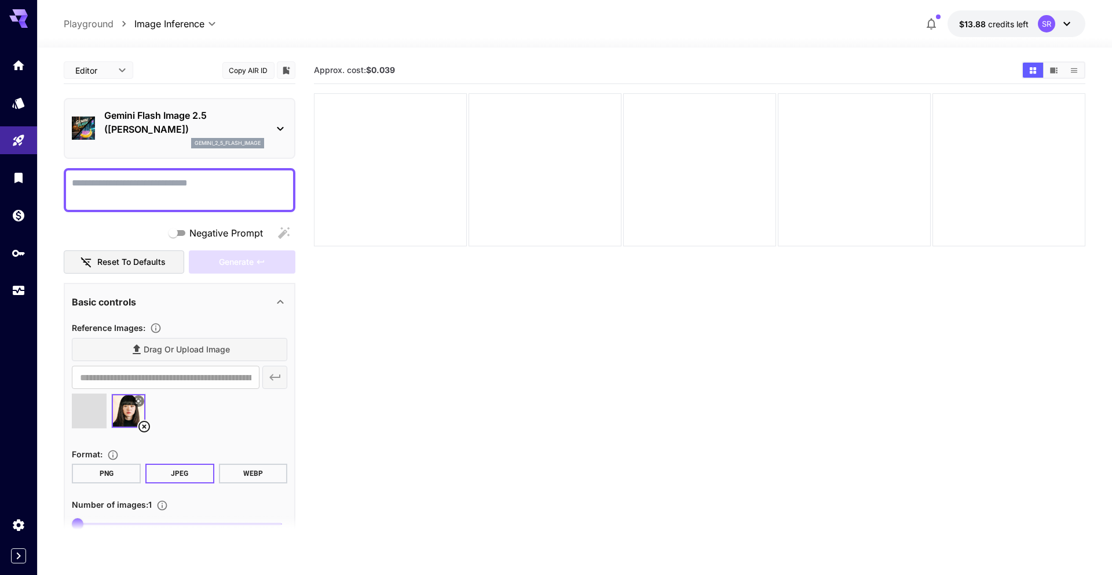
type input "**********"
click at [148, 180] on textarea "Negative Prompt" at bounding box center [180, 190] width 216 height 28
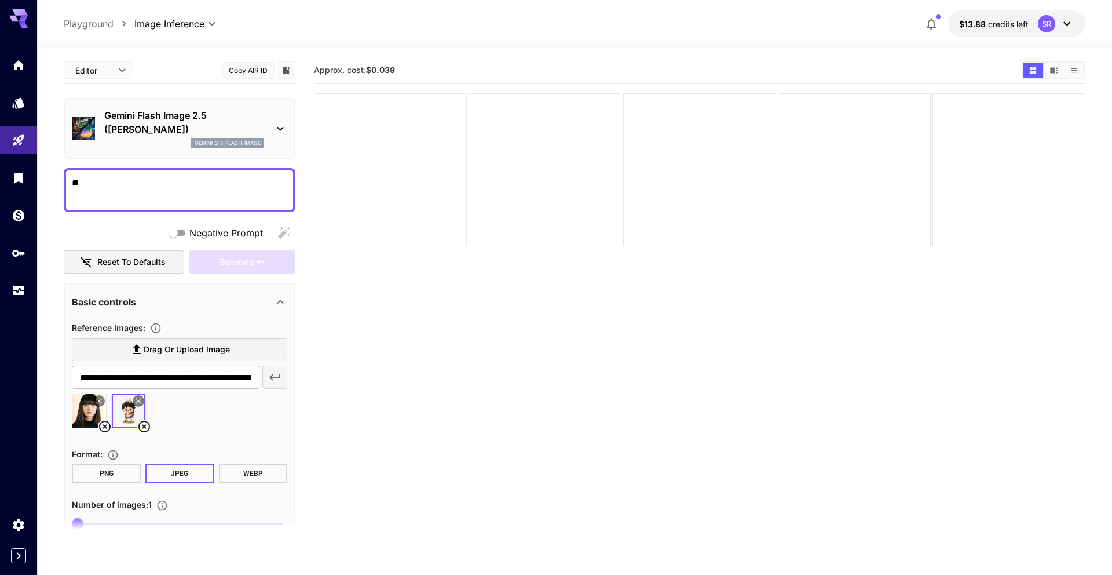
type textarea "*"
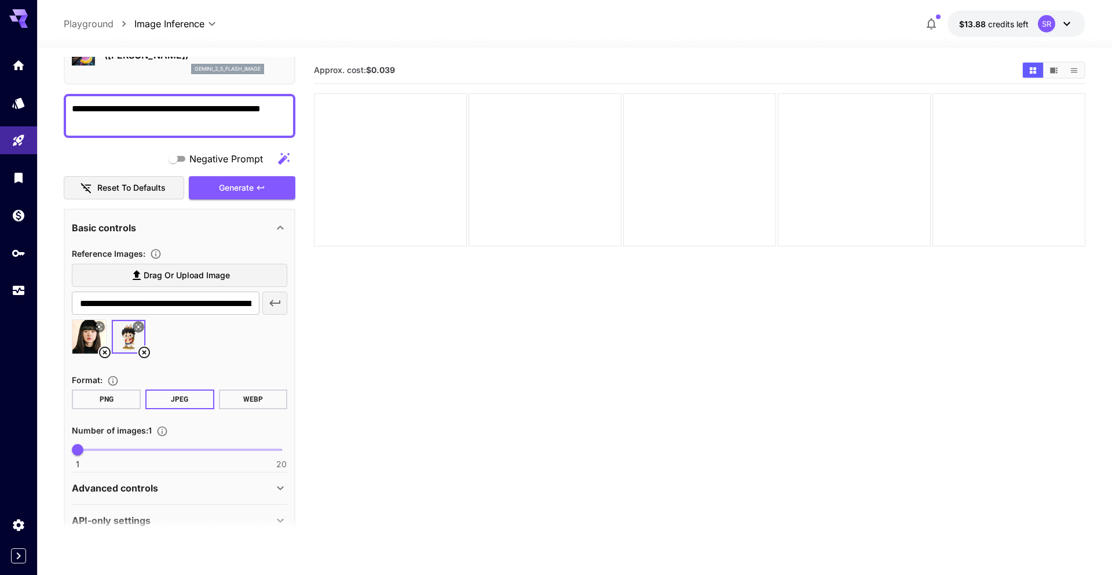
scroll to position [95, 0]
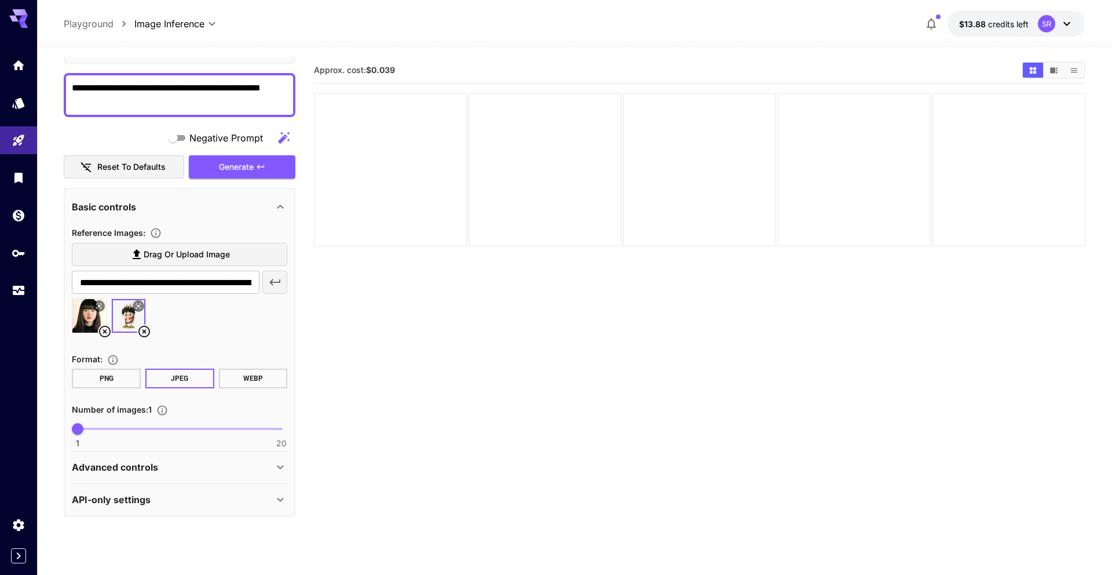
type textarea "**********"
click at [256, 473] on div "Advanced controls" at bounding box center [173, 467] width 202 height 14
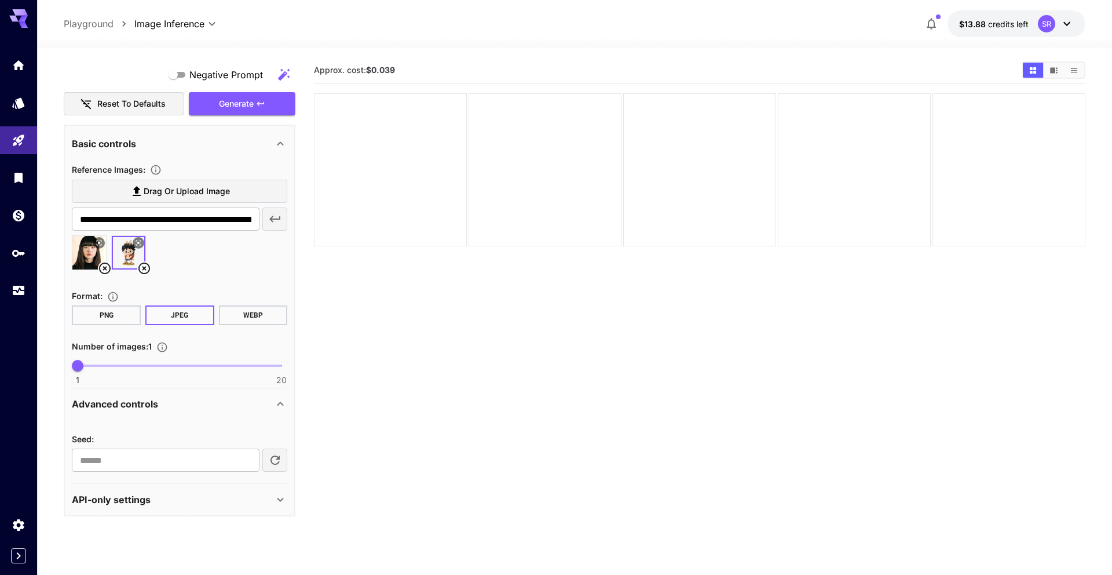
click at [245, 505] on div "API-only settings" at bounding box center [173, 499] width 202 height 14
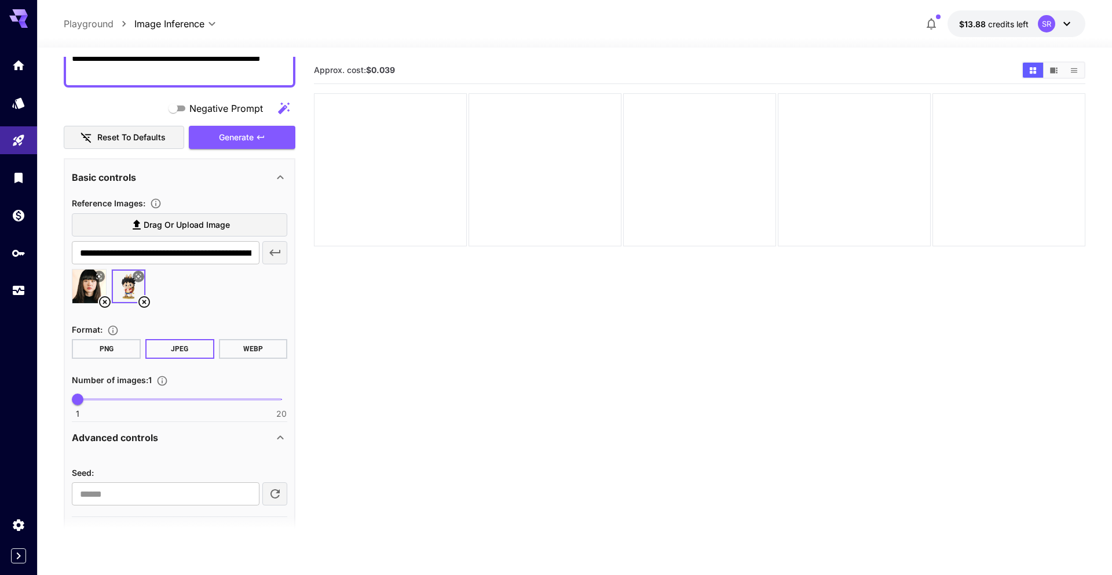
scroll to position [0, 0]
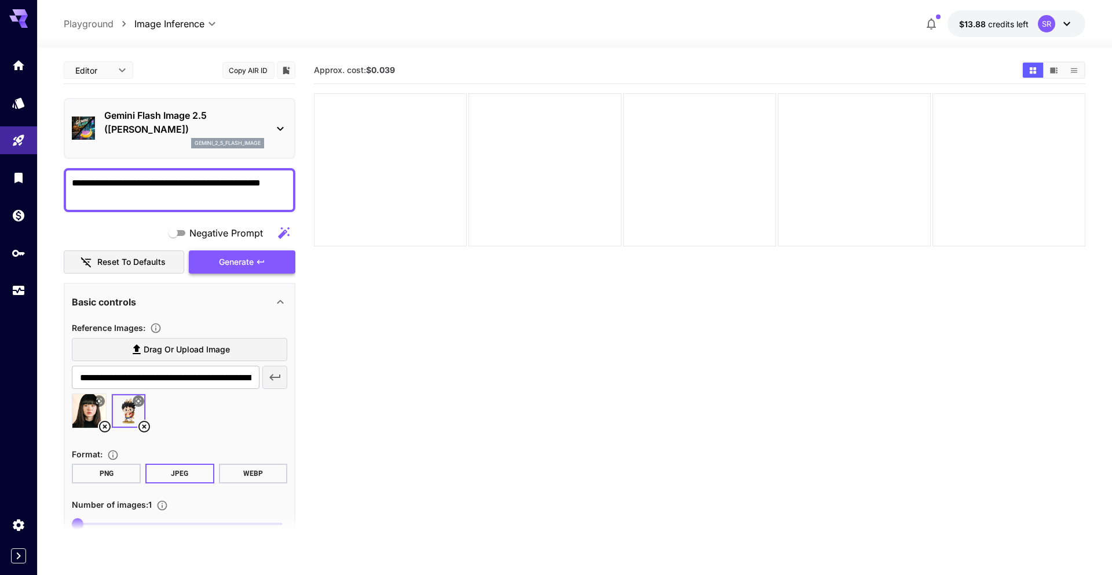
click at [225, 262] on span "Generate" at bounding box center [236, 262] width 35 height 14
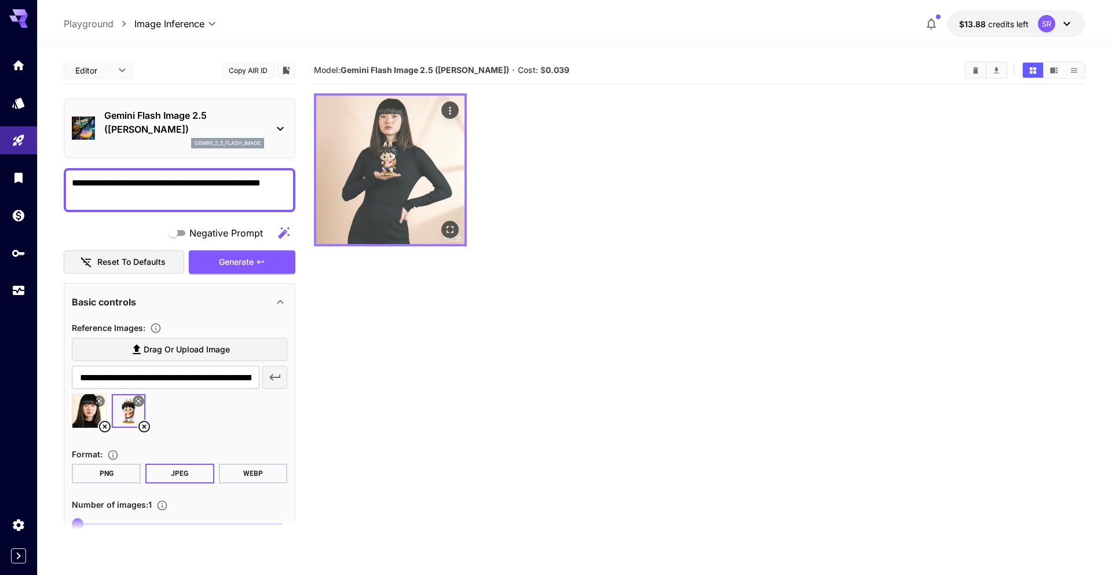
click at [414, 143] on img at bounding box center [390, 170] width 148 height 148
click at [388, 173] on img at bounding box center [390, 170] width 148 height 148
click at [450, 224] on icon "Open in fullscreen" at bounding box center [450, 230] width 12 height 12
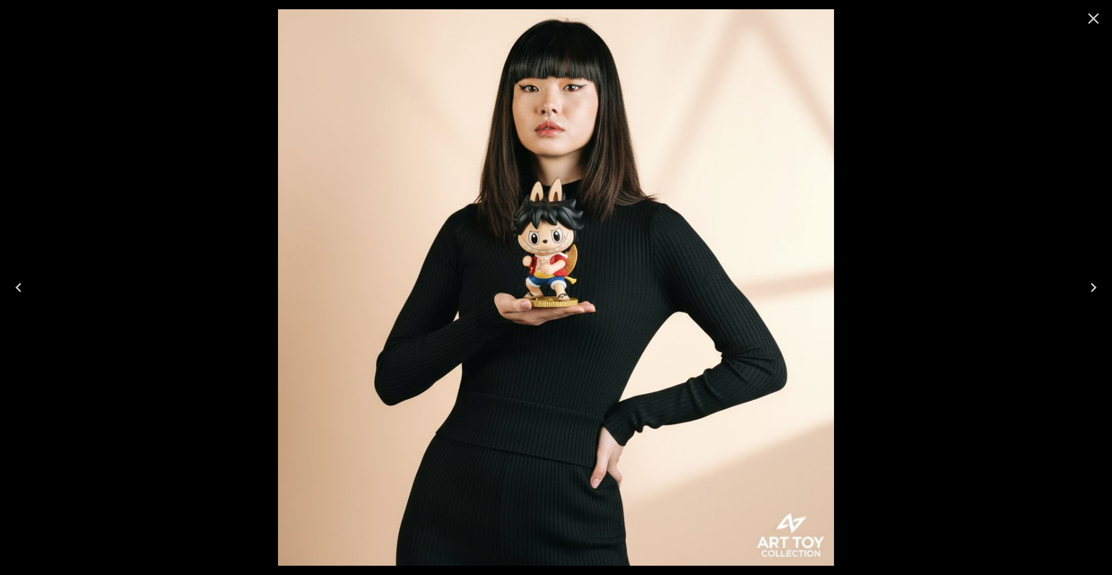
click at [1091, 17] on icon "Close" at bounding box center [1094, 18] width 19 height 19
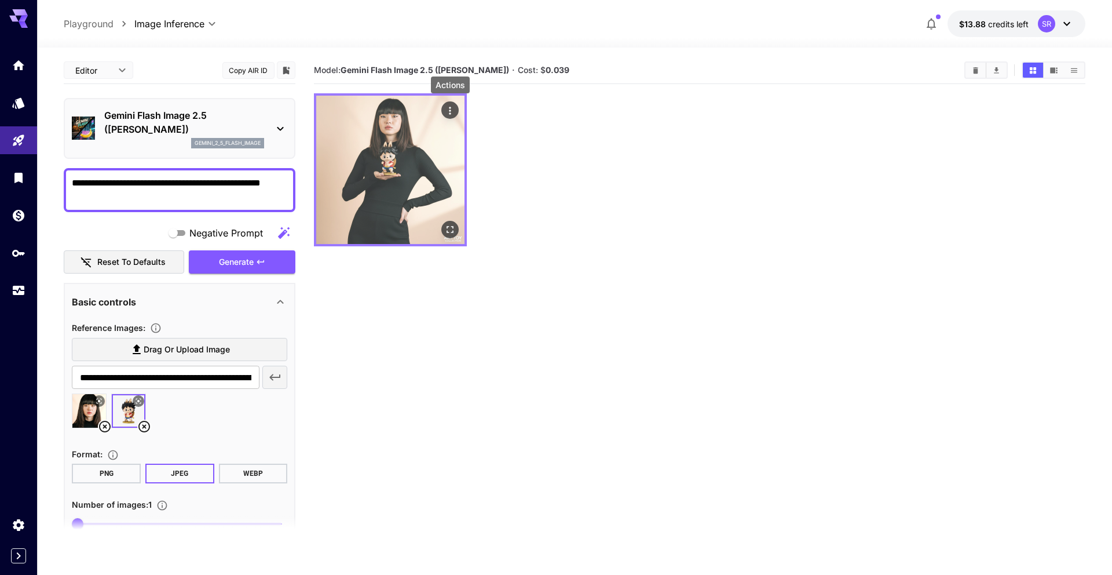
click at [447, 105] on icon "Actions" at bounding box center [450, 111] width 12 height 12
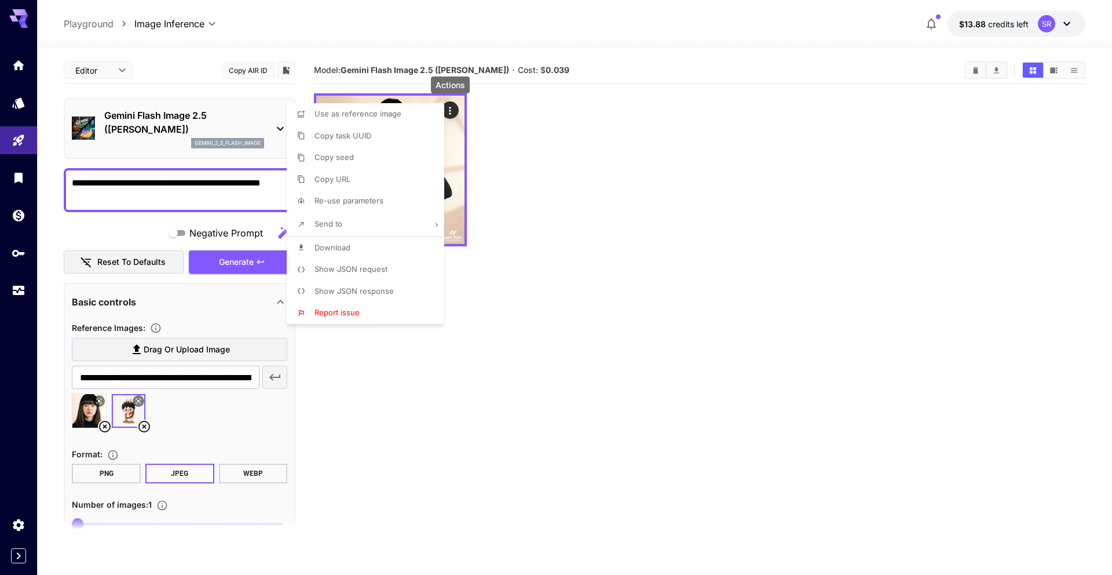
click at [88, 70] on div at bounding box center [556, 287] width 1112 height 575
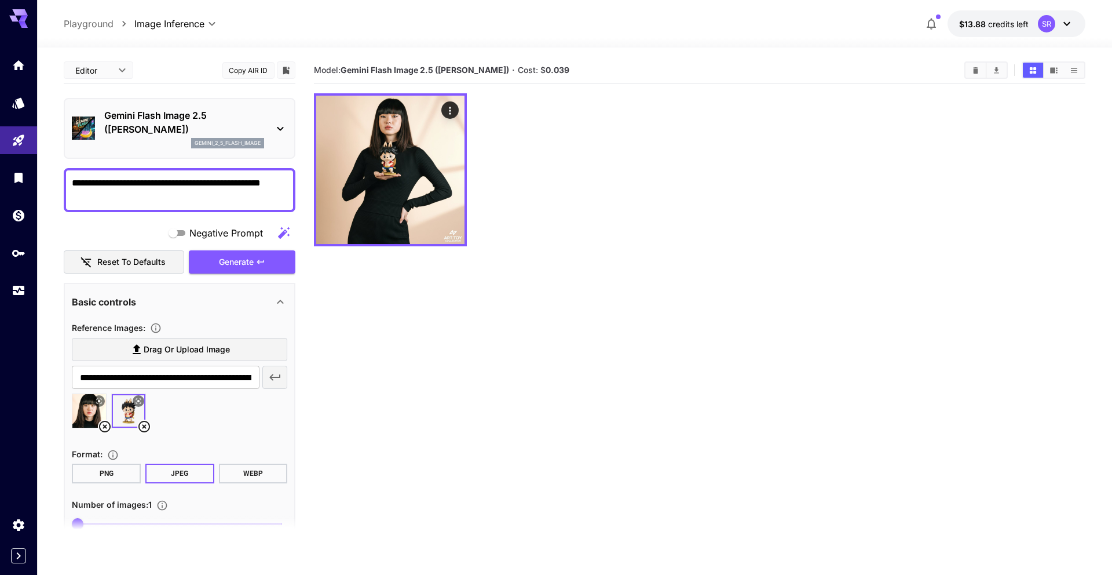
click at [107, 72] on body "**********" at bounding box center [556, 333] width 1112 height 666
drag, startPoint x: 94, startPoint y: 120, endPoint x: 101, endPoint y: 118, distance: 7.2
click at [94, 120] on span "JSON" at bounding box center [98, 115] width 51 height 14
type input "****"
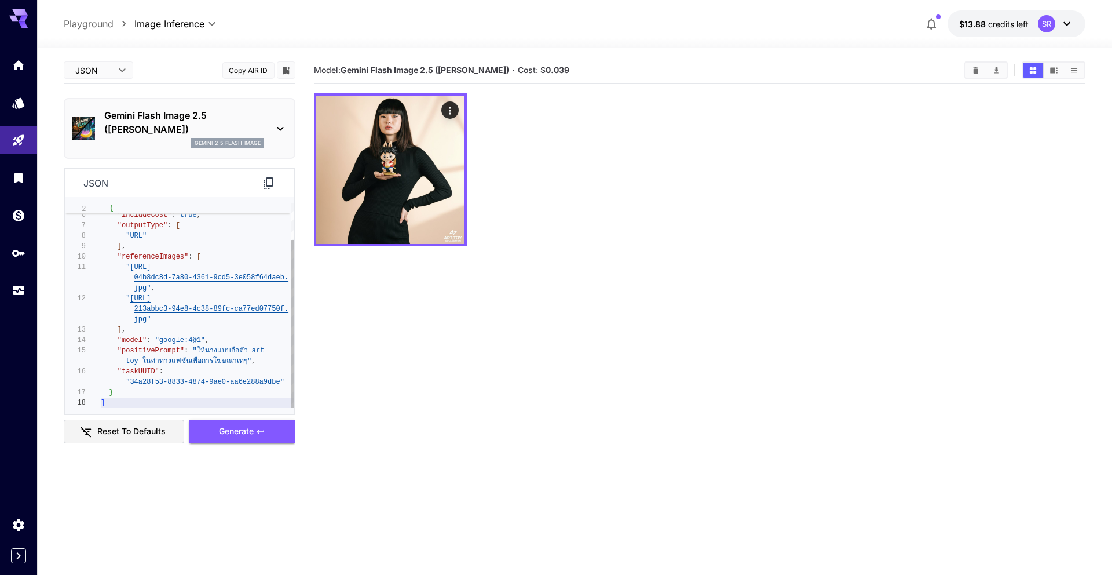
type textarea "**********"
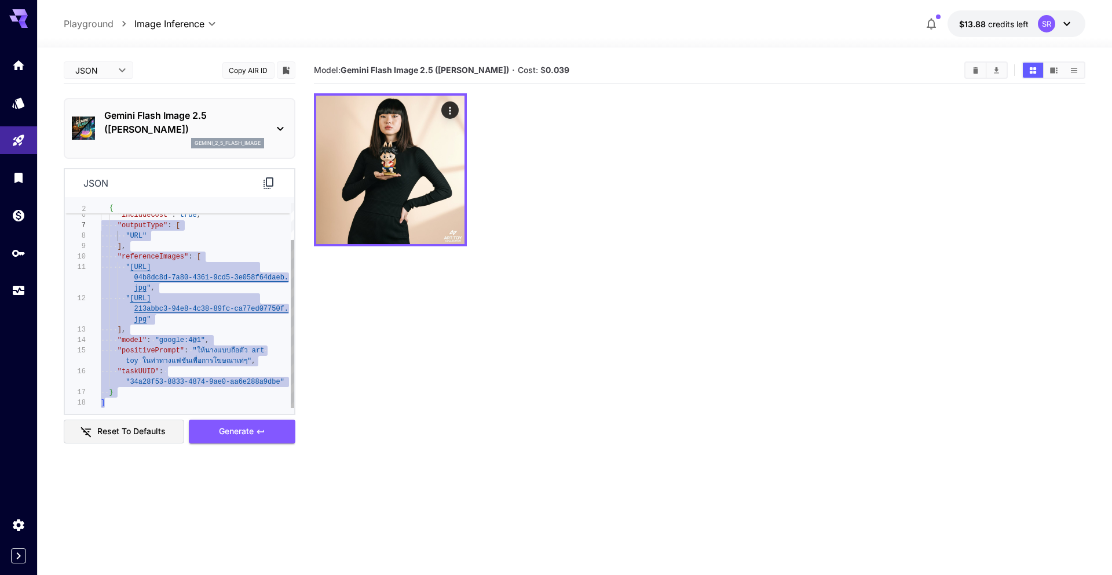
scroll to position [63, 0]
drag, startPoint x: 109, startPoint y: 402, endPoint x: 101, endPoint y: 225, distance: 176.3
click at [101, 225] on div ""outputFormat" : "JPEG" , "includeCost" : true , "outputType" : [ "URL" ] , "re…" at bounding box center [198, 283] width 194 height 250
click at [111, 63] on body "**********" at bounding box center [556, 333] width 1112 height 666
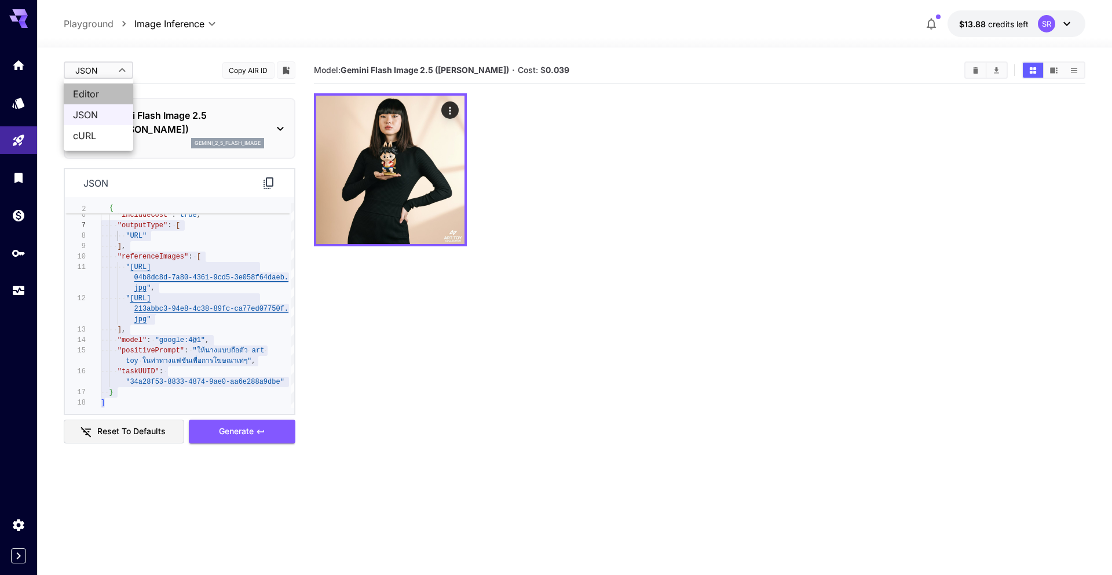
click at [106, 93] on span "Editor" at bounding box center [98, 94] width 51 height 14
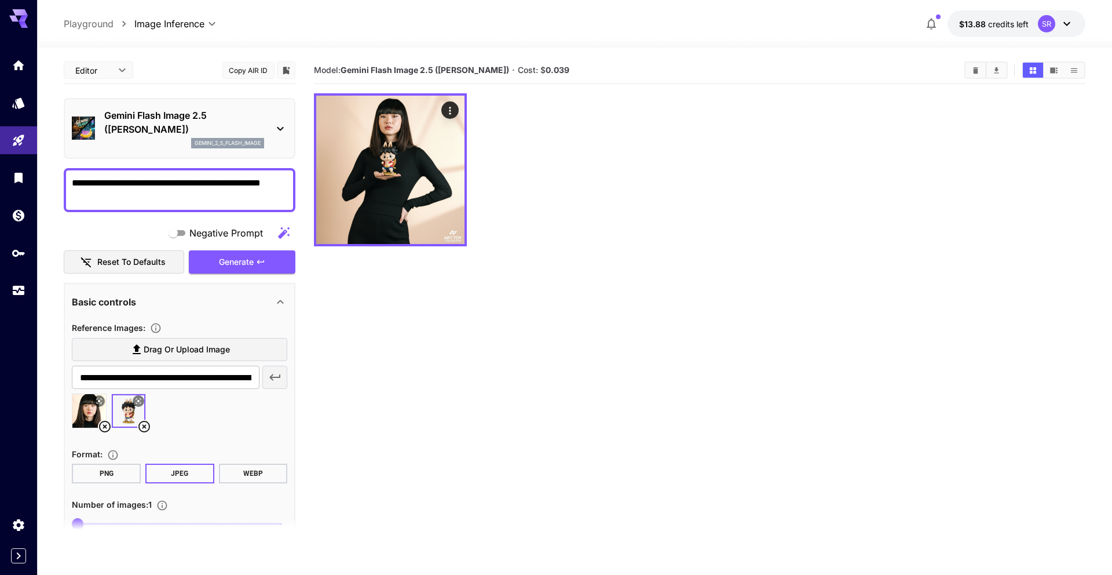
click at [123, 71] on body "**********" at bounding box center [556, 333] width 1112 height 666
click at [100, 111] on span "JSON" at bounding box center [98, 115] width 51 height 14
type input "****"
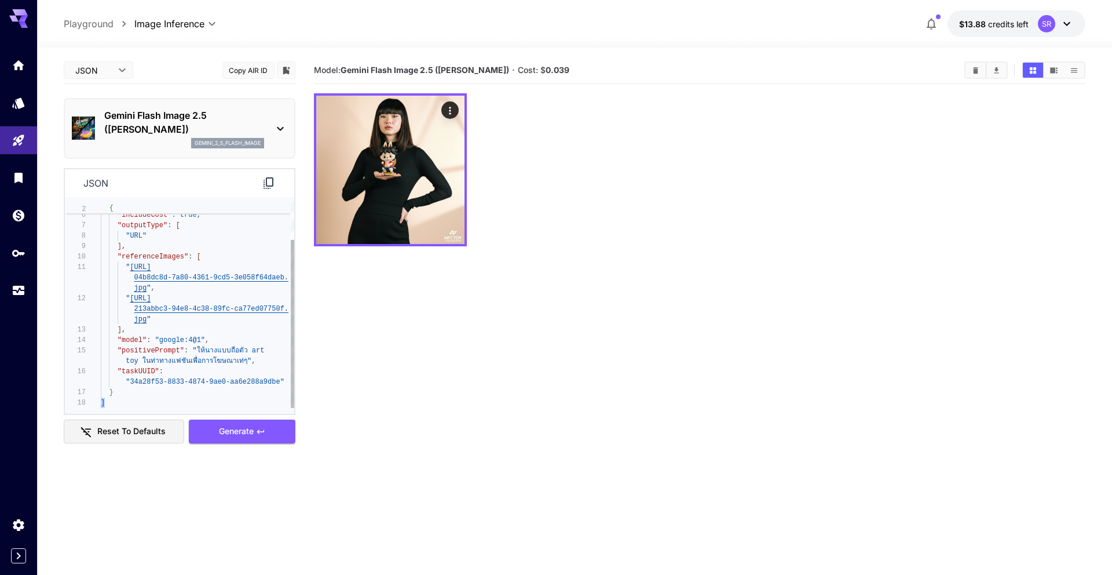
drag, startPoint x: 126, startPoint y: 402, endPoint x: 117, endPoint y: 406, distance: 9.6
click at [115, 407] on div "json 5 6 7 8 9 10 11 12 13 14 15 16 17 18 "outputFormat" : "JPEG" , "includeCos…" at bounding box center [180, 291] width 232 height 247
type textarea "**********"
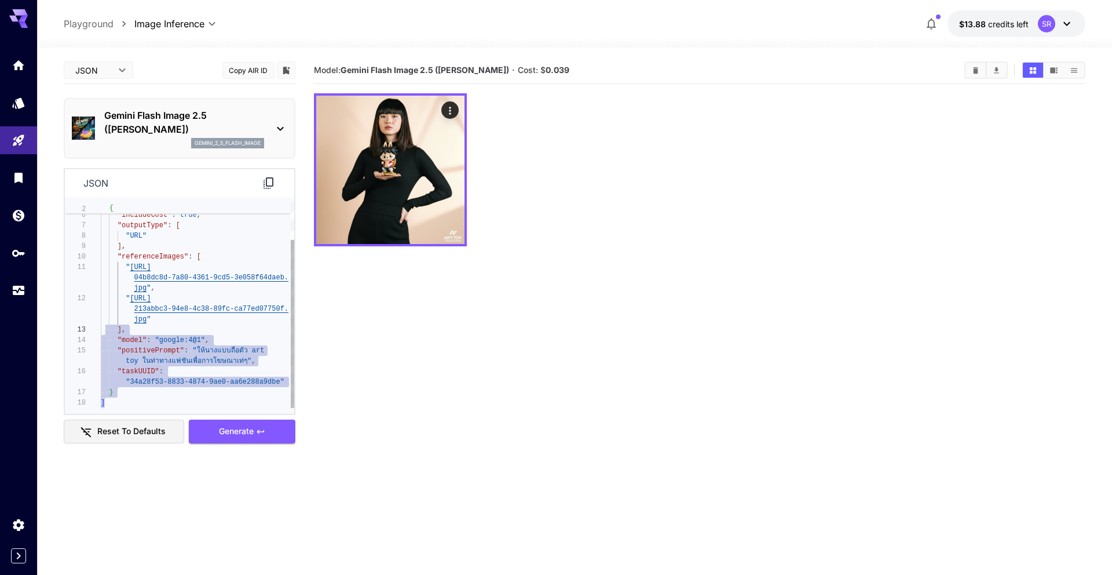
scroll to position [63, 0]
drag, startPoint x: 114, startPoint y: 407, endPoint x: 104, endPoint y: 327, distance: 81.2
click at [104, 327] on div ""outputFormat" : "JPEG" , "includeCost" : true , "outputType" : [ "URL" ] , "re…" at bounding box center [198, 283] width 194 height 250
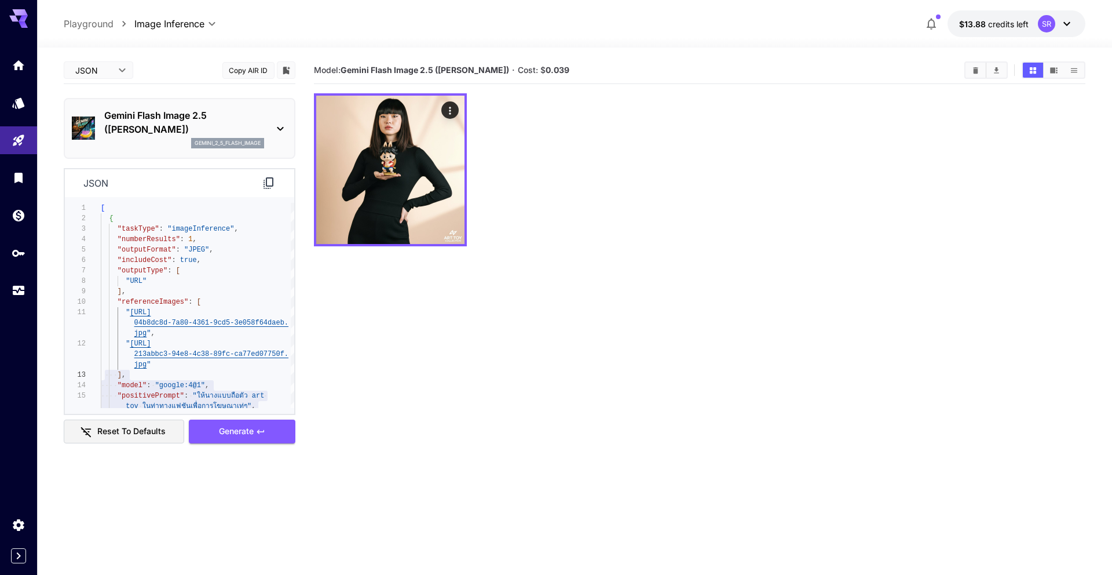
click at [97, 74] on body "**********" at bounding box center [556, 333] width 1112 height 666
click at [107, 144] on li "cURL" at bounding box center [99, 135] width 70 height 21
type input "****"
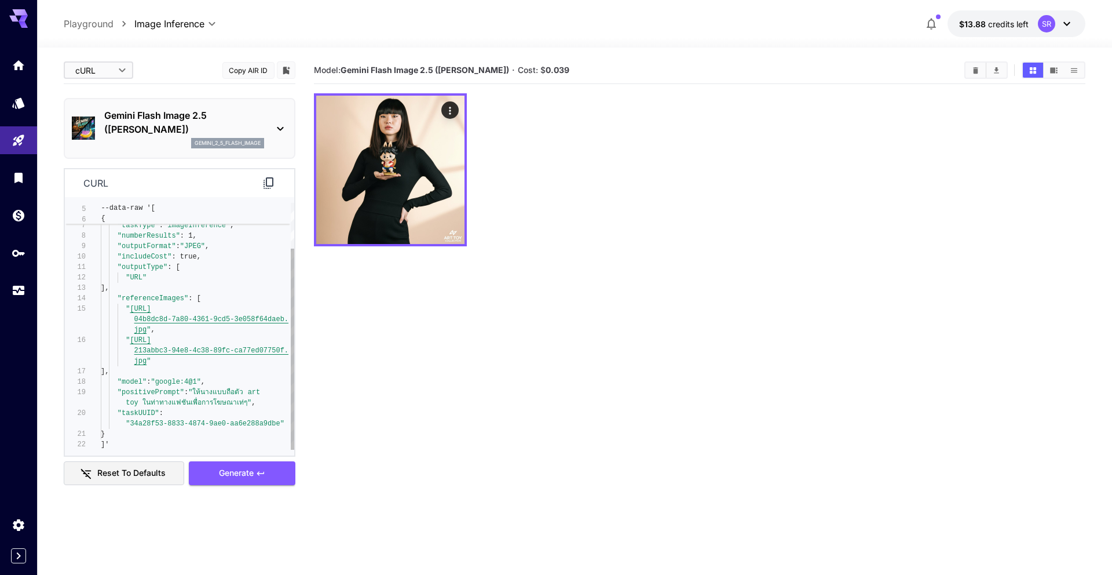
type textarea "**********"
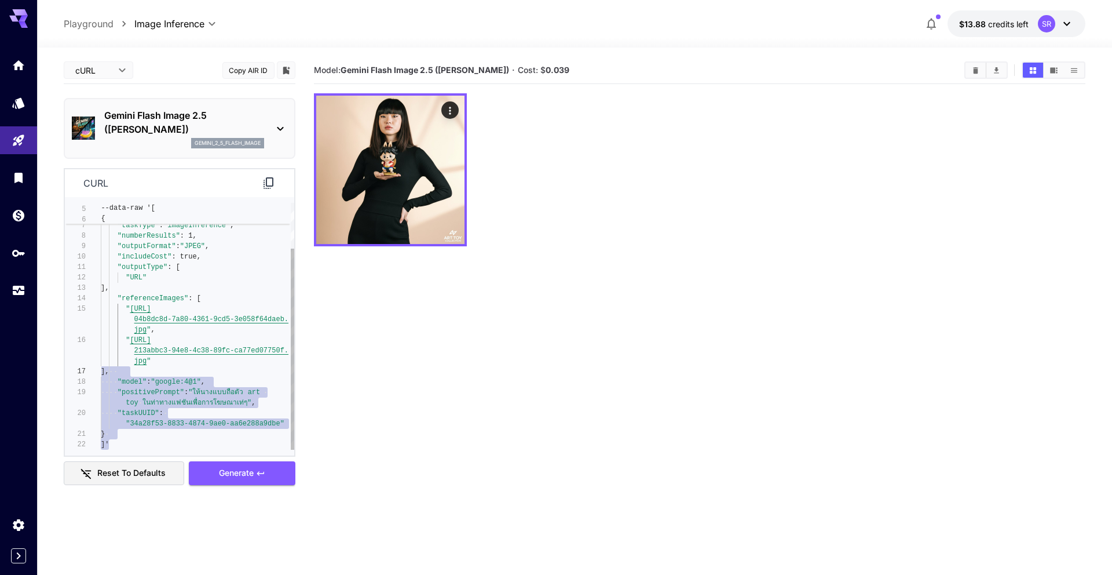
drag, startPoint x: 107, startPoint y: 435, endPoint x: 103, endPoint y: 367, distance: 67.4
click at [92, 369] on div "5 6 7 8 9 10 11 12 13 14 15 16 17 18 19 20 21 22 --data-raw '[ { "taskType" : "…" at bounding box center [179, 326] width 229 height 247
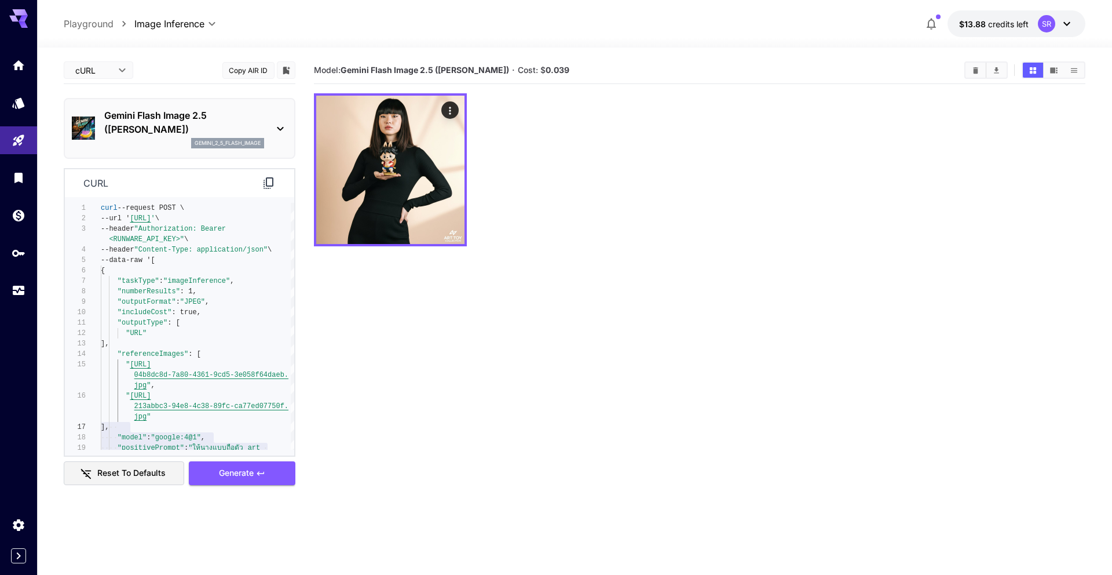
click at [277, 184] on div "curl" at bounding box center [179, 183] width 229 height 28
click at [268, 182] on icon at bounding box center [269, 183] width 14 height 14
